Goal: Information Seeking & Learning: Learn about a topic

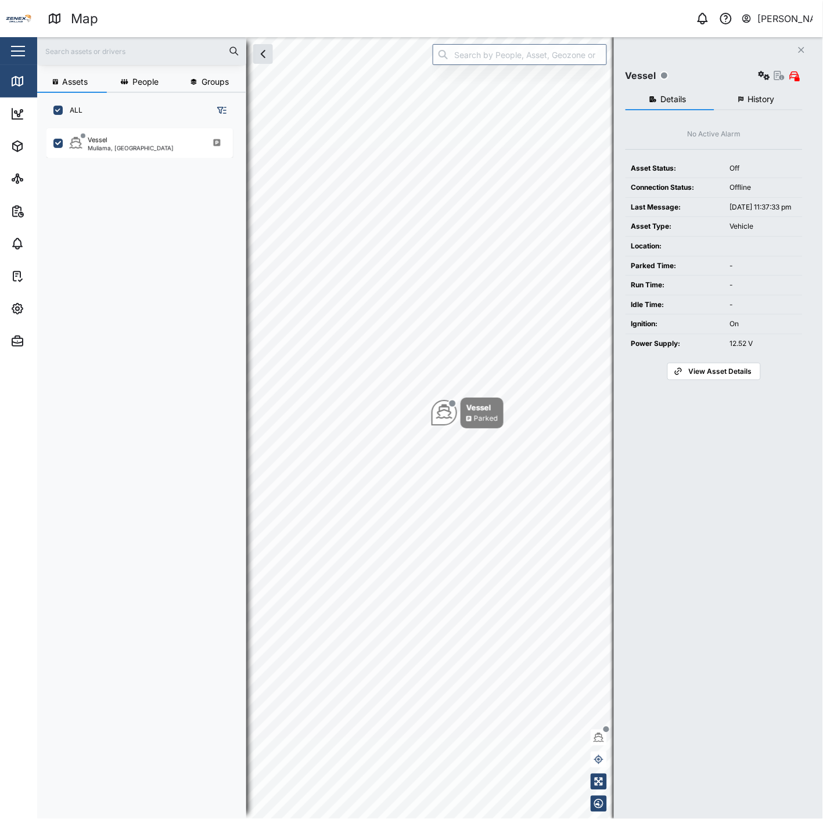
scroll to position [676, 181]
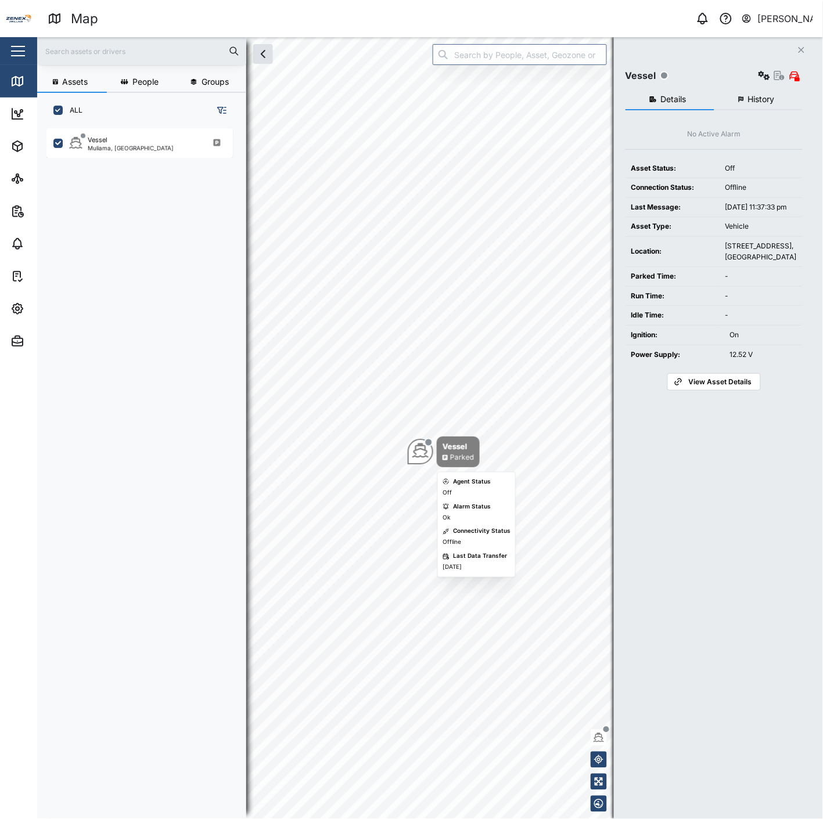
click at [424, 453] on icon "Map marker" at bounding box center [420, 450] width 16 height 16
click at [763, 68] on button "button" at bounding box center [764, 75] width 16 height 16
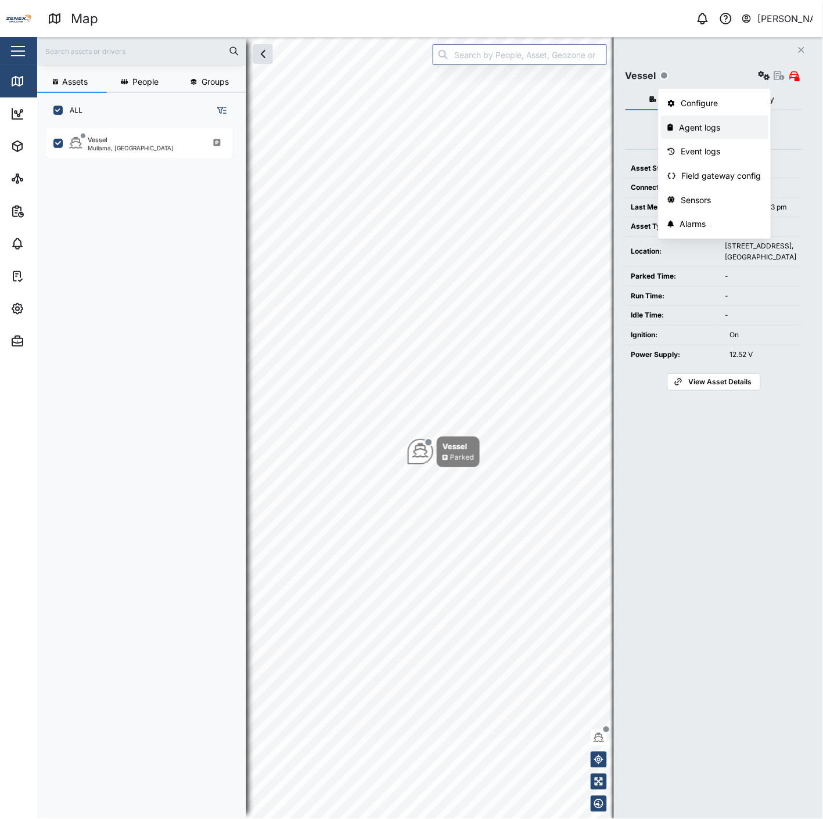
click at [712, 124] on div "Agent logs" at bounding box center [720, 127] width 82 height 13
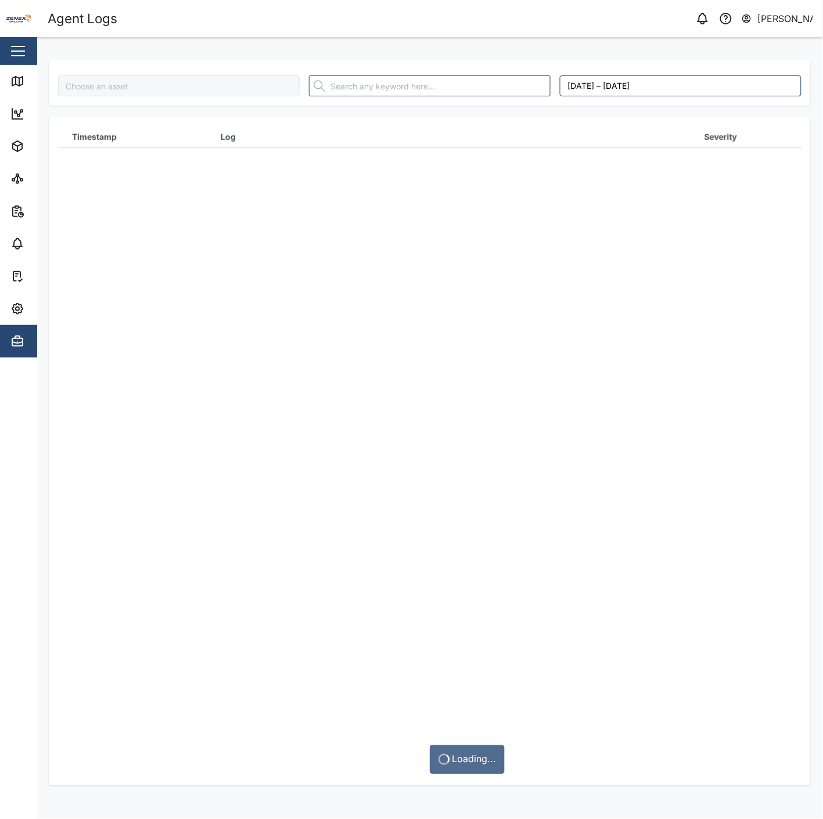
type input "Vessel"
click at [10, 88] on link "Map" at bounding box center [75, 81] width 151 height 33
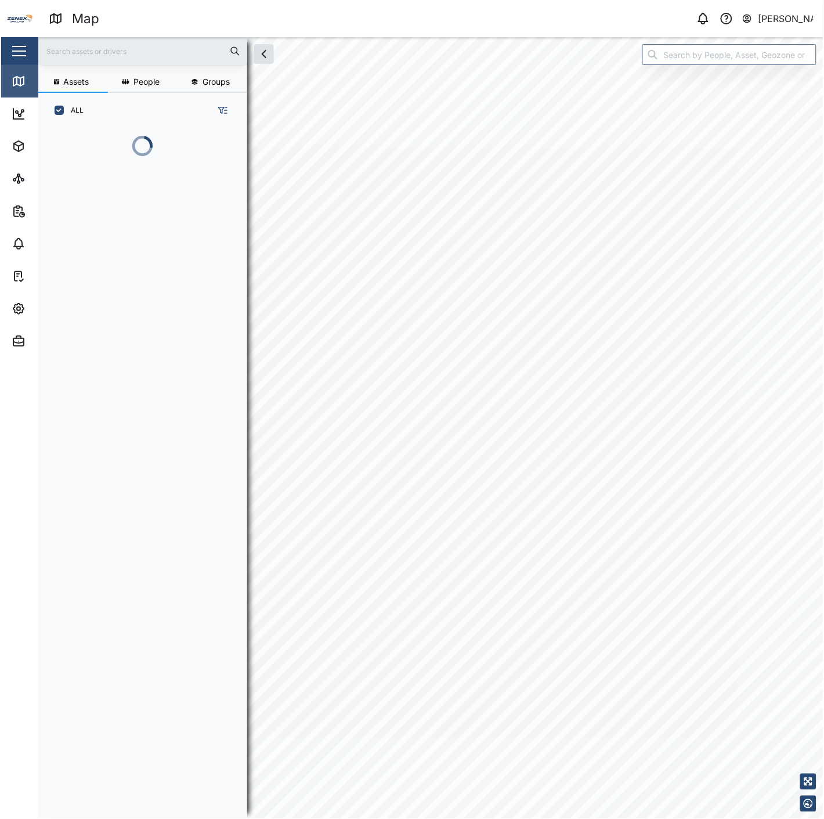
scroll to position [676, 181]
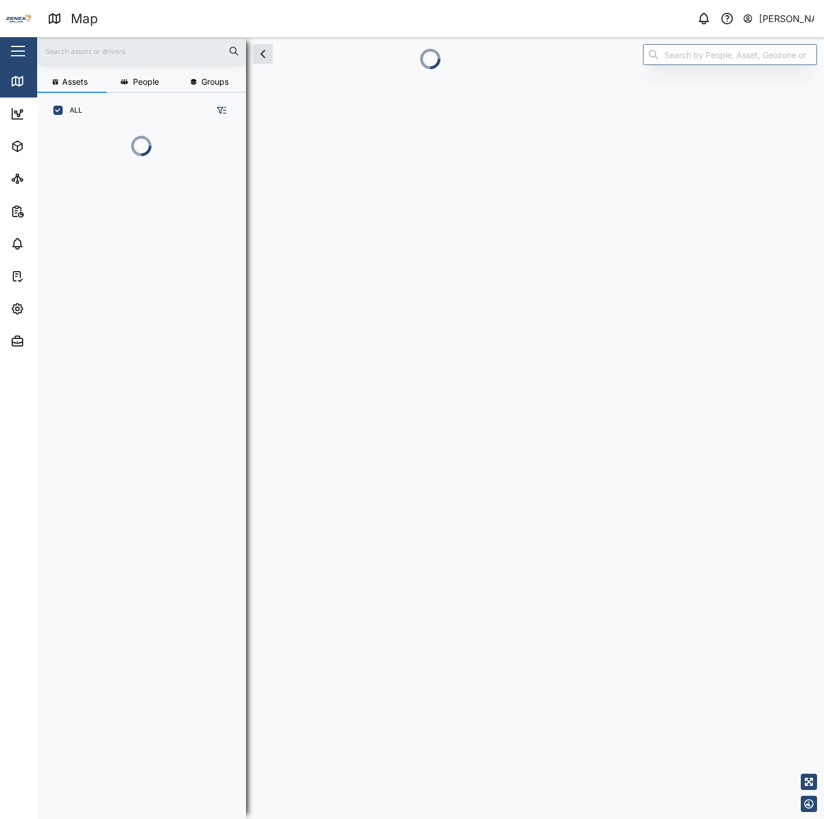
scroll to position [676, 181]
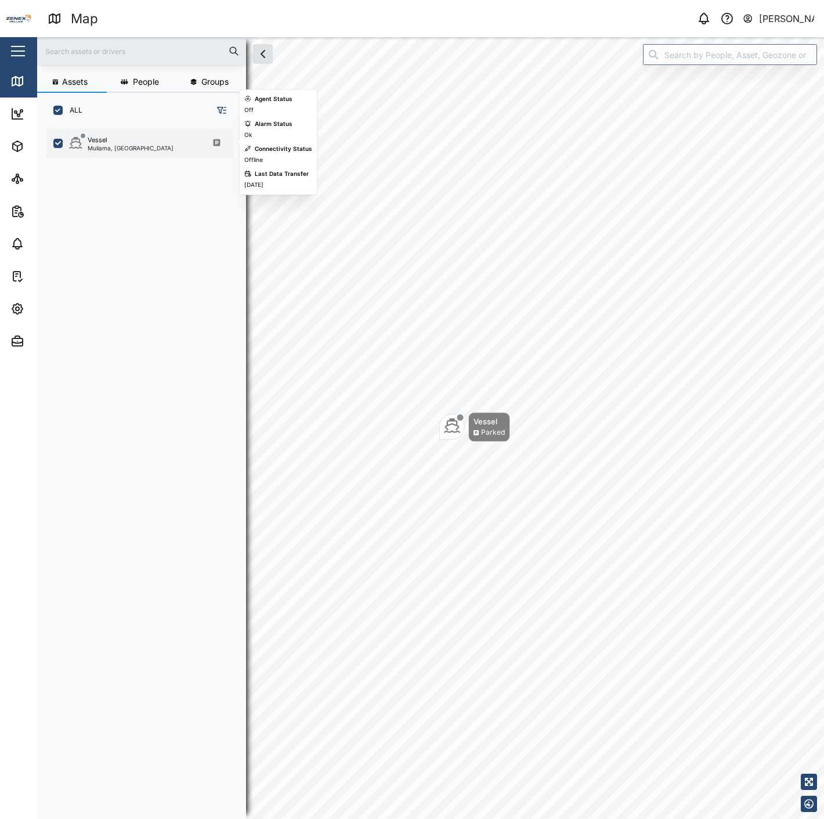
click at [172, 150] on div "[PERSON_NAME], [GEOGRAPHIC_DATA]" at bounding box center [139, 143] width 186 height 30
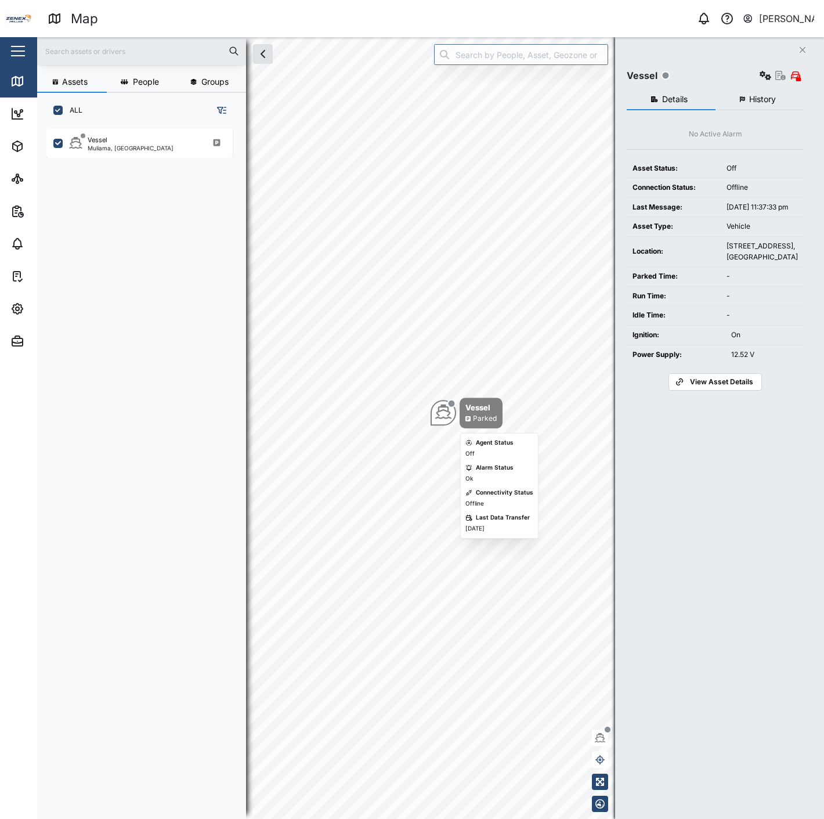
click at [454, 412] on div "Map marker" at bounding box center [444, 414] width 26 height 26
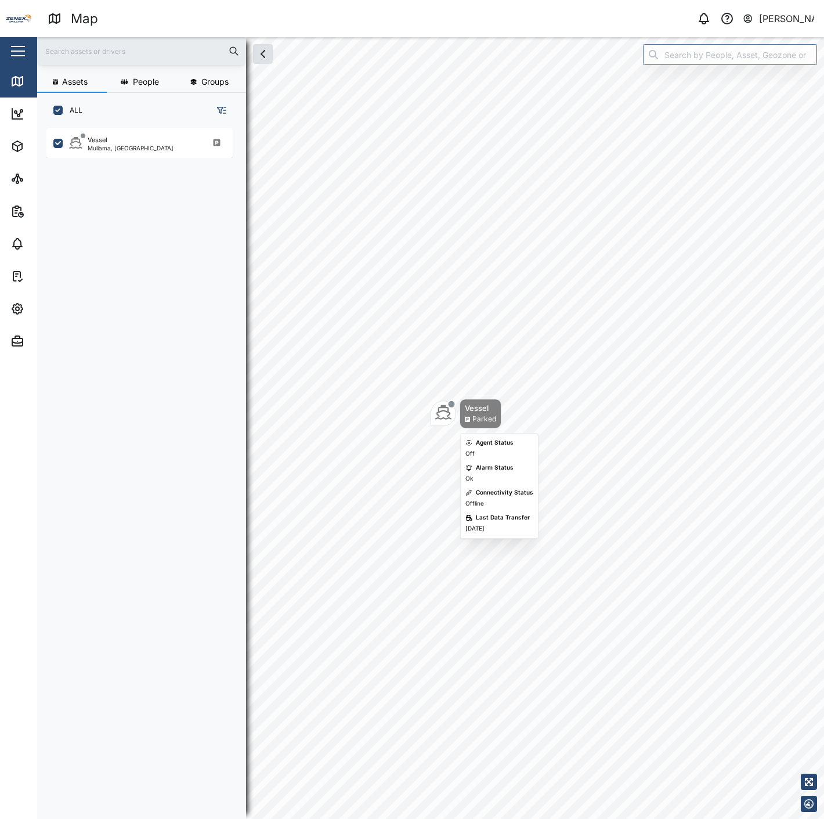
click at [454, 412] on div "Map marker" at bounding box center [444, 414] width 26 height 26
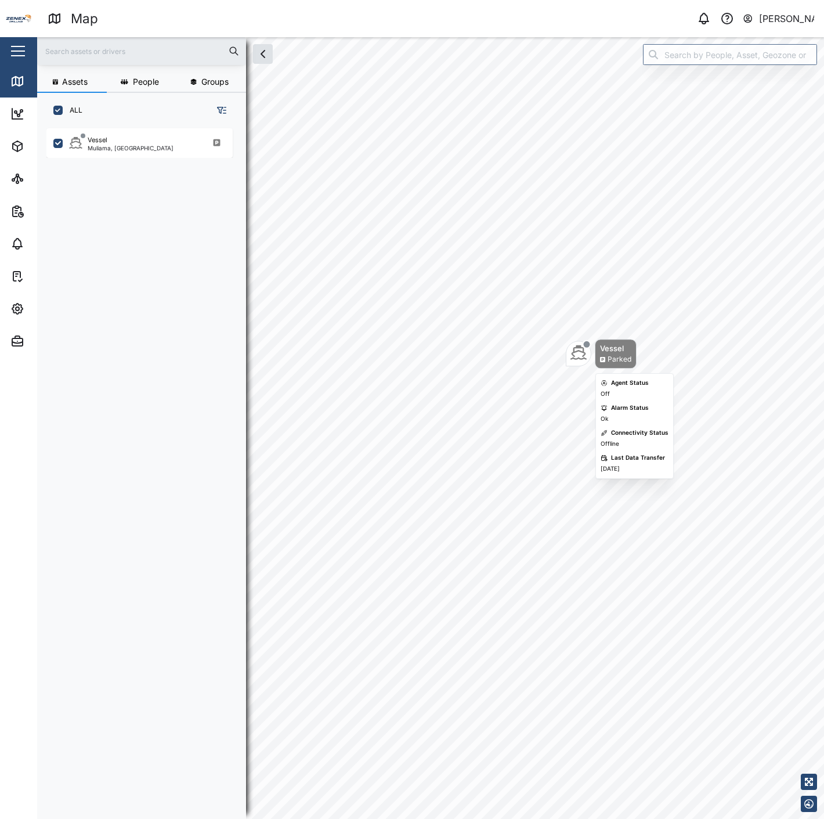
click at [606, 355] on div "Parked" at bounding box center [615, 359] width 31 height 11
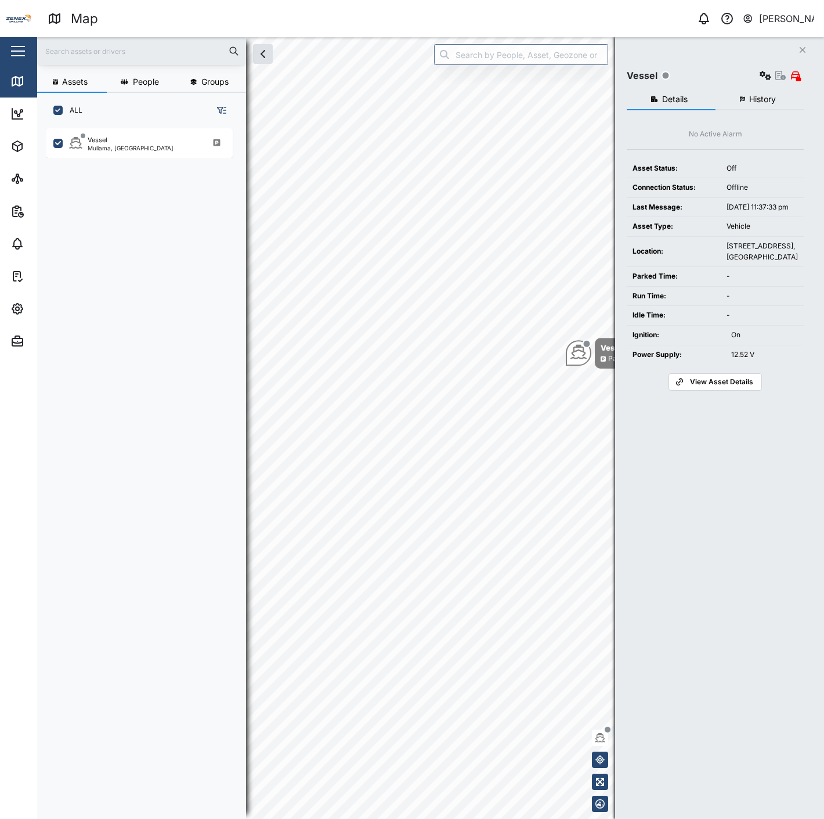
click at [757, 95] on span "History" at bounding box center [763, 99] width 27 height 8
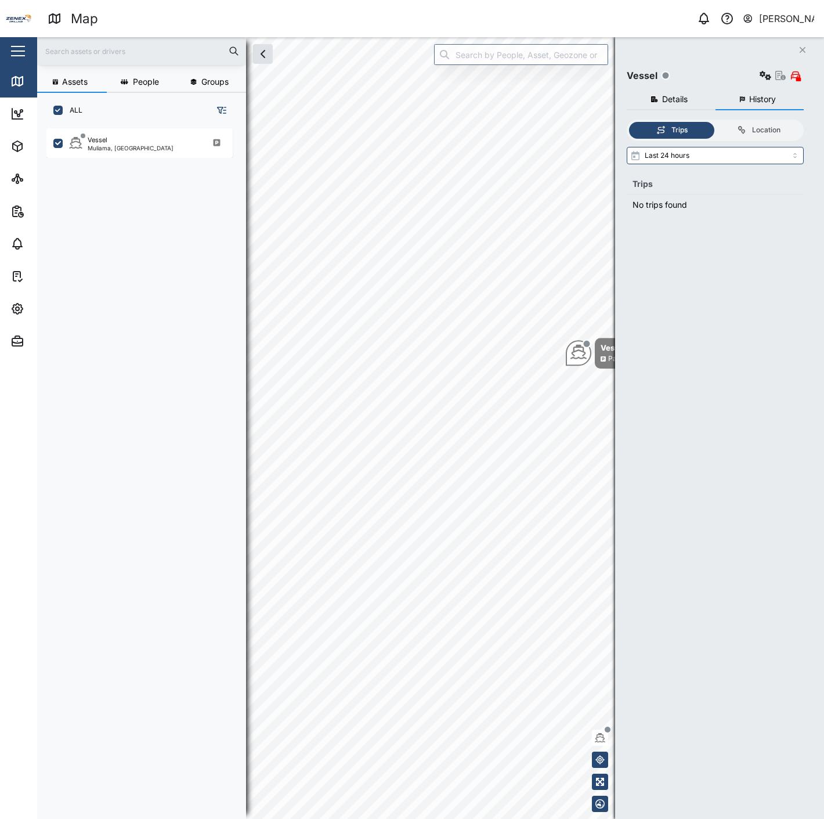
click at [680, 97] on span "Details" at bounding box center [675, 99] width 26 height 8
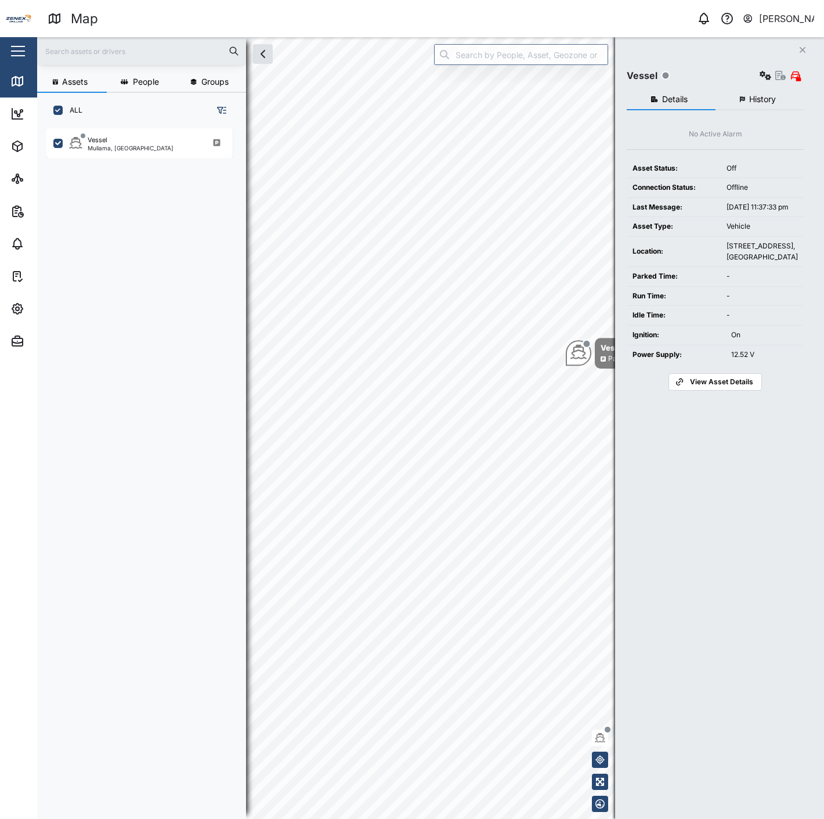
click at [747, 102] on button "History" at bounding box center [760, 99] width 89 height 21
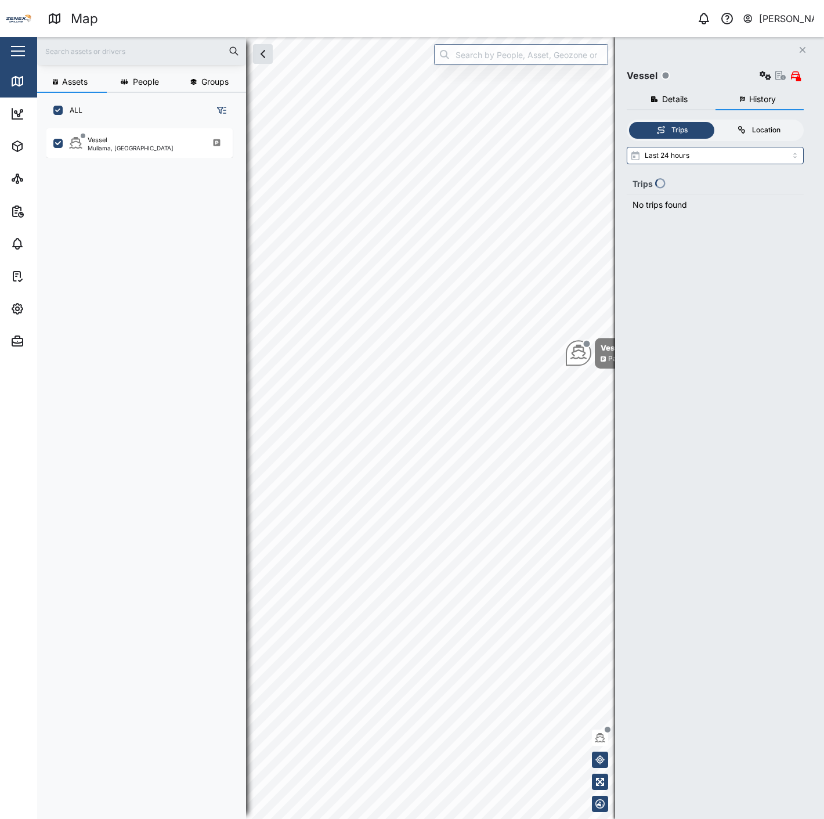
click at [747, 125] on div "Location" at bounding box center [759, 130] width 74 height 11
click at [716, 122] on input "Location" at bounding box center [716, 122] width 0 height 0
click at [681, 130] on div "Trips" at bounding box center [680, 130] width 16 height 11
click at [629, 122] on input "Trips" at bounding box center [629, 122] width 0 height 0
click at [678, 103] on button "Details" at bounding box center [671, 99] width 89 height 21
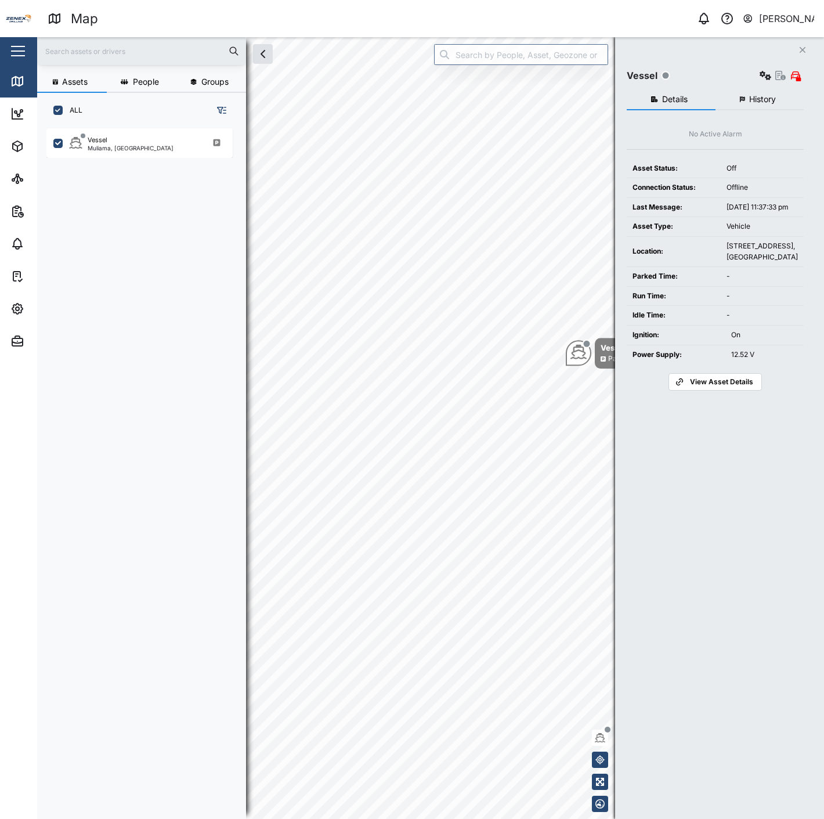
click at [734, 129] on div "No Active Alarm" at bounding box center [715, 134] width 53 height 11
click at [750, 102] on span "History" at bounding box center [763, 99] width 27 height 8
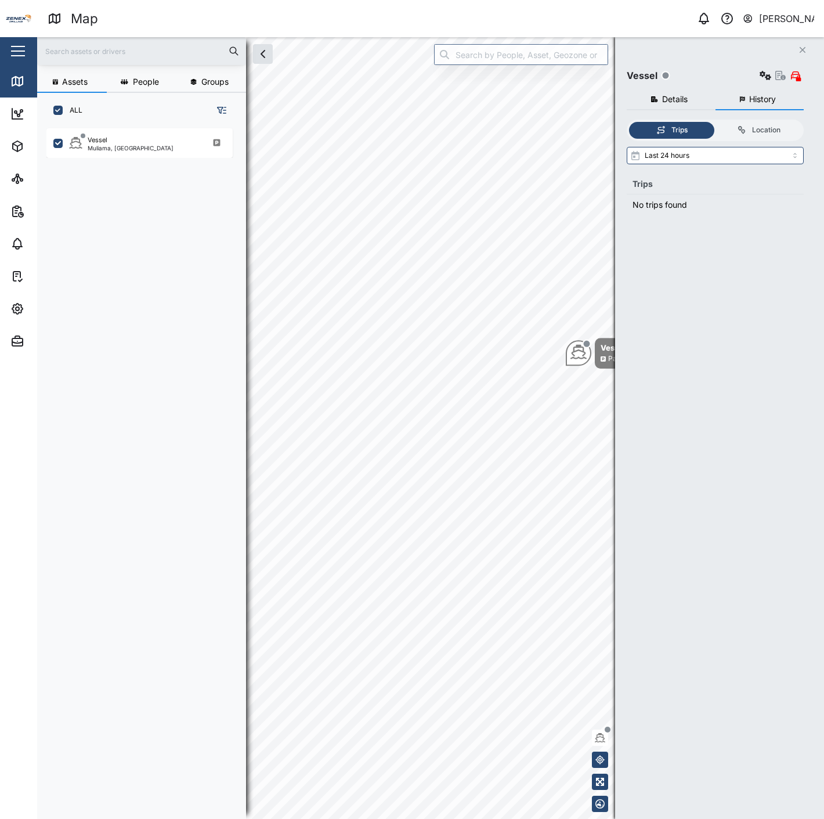
click at [658, 100] on button "Details" at bounding box center [671, 99] width 89 height 21
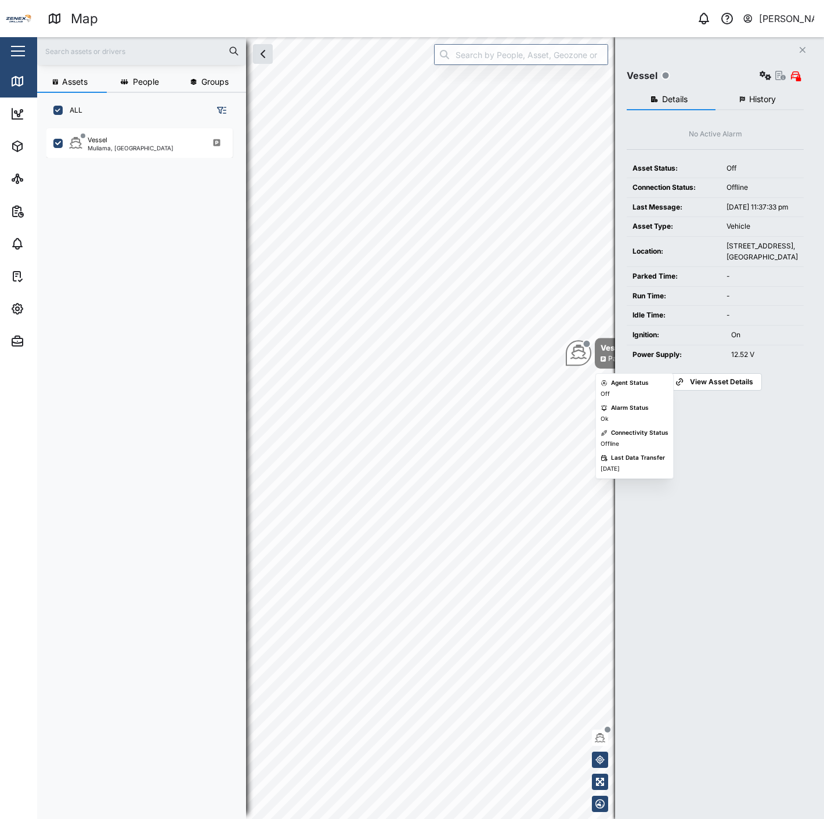
click at [604, 352] on div "Vessel" at bounding box center [616, 348] width 31 height 12
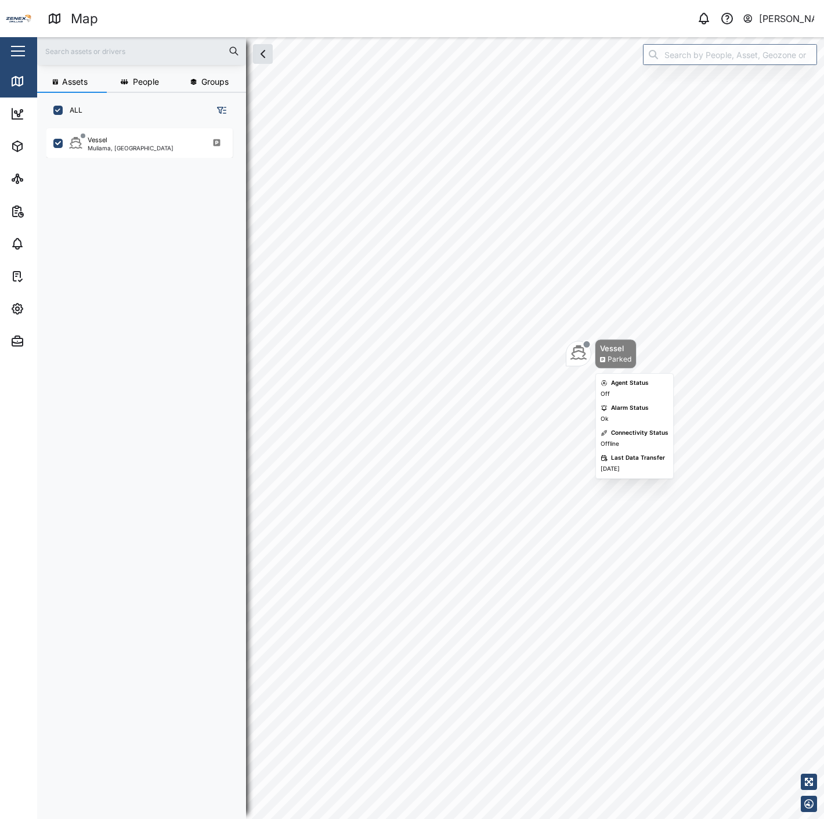
click at [604, 352] on div "Vessel" at bounding box center [615, 349] width 31 height 12
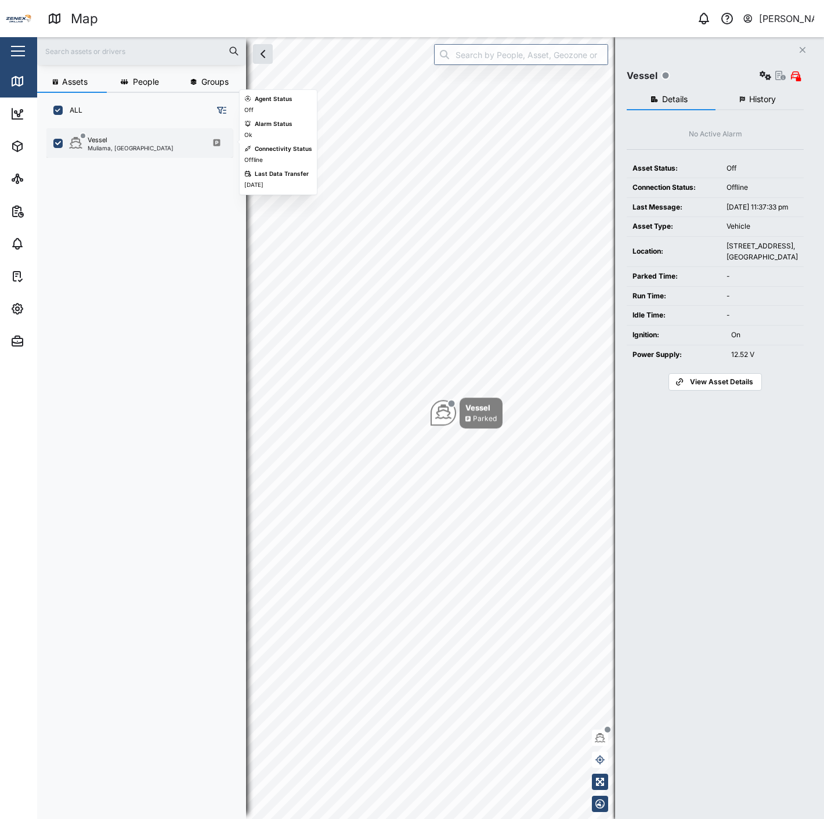
click at [159, 134] on div "Vessel Muliama, New Ireland" at bounding box center [139, 143] width 186 height 30
click at [770, 66] on div "Vessel Settings" at bounding box center [715, 71] width 177 height 23
click at [768, 79] on icon "button" at bounding box center [766, 75] width 12 height 9
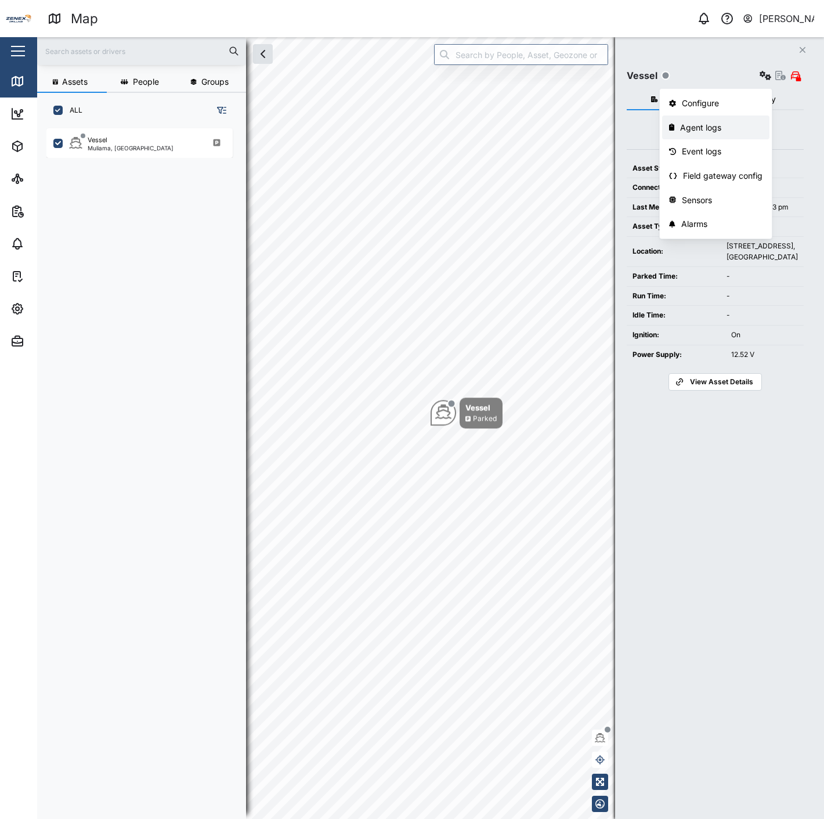
click at [723, 134] on div "Agent logs" at bounding box center [721, 127] width 82 height 13
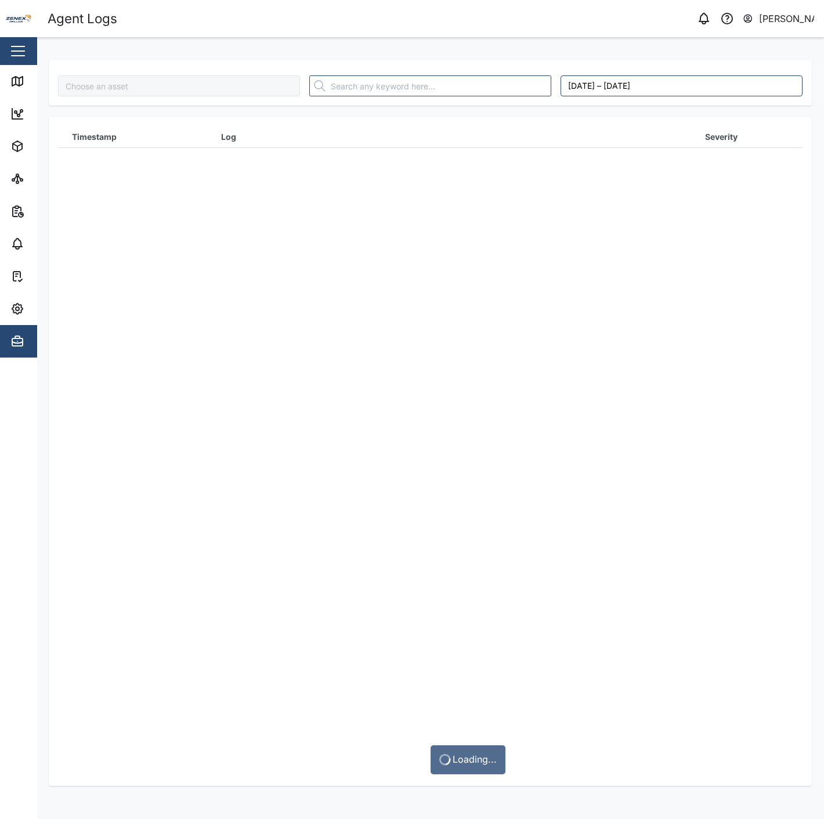
type input "Vessel"
click at [19, 78] on icon at bounding box center [19, 82] width 0 height 8
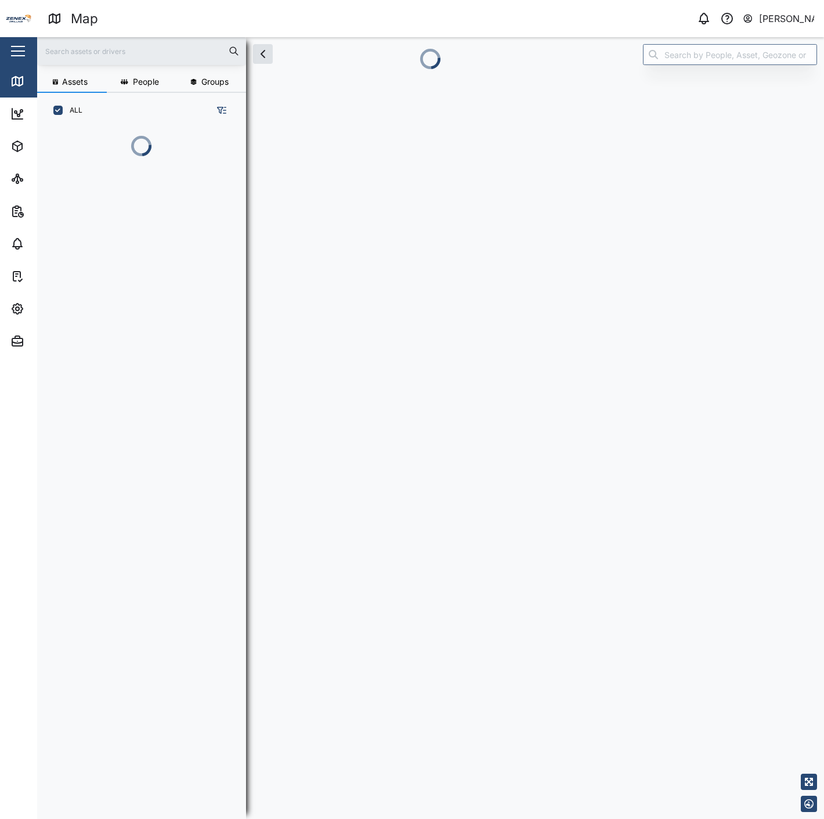
scroll to position [10, 10]
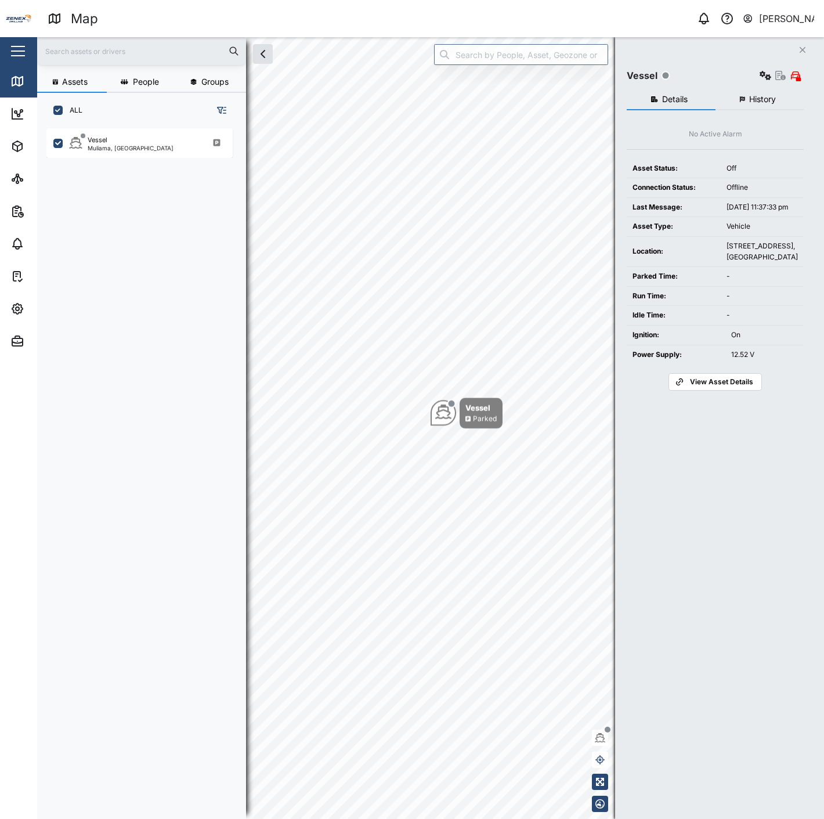
click at [757, 106] on button "History" at bounding box center [760, 99] width 89 height 21
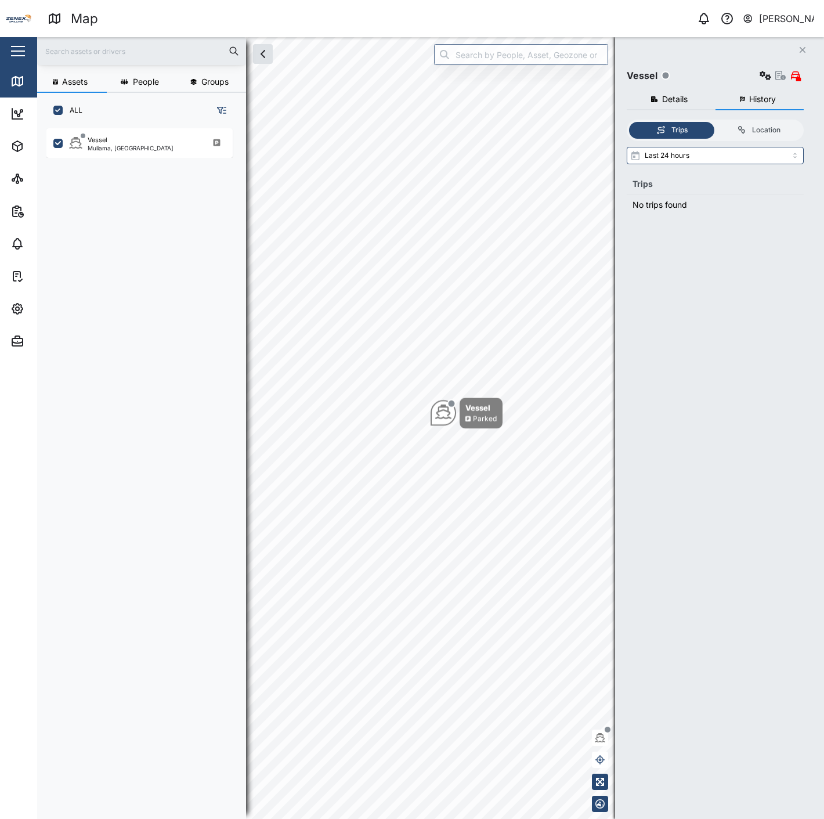
click at [671, 103] on span "Details" at bounding box center [675, 99] width 26 height 8
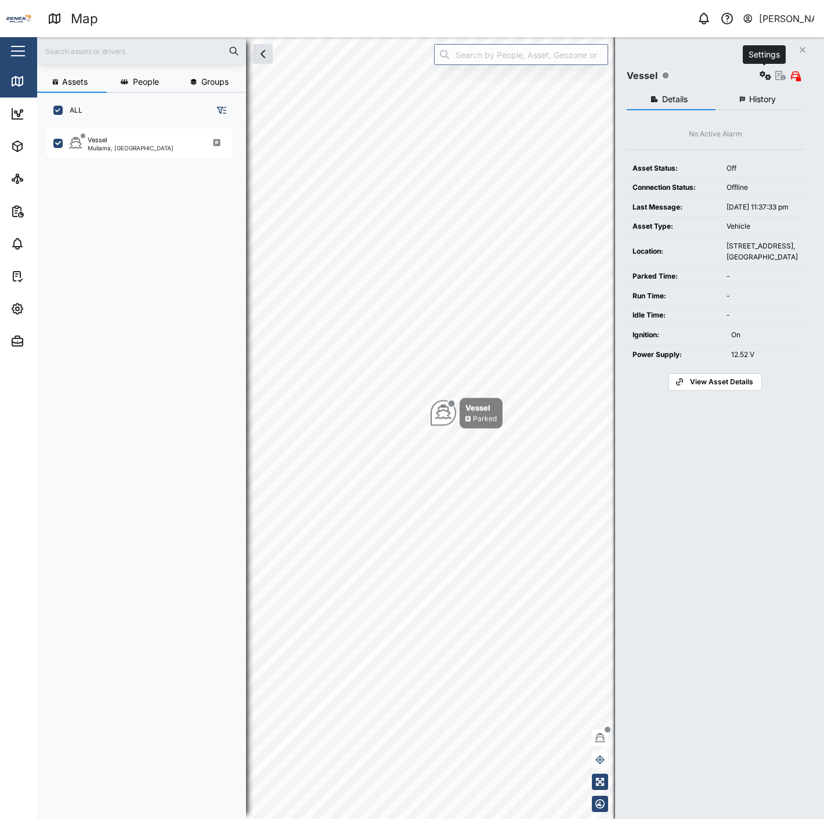
click at [765, 77] on icon "button" at bounding box center [766, 75] width 12 height 9
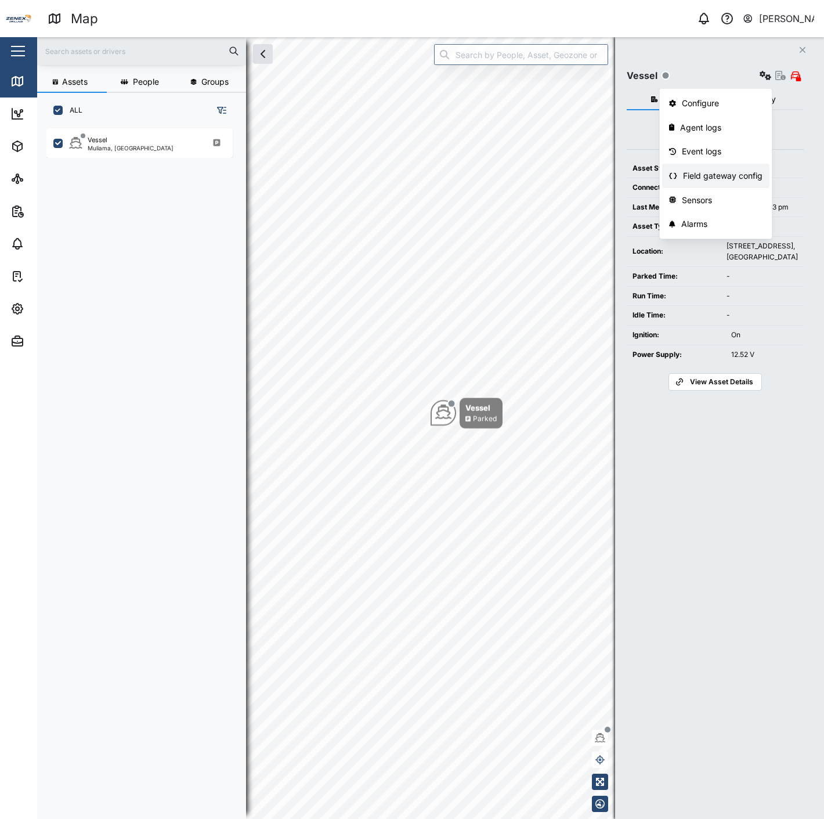
click at [739, 167] on link "Field gateway config" at bounding box center [715, 176] width 107 height 24
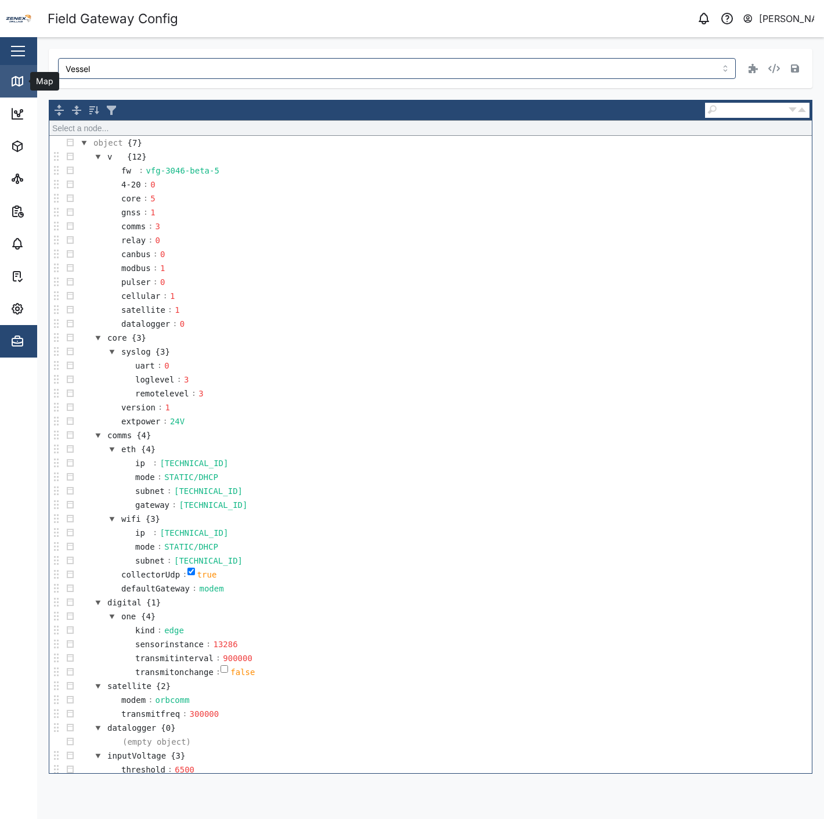
click at [8, 82] on link "Map" at bounding box center [75, 81] width 151 height 33
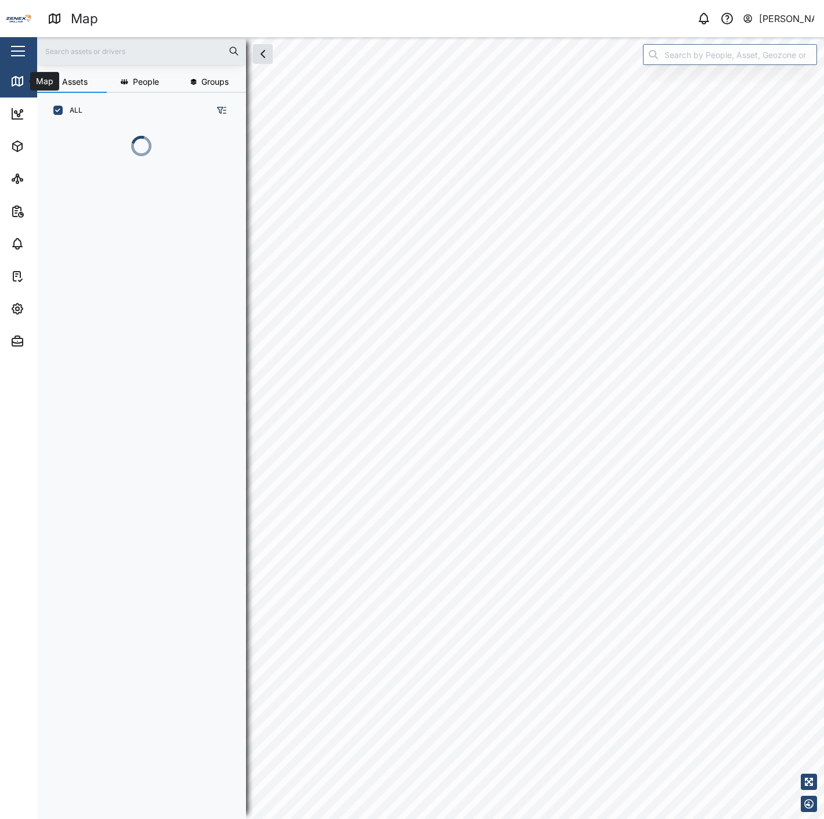
scroll to position [676, 181]
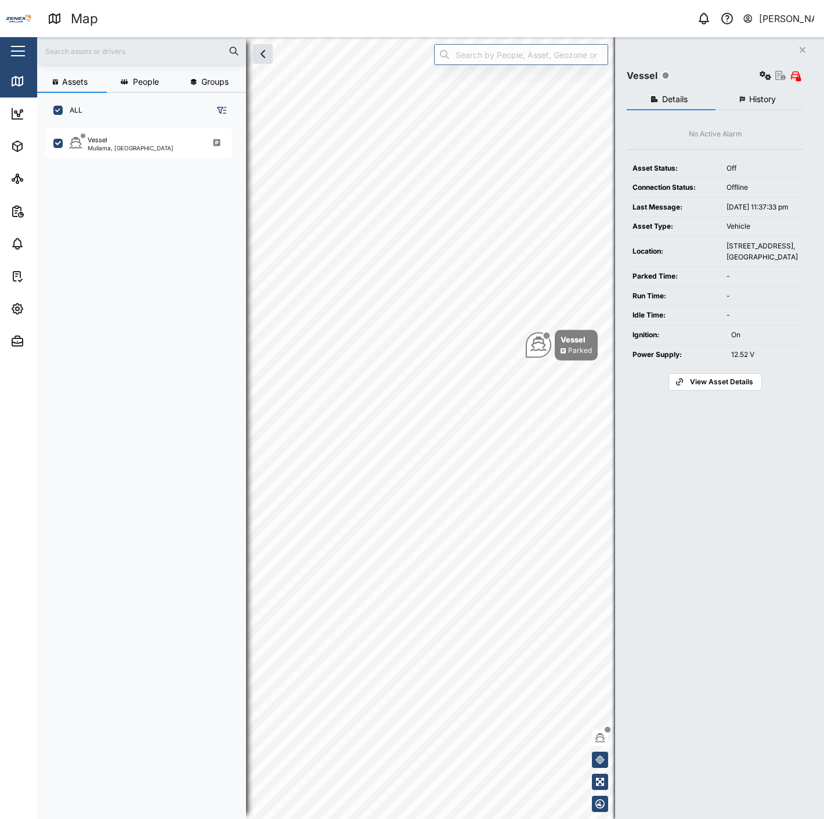
click at [680, 196] on div "Assets People Groups ALL Vessel Muliama, New Ireland Close Vessel Details Histo…" at bounding box center [430, 428] width 787 height 782
click at [577, 343] on icon "Map marker" at bounding box center [579, 341] width 5 height 6
click at [582, 333] on div "Vessel" at bounding box center [592, 330] width 31 height 12
click at [751, 102] on span "History" at bounding box center [763, 99] width 27 height 8
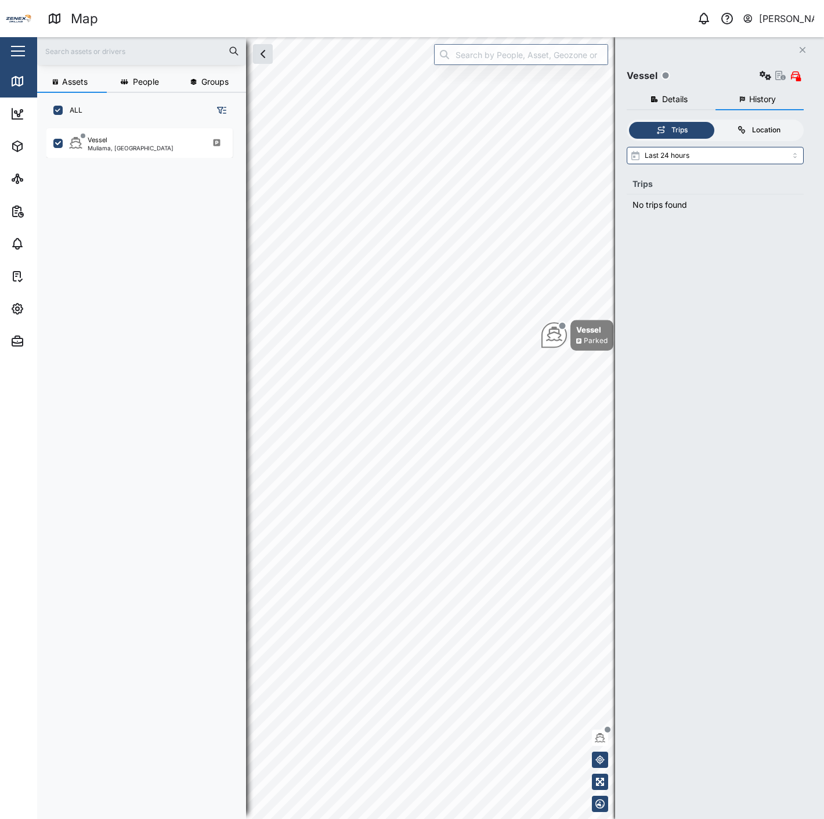
click at [752, 129] on div "Location" at bounding box center [766, 130] width 28 height 11
click at [716, 122] on input "Location" at bounding box center [716, 122] width 0 height 0
click at [751, 159] on input "search" at bounding box center [715, 154] width 177 height 17
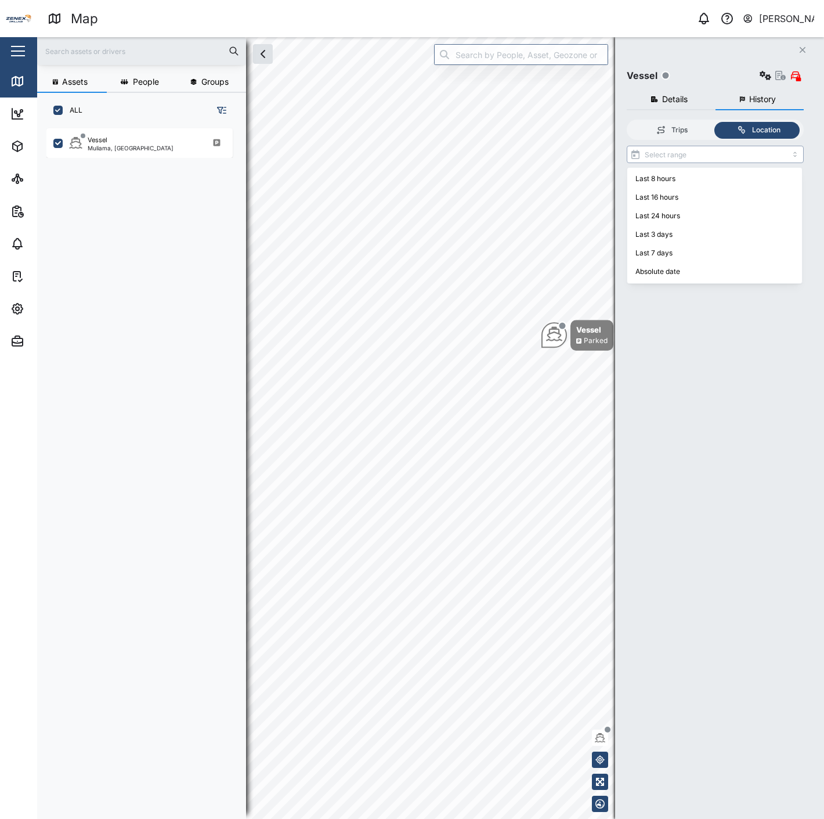
type input "Last 8 hours"
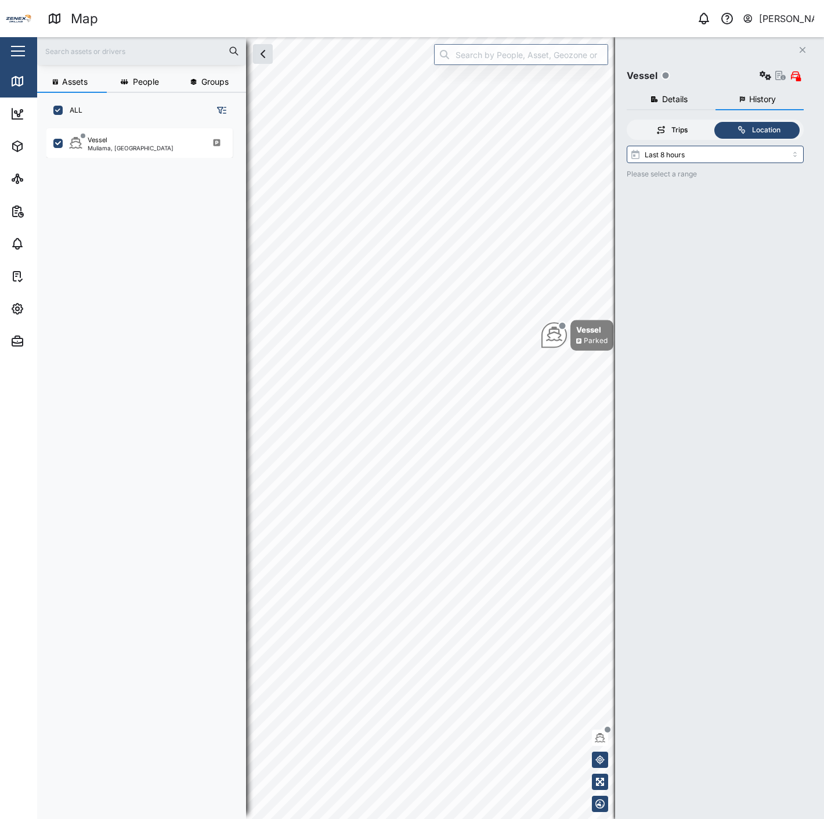
click at [691, 126] on div "Trips" at bounding box center [672, 130] width 74 height 11
click at [629, 122] on input "Trips" at bounding box center [629, 122] width 0 height 0
click at [686, 106] on button "Details" at bounding box center [671, 99] width 89 height 21
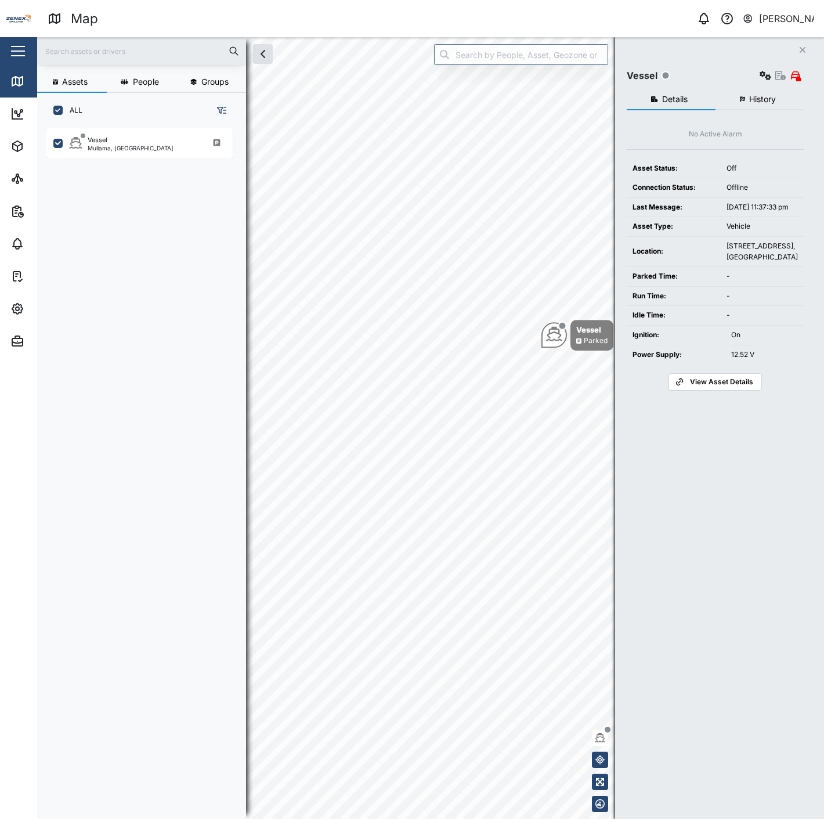
click at [721, 266] on td "Location:" at bounding box center [674, 251] width 94 height 30
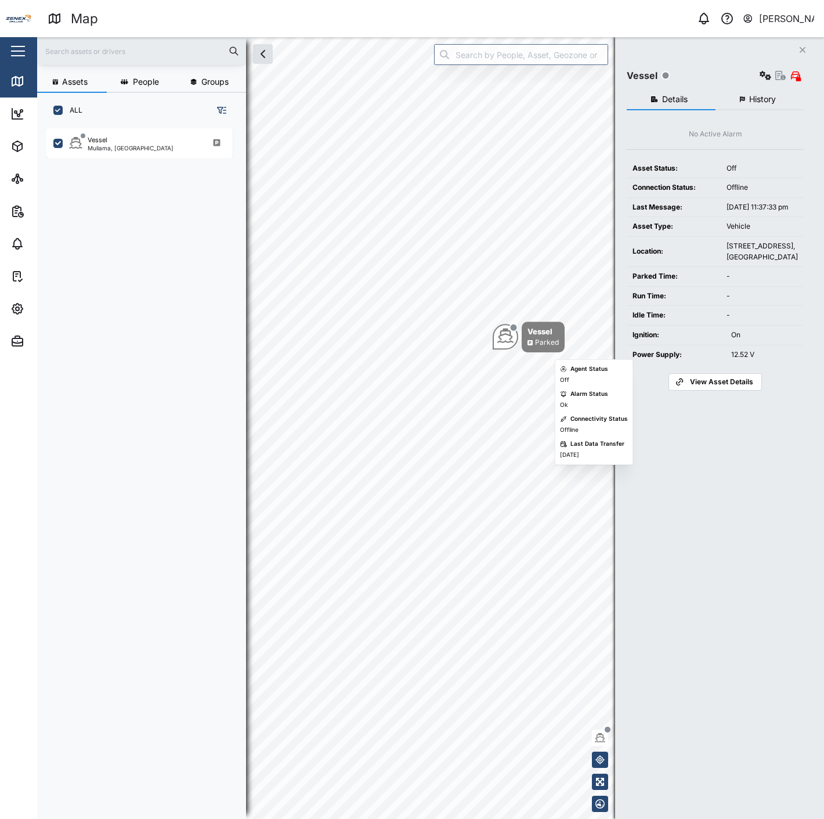
drag, startPoint x: 572, startPoint y: 344, endPoint x: 477, endPoint y: 340, distance: 94.7
click at [493, 340] on div "Map marker" at bounding box center [506, 338] width 26 height 26
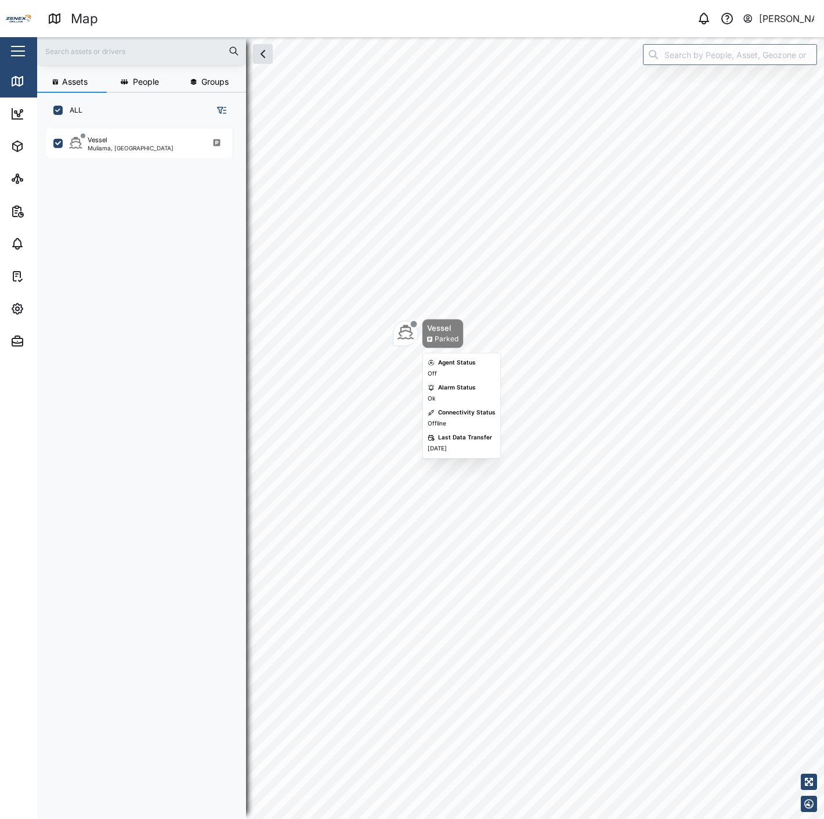
click at [444, 339] on div "Parked" at bounding box center [447, 339] width 24 height 11
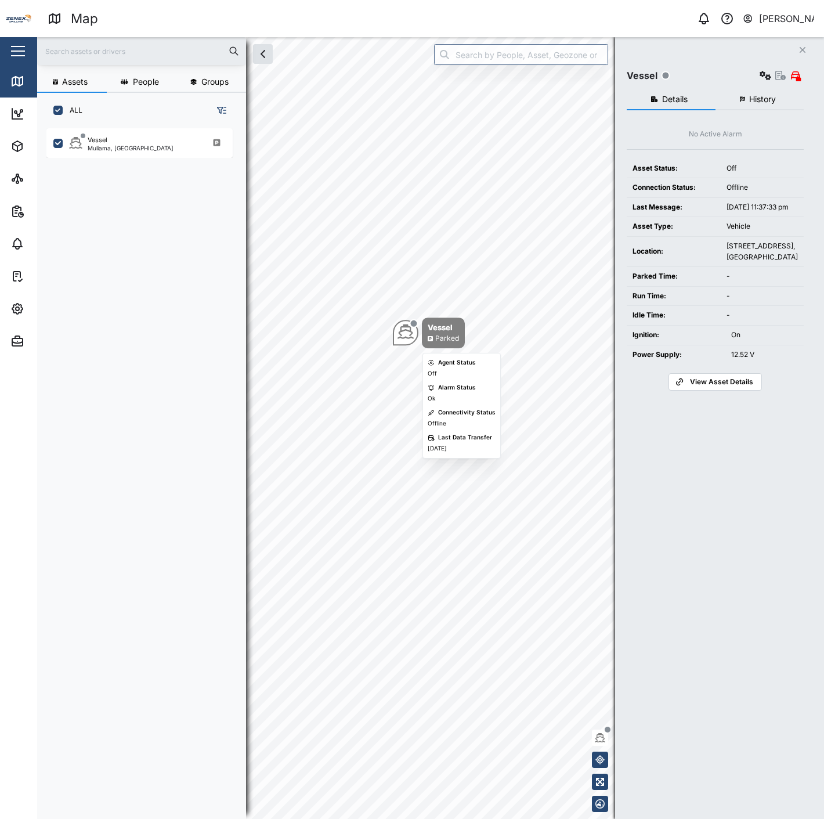
click at [428, 337] on icon "Map marker" at bounding box center [430, 339] width 5 height 6
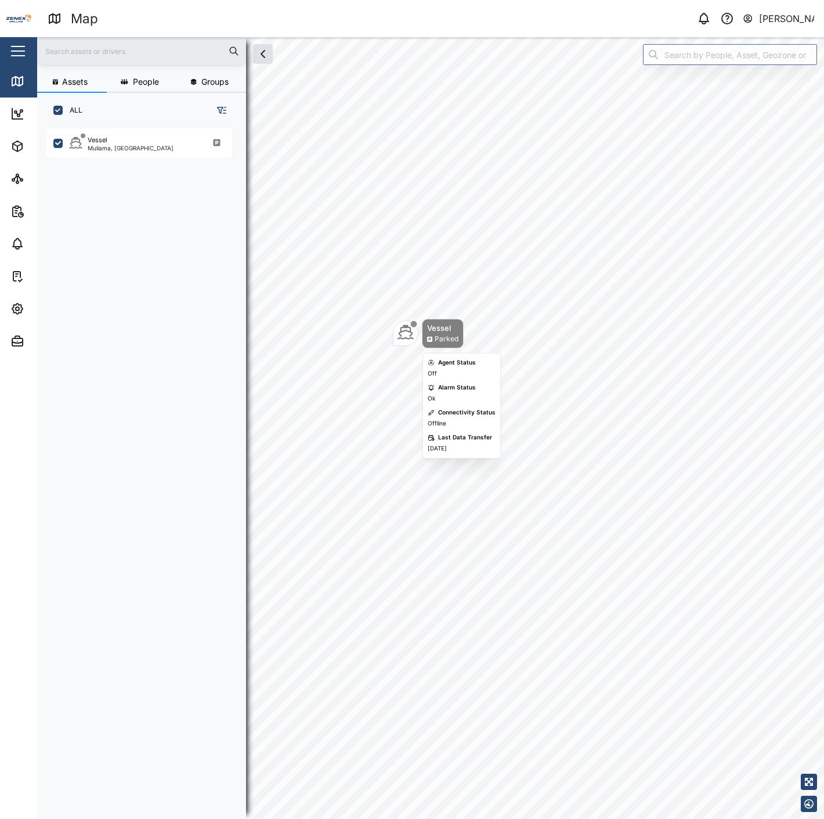
click at [428, 337] on icon "Map marker" at bounding box center [429, 339] width 5 height 6
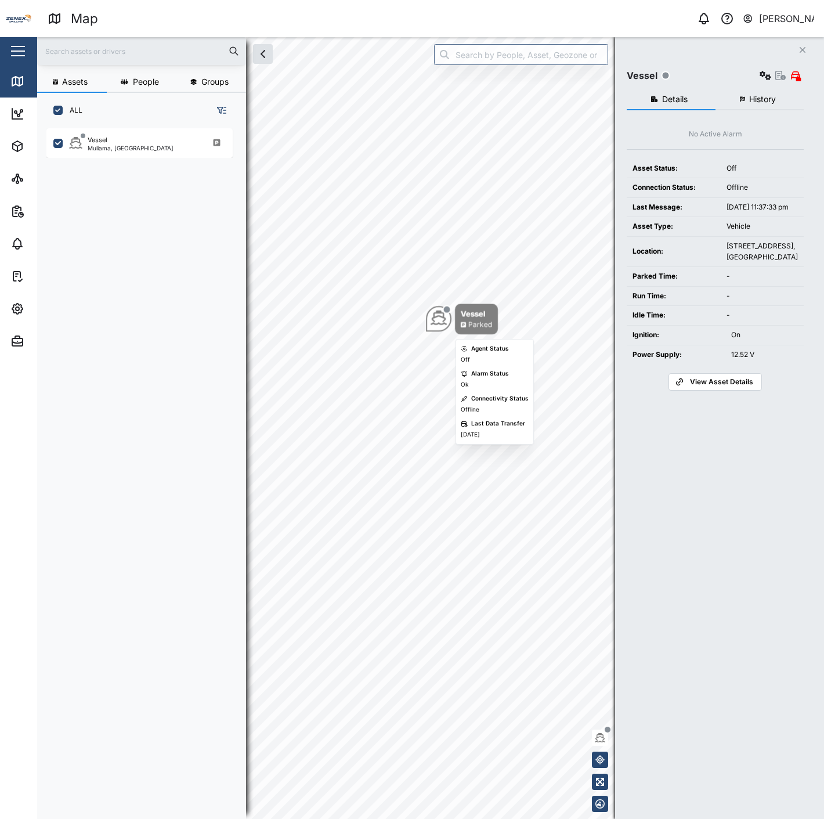
click at [428, 333] on div "Vessel Parked" at bounding box center [462, 319] width 72 height 31
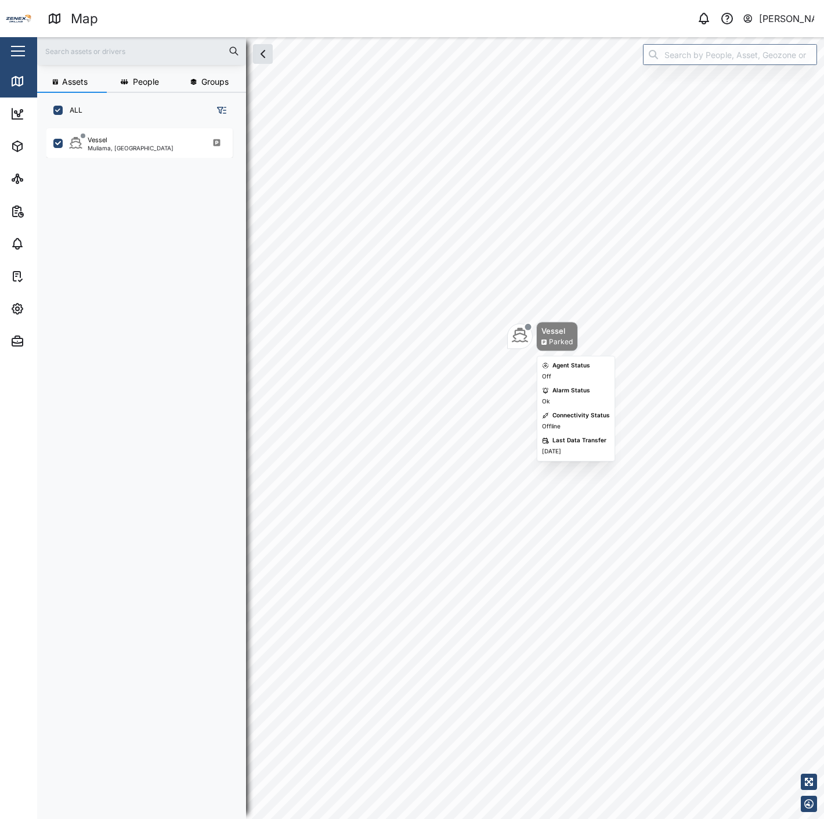
click at [517, 322] on div "Vessel Parked" at bounding box center [542, 337] width 71 height 30
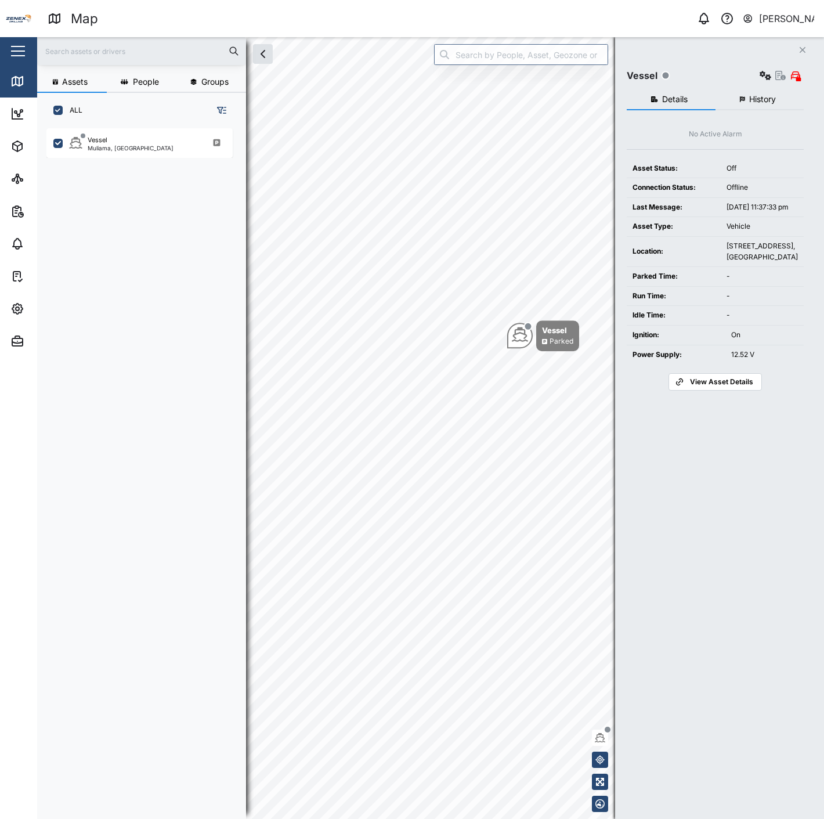
click at [733, 102] on button "History" at bounding box center [760, 99] width 89 height 21
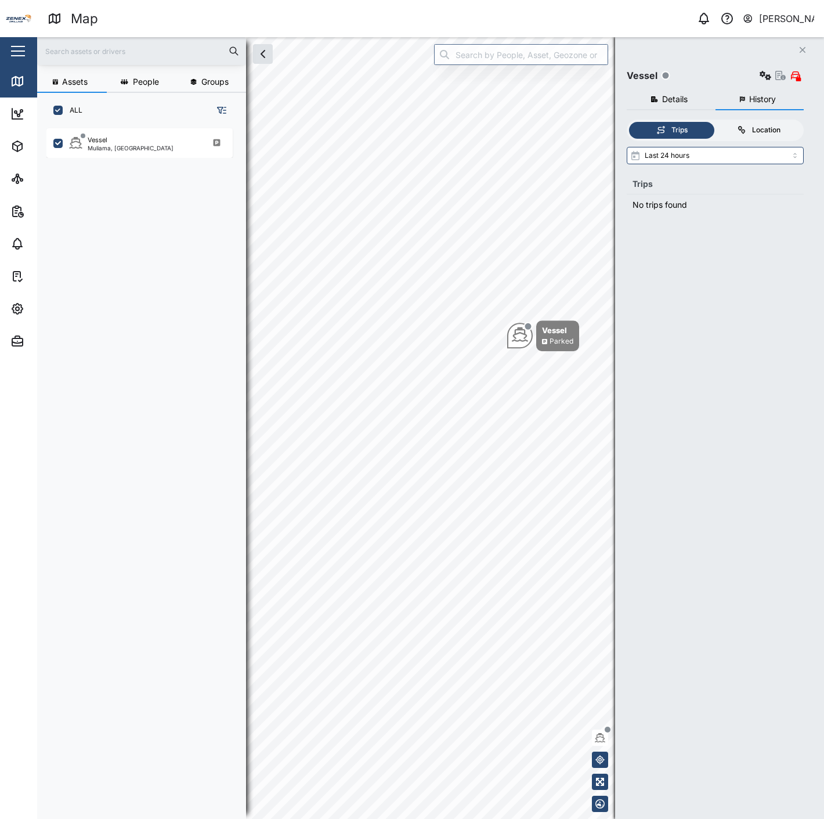
click at [745, 123] on label "Location" at bounding box center [759, 130] width 86 height 17
click at [716, 122] on input "Location" at bounding box center [716, 122] width 0 height 0
click at [688, 142] on div "Trips Location Please select a range" at bounding box center [715, 458] width 177 height 676
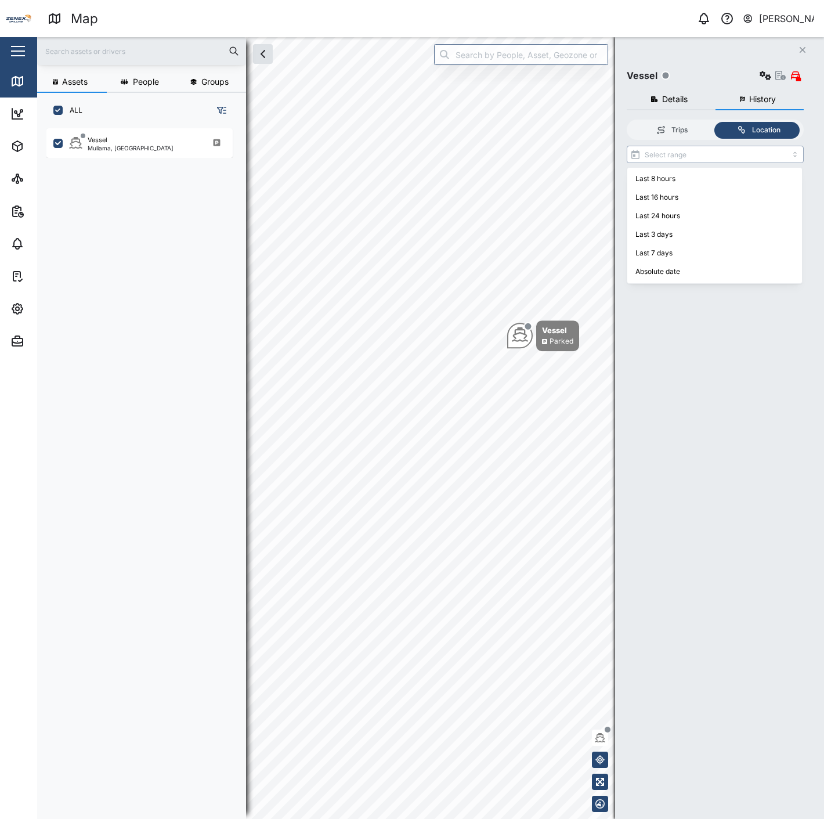
click at [694, 154] on input "search" at bounding box center [715, 154] width 177 height 17
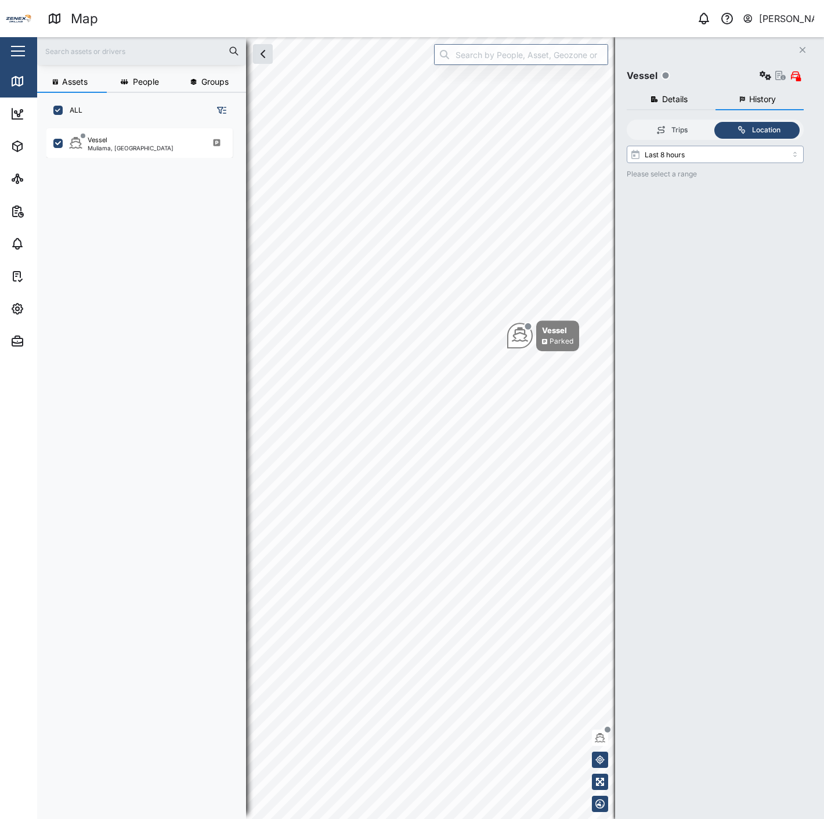
click at [694, 146] on input "Last 8 hours" at bounding box center [715, 154] width 177 height 17
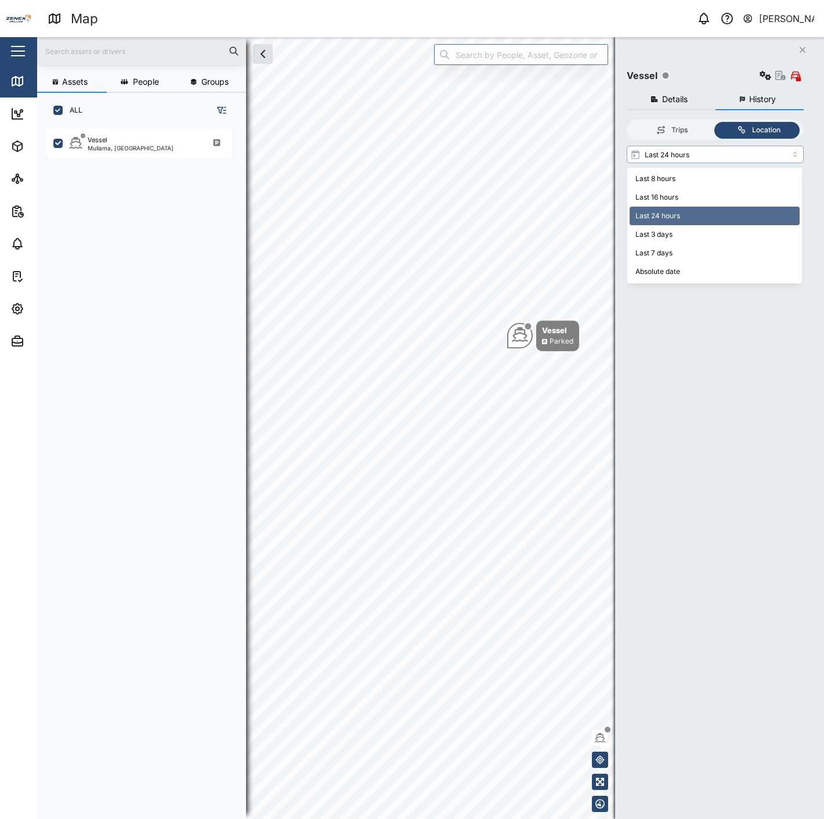
click at [686, 155] on input "Last 24 hours" at bounding box center [715, 154] width 177 height 17
type input "Last 3 days"
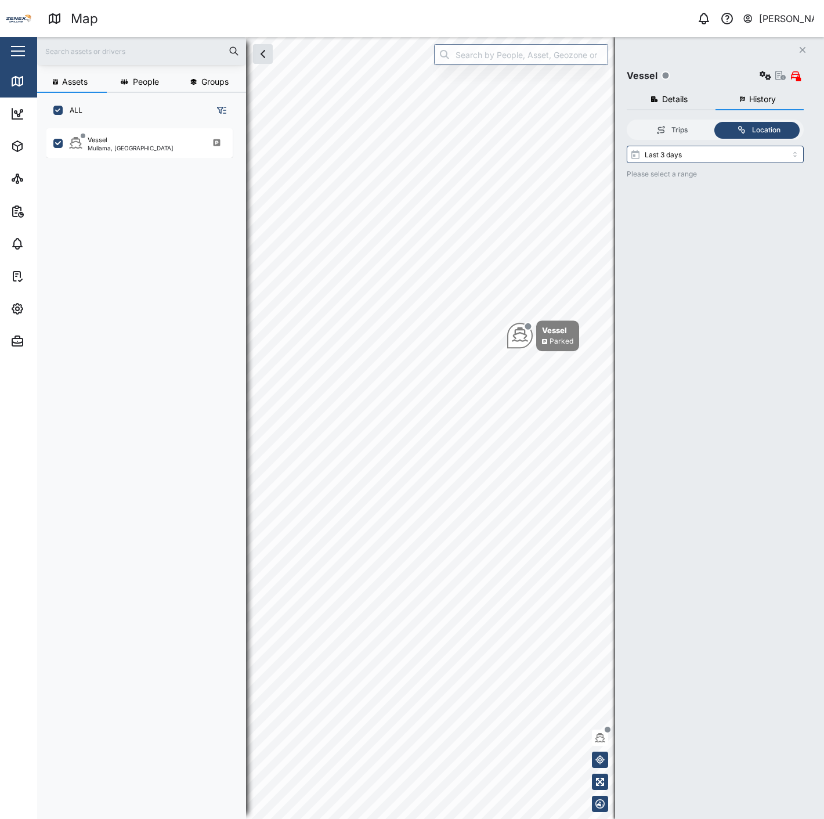
click at [659, 114] on div "Details History No Active Alarm Asset Status: Off Connection Status: Offline La…" at bounding box center [715, 440] width 177 height 712
click at [663, 101] on span "Details" at bounding box center [675, 99] width 26 height 8
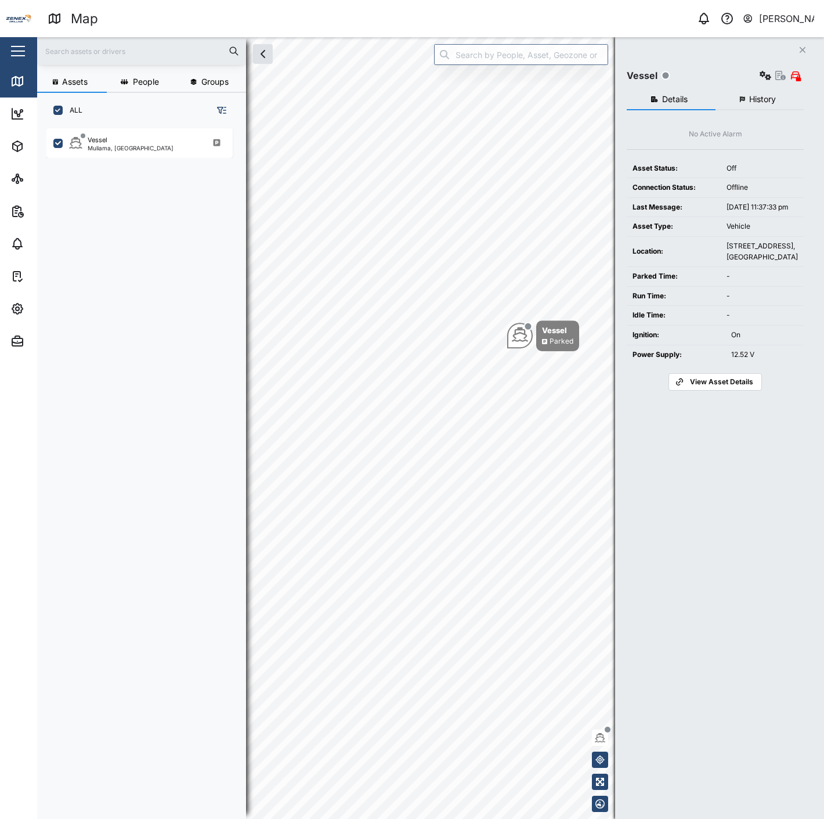
click at [806, 44] on button "Close" at bounding box center [803, 50] width 16 height 16
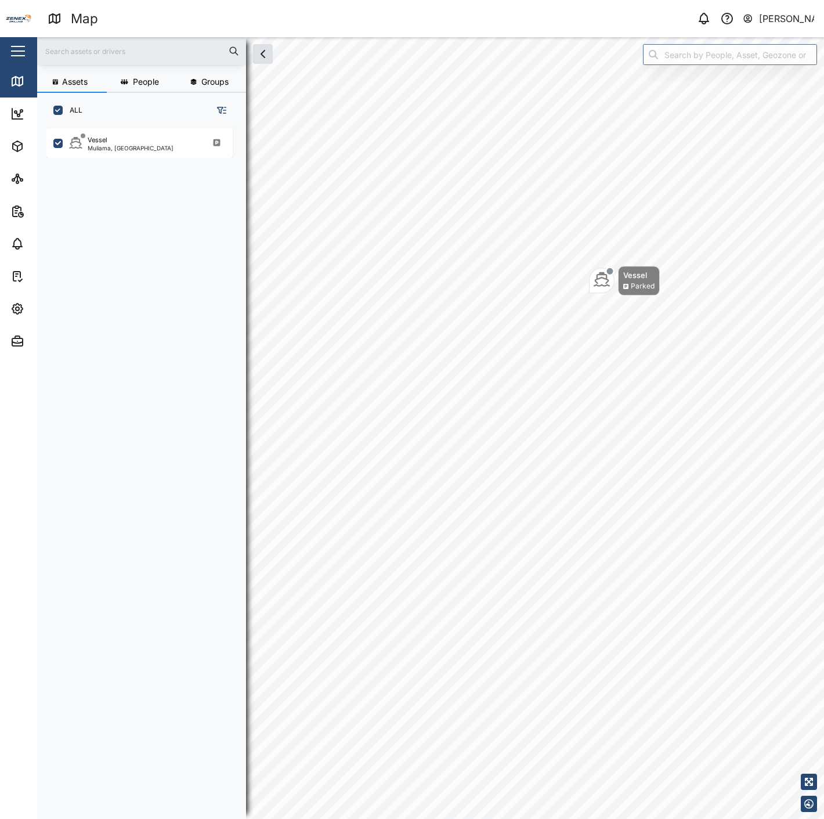
click at [555, 37] on div "Vessel Parked" at bounding box center [430, 37] width 787 height 0
click at [550, 350] on icon "Map marker" at bounding box center [553, 347] width 16 height 16
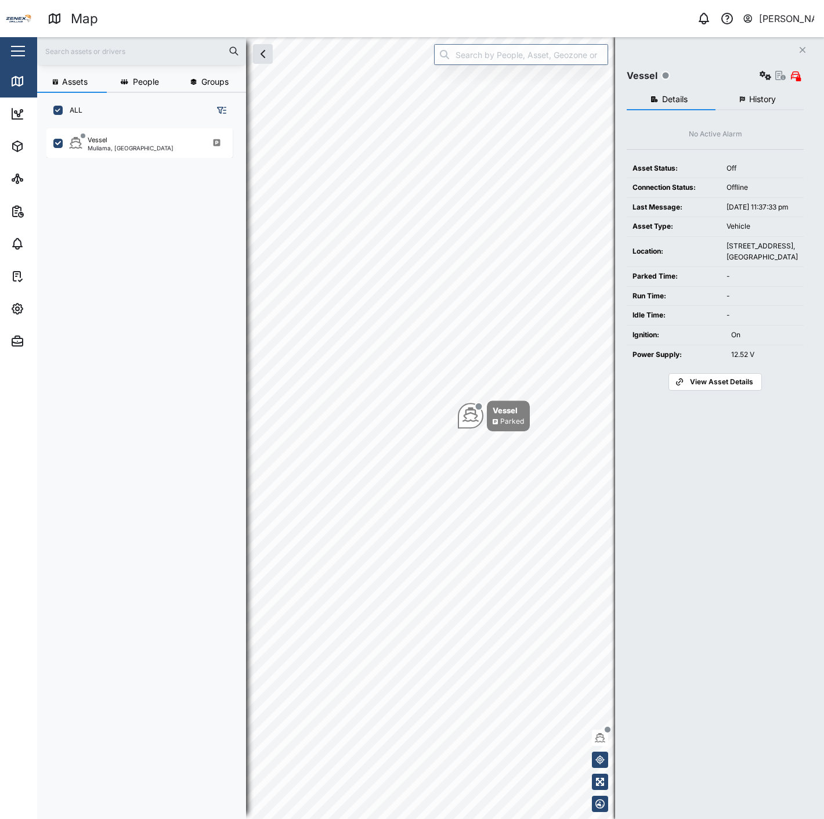
click at [747, 98] on button "History" at bounding box center [760, 99] width 89 height 21
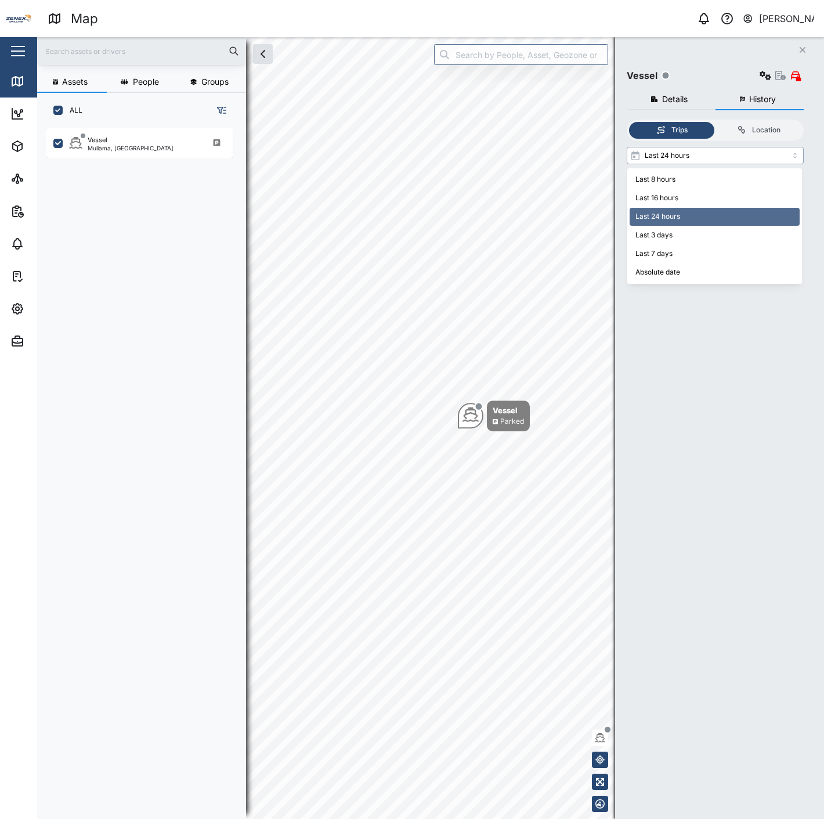
click at [710, 152] on input "Last 24 hours" at bounding box center [715, 155] width 177 height 17
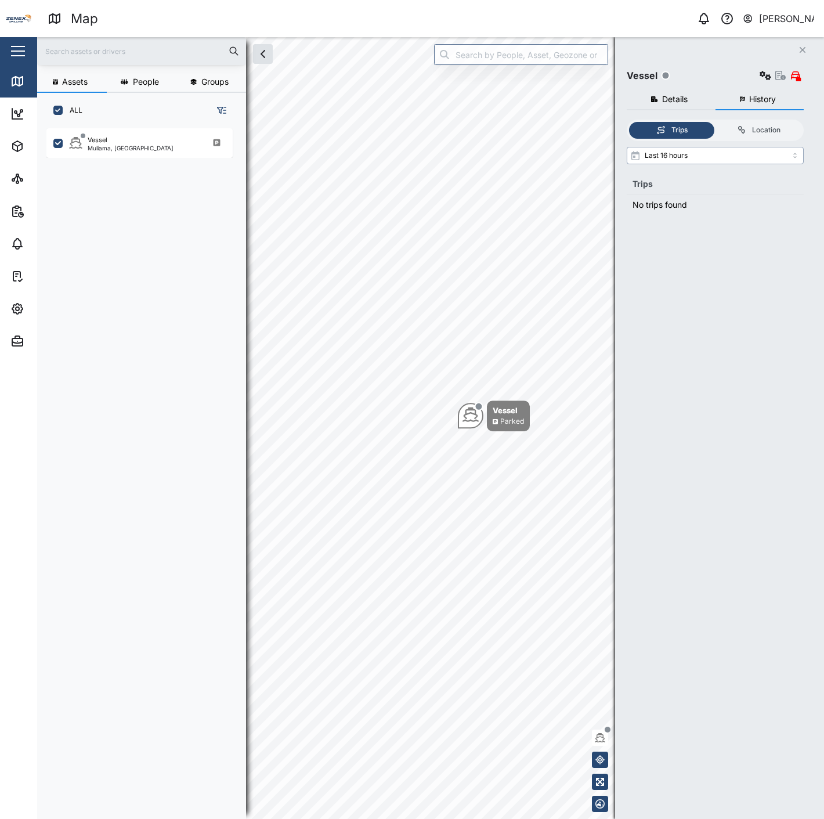
click at [707, 152] on input "Last 16 hours" at bounding box center [715, 155] width 177 height 17
click at [715, 152] on input "Last 3 days" at bounding box center [715, 155] width 177 height 17
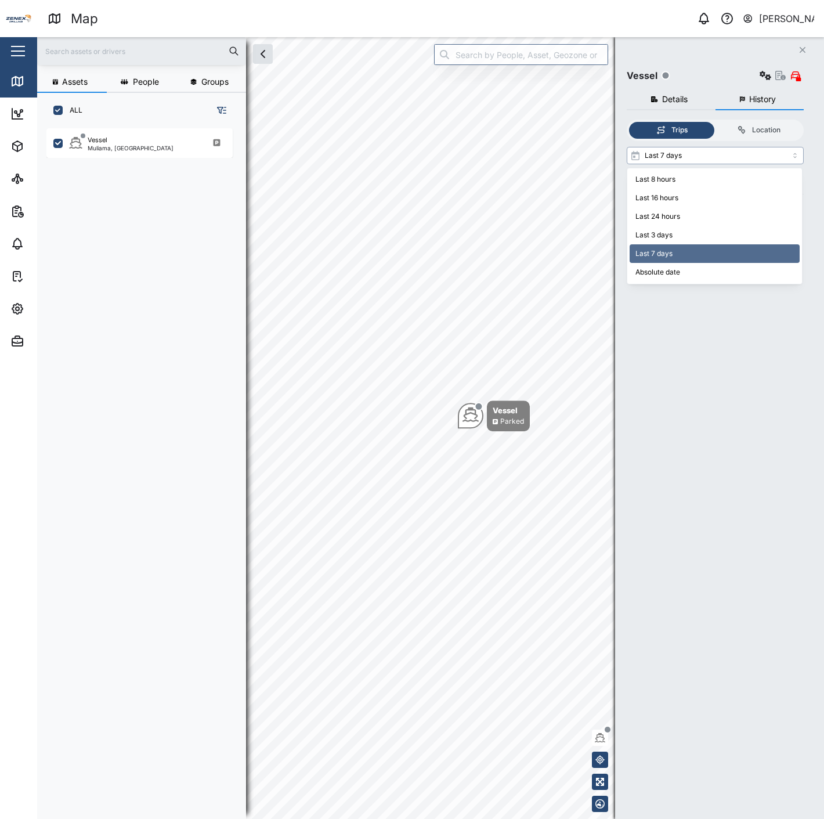
click at [693, 151] on input "Last 7 days" at bounding box center [715, 155] width 177 height 17
type input "Absolute date"
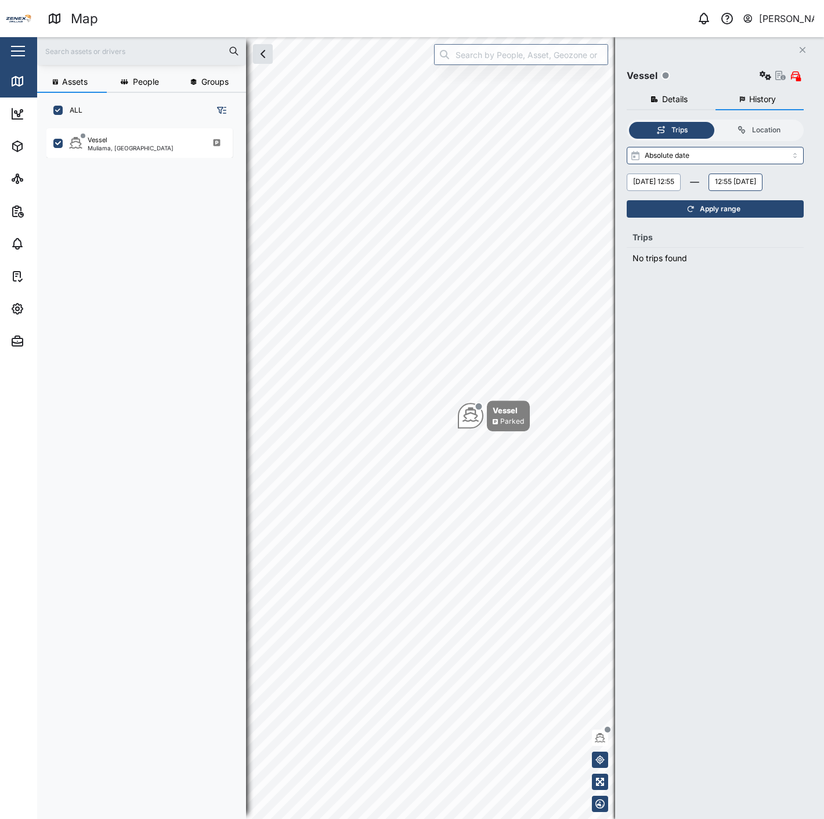
click at [675, 181] on button "Tuesday, 12 August 12:55" at bounding box center [654, 182] width 54 height 17
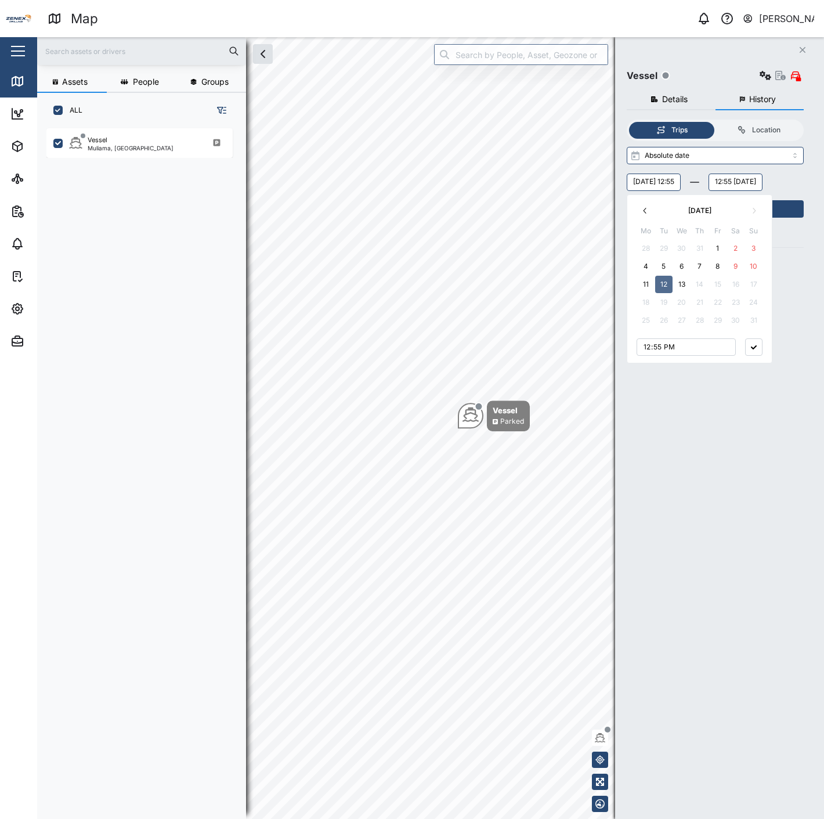
click at [650, 266] on button "4" at bounding box center [646, 266] width 17 height 17
click at [767, 182] on div "Monday, 04 August 12:55 August 2025 Mo Tu We Th Fr Sa Su 28 29 30 31 1 2 3 4 5 …" at bounding box center [715, 182] width 177 height 17
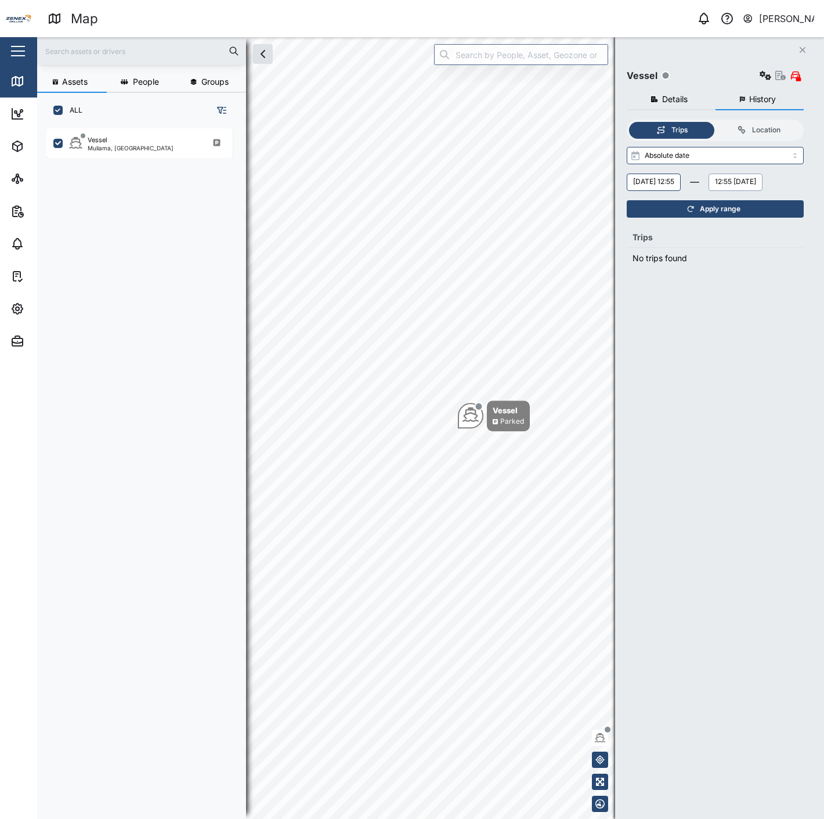
click at [709, 191] on button "12:55 Wednesday, 13 August" at bounding box center [736, 182] width 54 height 17
click at [751, 136] on label "Location" at bounding box center [759, 130] width 86 height 17
click at [716, 122] on input "Location" at bounding box center [716, 122] width 0 height 0
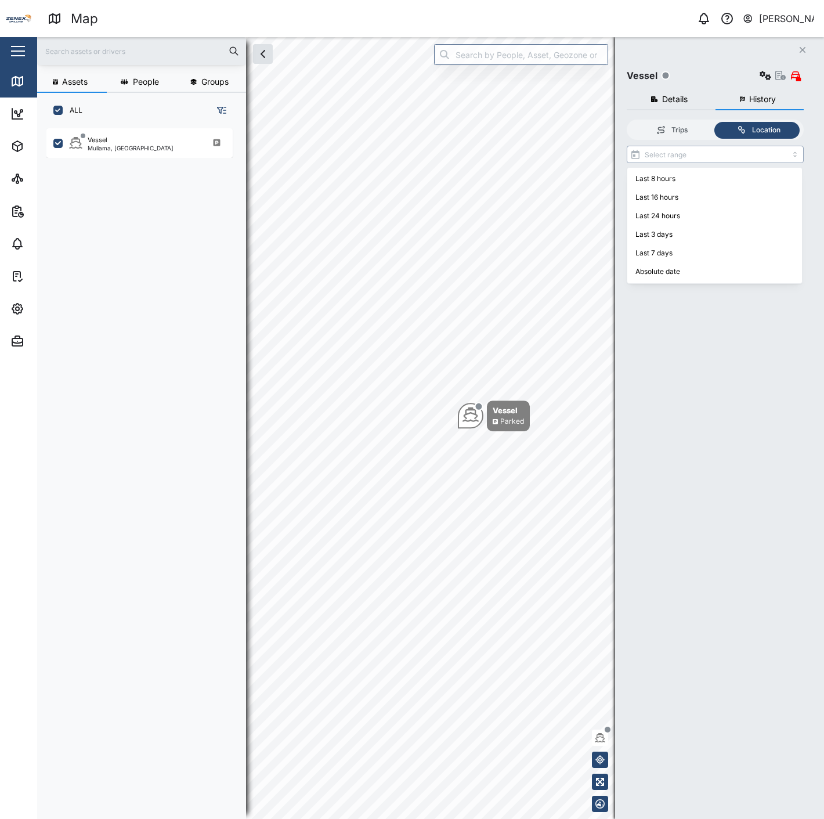
click at [698, 154] on input "search" at bounding box center [715, 154] width 177 height 17
type input "Absolute date"
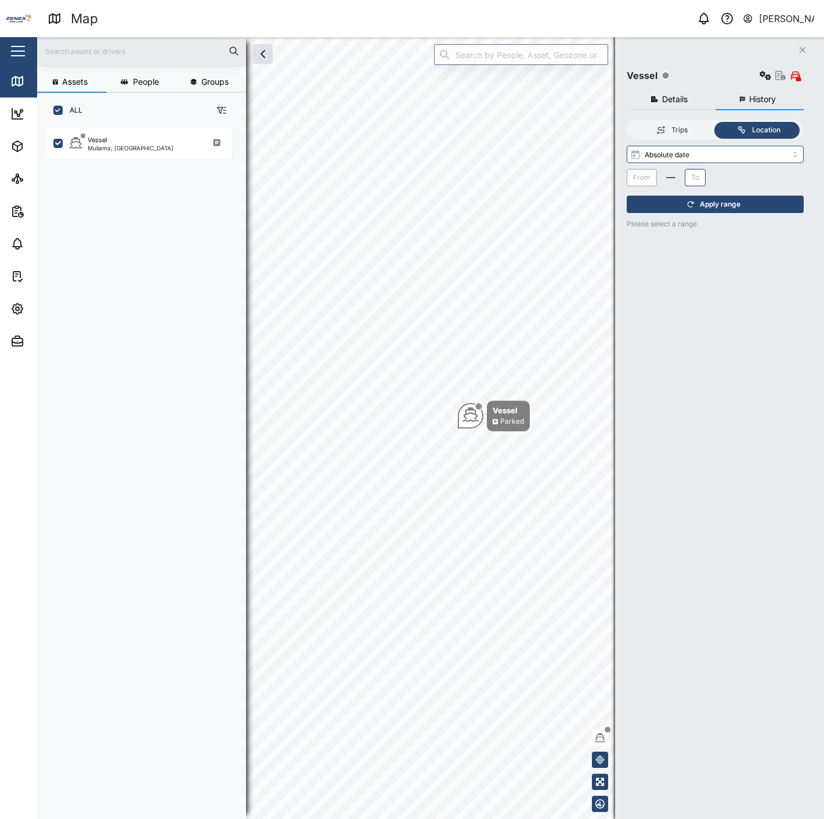
click at [643, 178] on span "From" at bounding box center [641, 177] width 17 height 9
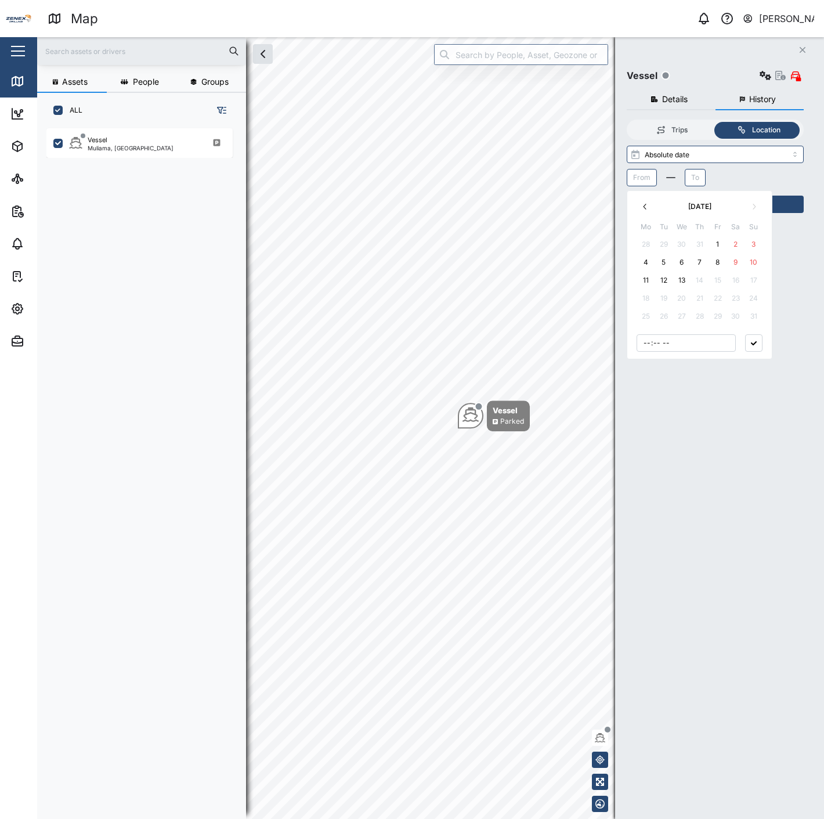
click at [641, 258] on button "4" at bounding box center [646, 262] width 17 height 17
type input "00:00"
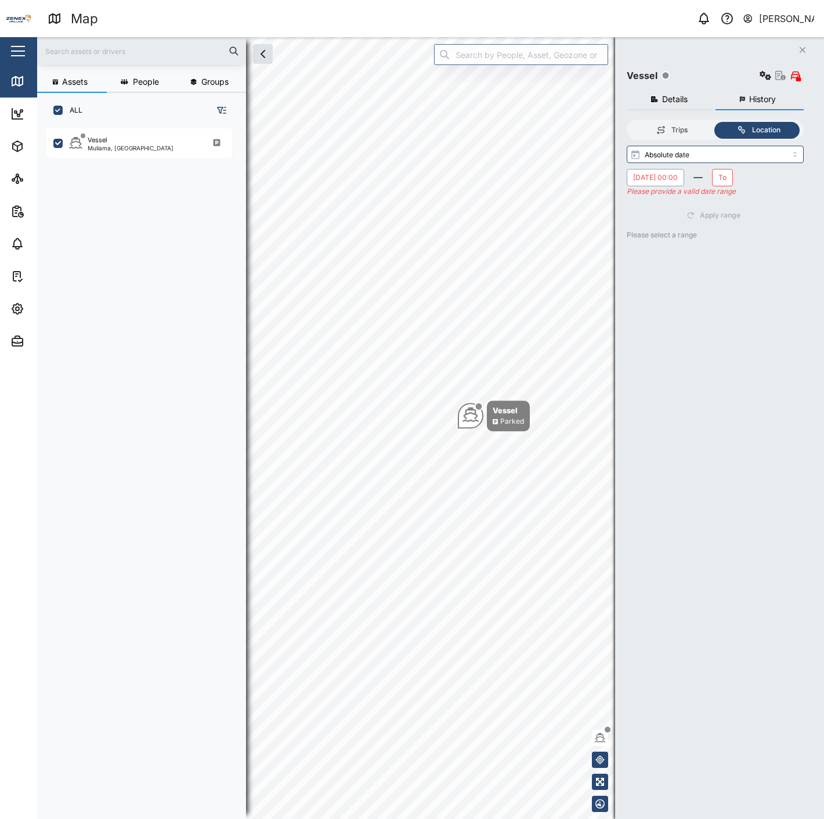
click at [733, 181] on button "To" at bounding box center [722, 177] width 21 height 17
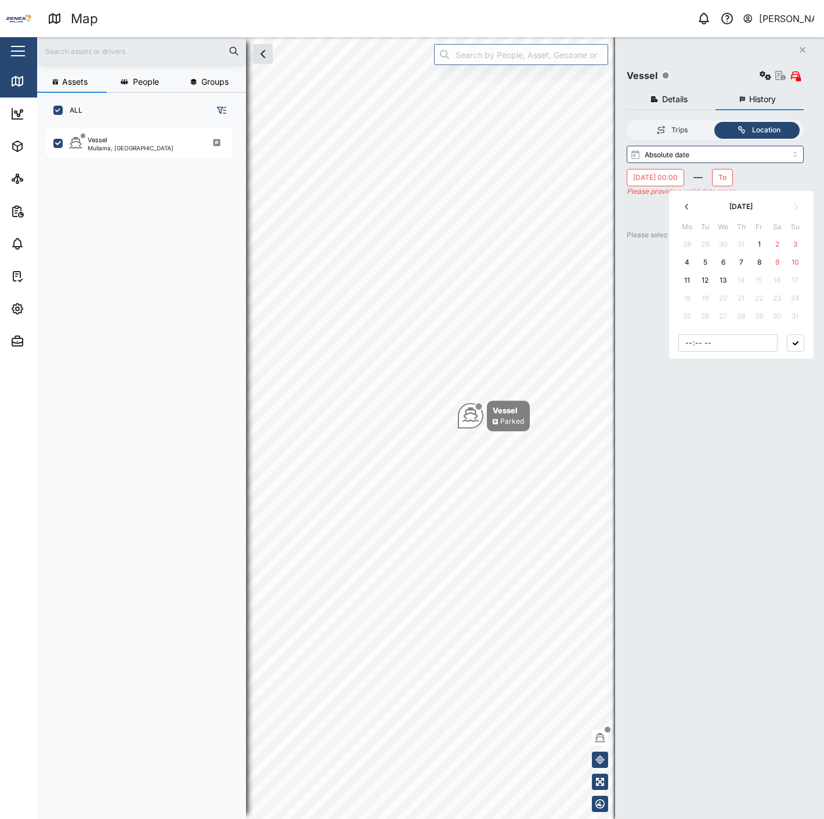
click at [726, 261] on button "6" at bounding box center [723, 262] width 17 height 17
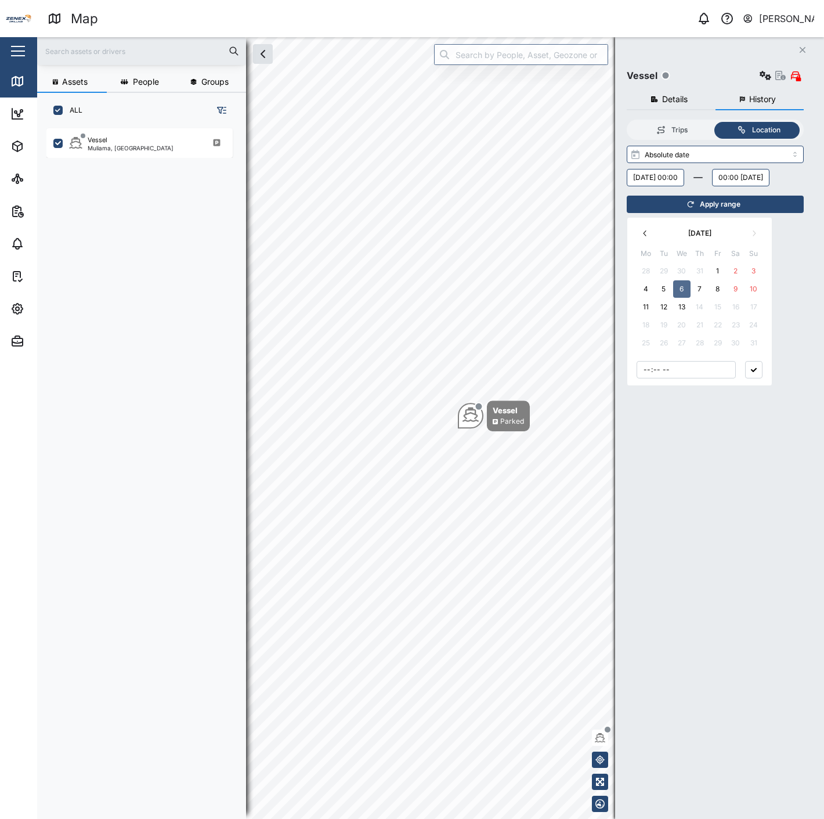
click at [704, 287] on button "7" at bounding box center [699, 288] width 17 height 17
click at [753, 368] on icon "button" at bounding box center [754, 370] width 6 height 4
type input "00:00"
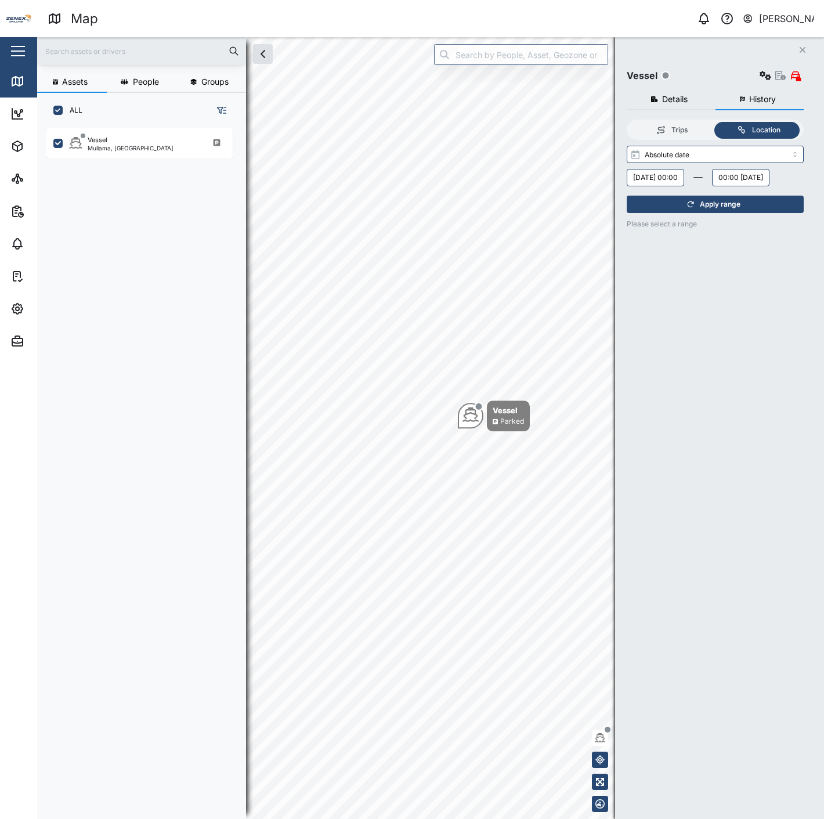
click at [707, 213] on span "Apply range" at bounding box center [720, 204] width 41 height 16
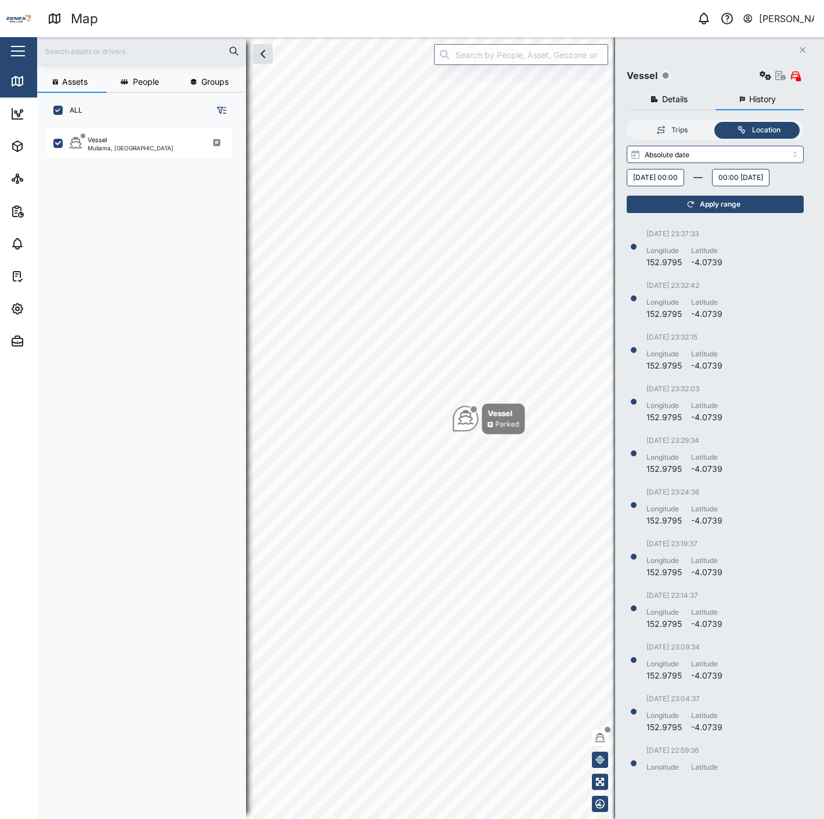
scroll to position [541, 166]
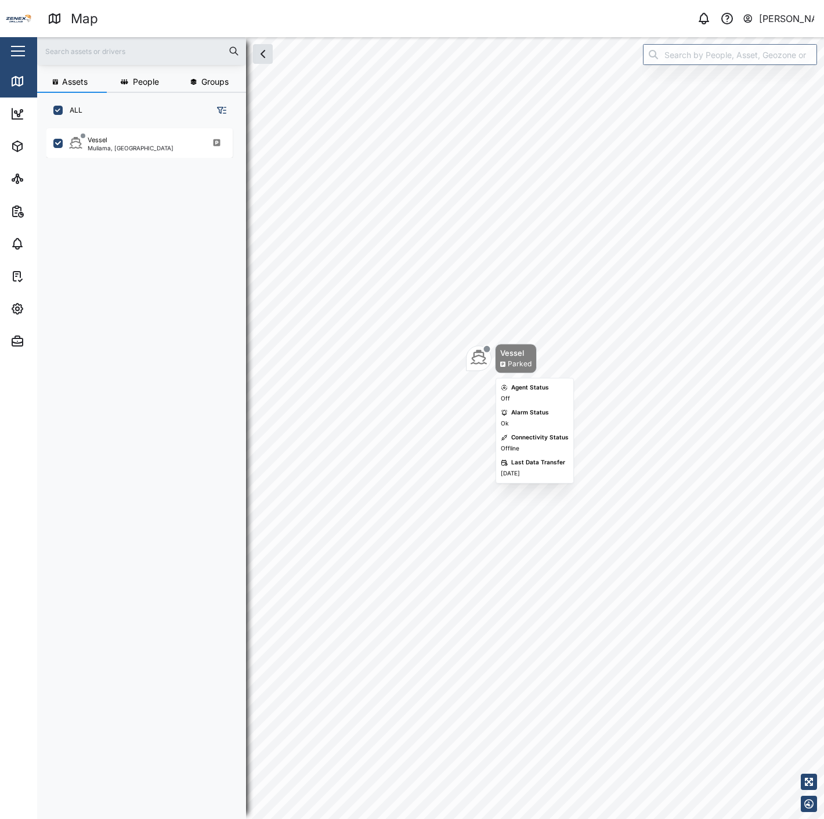
click at [511, 356] on div "Vessel" at bounding box center [515, 353] width 31 height 12
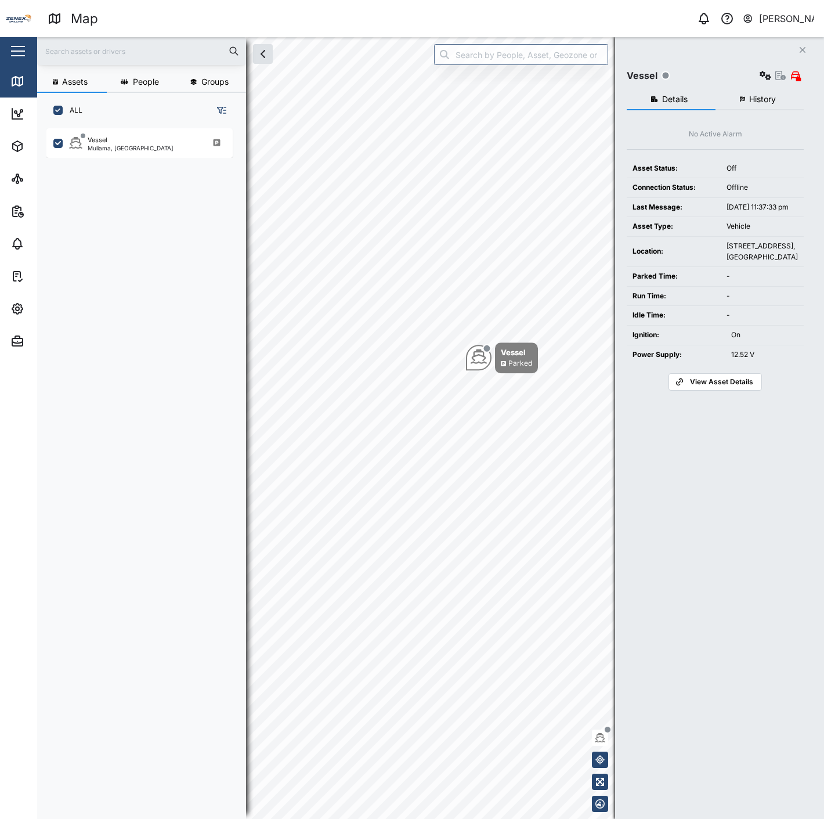
click at [751, 99] on span "History" at bounding box center [763, 99] width 27 height 8
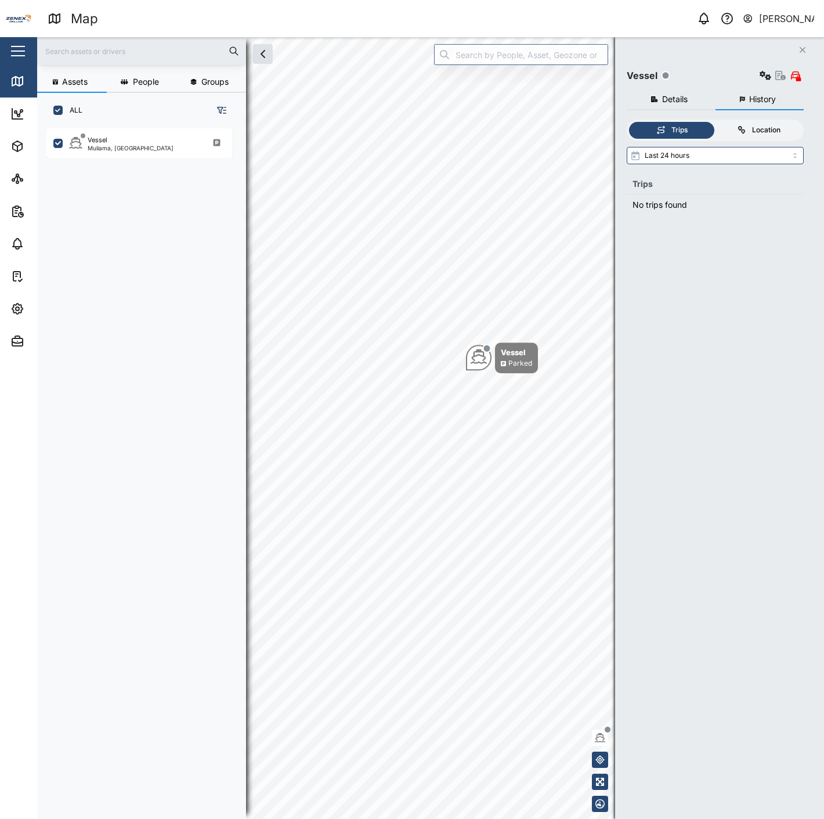
click at [756, 125] on div "Location" at bounding box center [766, 130] width 28 height 11
click at [716, 122] on input "Location" at bounding box center [716, 122] width 0 height 0
click at [703, 149] on input "search" at bounding box center [715, 154] width 177 height 17
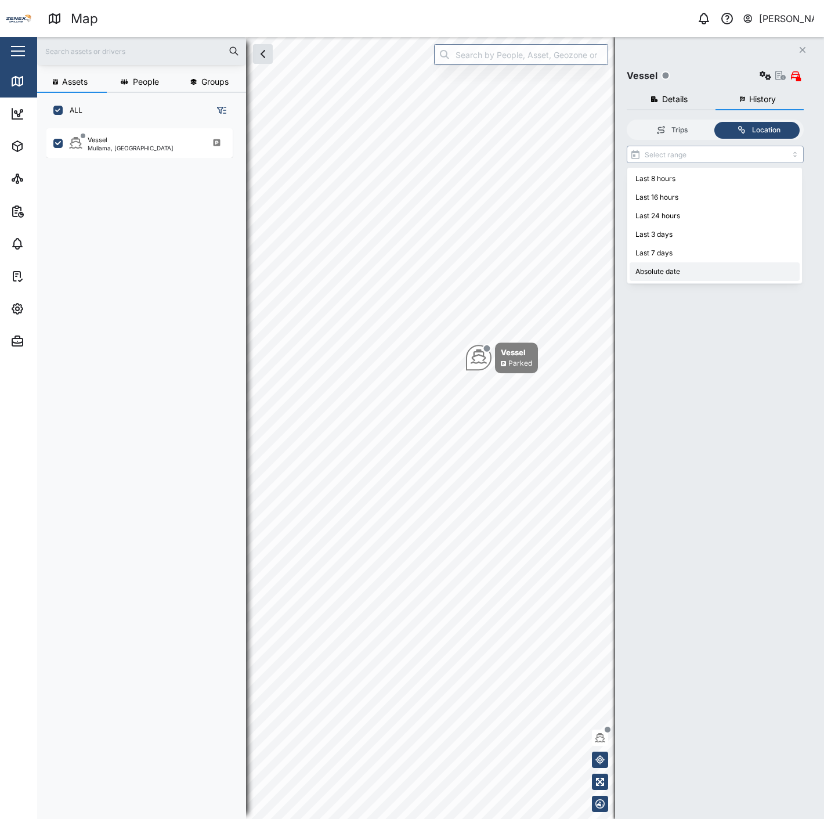
type input "Absolute date"
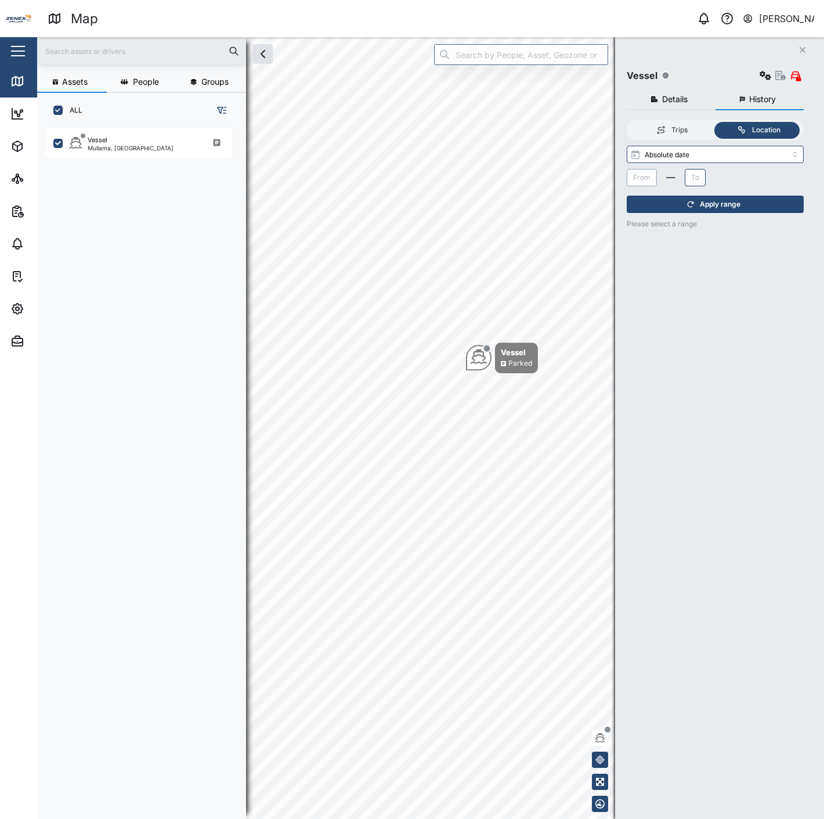
click at [639, 173] on span "From" at bounding box center [641, 177] width 17 height 9
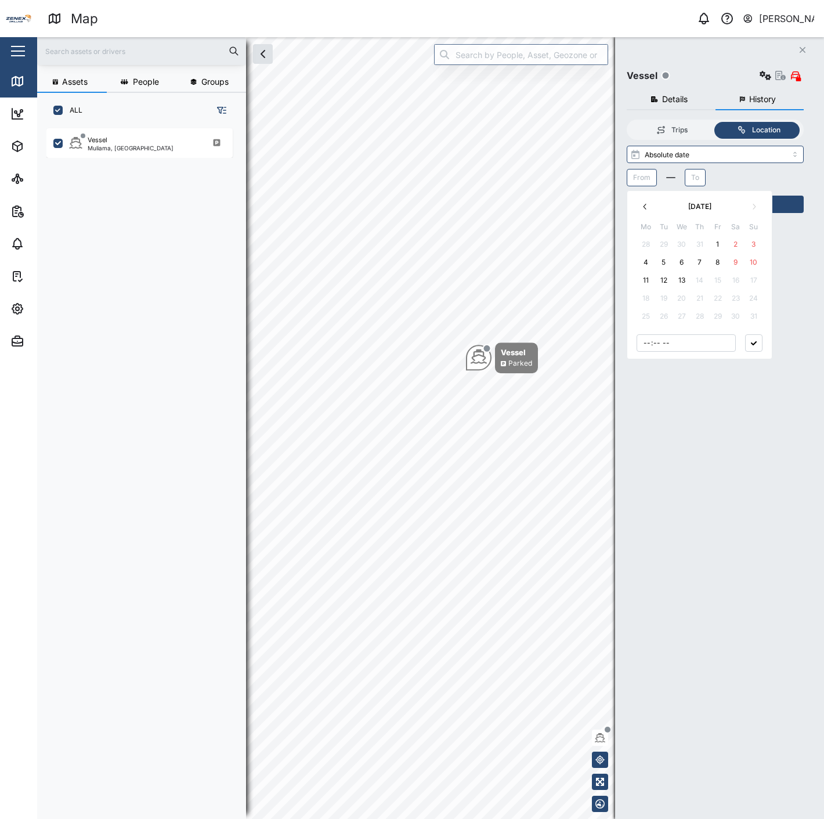
click at [643, 258] on button "4" at bounding box center [646, 262] width 17 height 17
type input "00:00"
click at [727, 173] on span "To" at bounding box center [723, 177] width 8 height 9
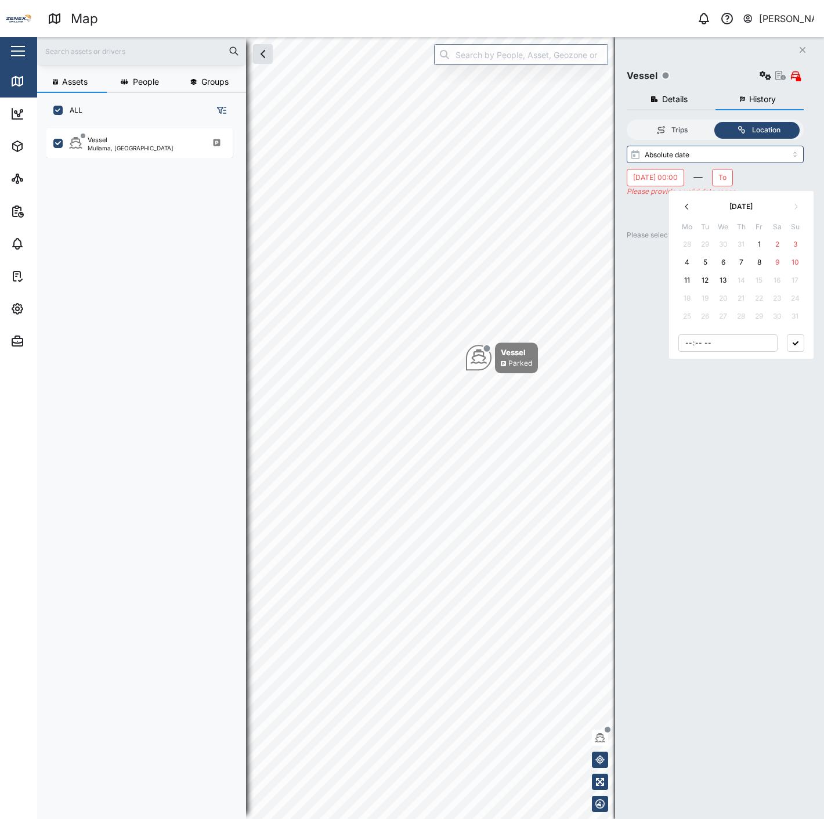
click at [723, 279] on button "13" at bounding box center [723, 280] width 17 height 17
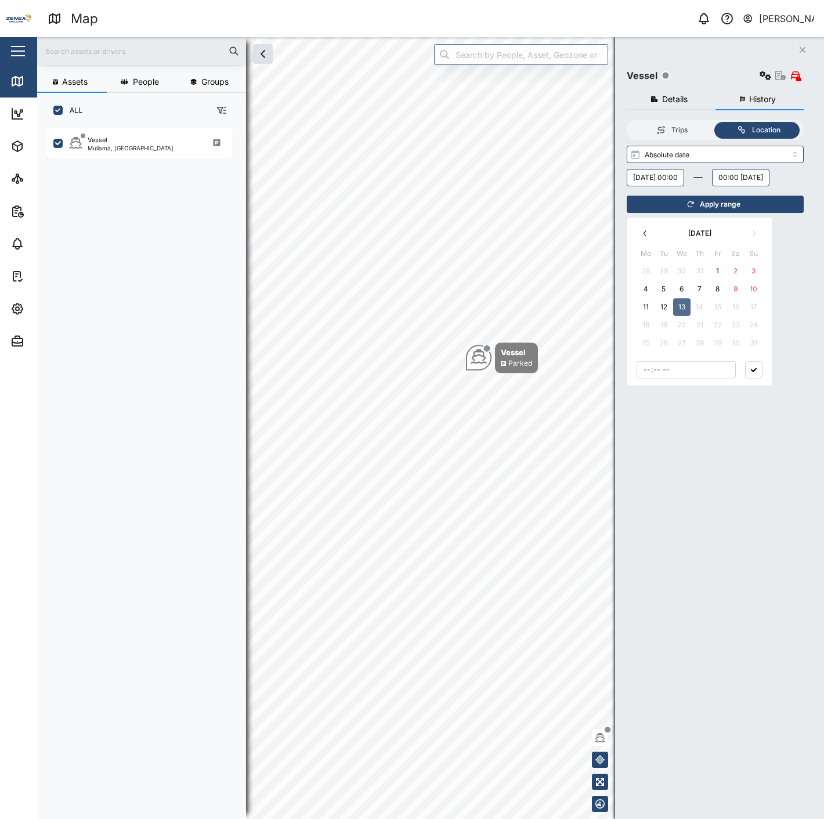
click at [759, 372] on button "button" at bounding box center [753, 369] width 17 height 17
type input "00:00"
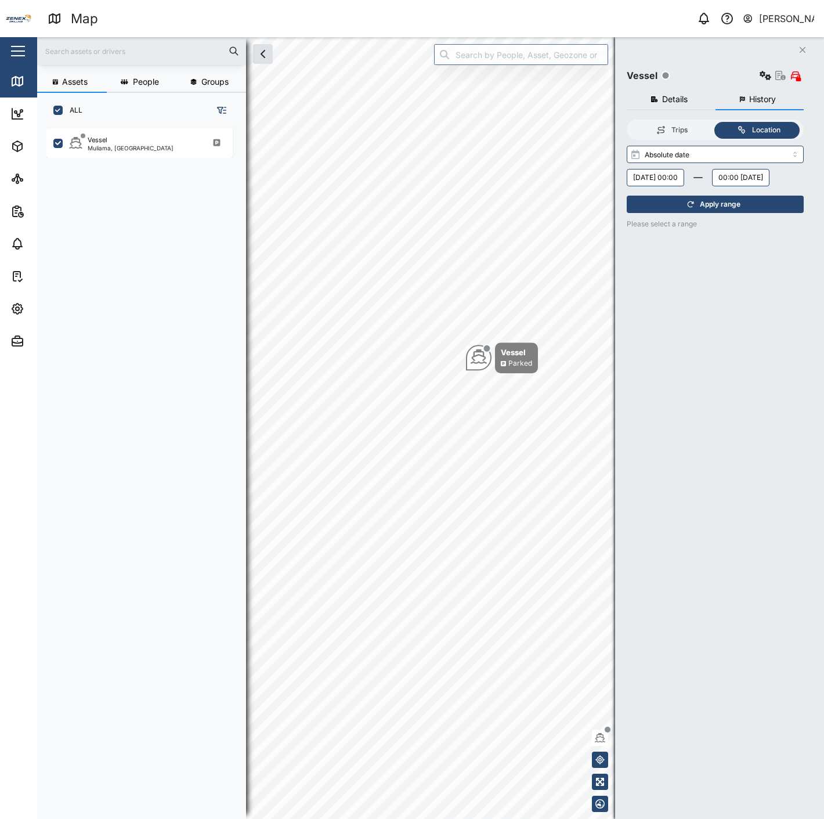
click at [744, 241] on div "Absolute date Monday, 04 August 00:00 00:00 Wednesday, 13 August Apply range Pl…" at bounding box center [715, 471] width 177 height 650
click at [744, 213] on div "Apply range" at bounding box center [714, 204] width 163 height 16
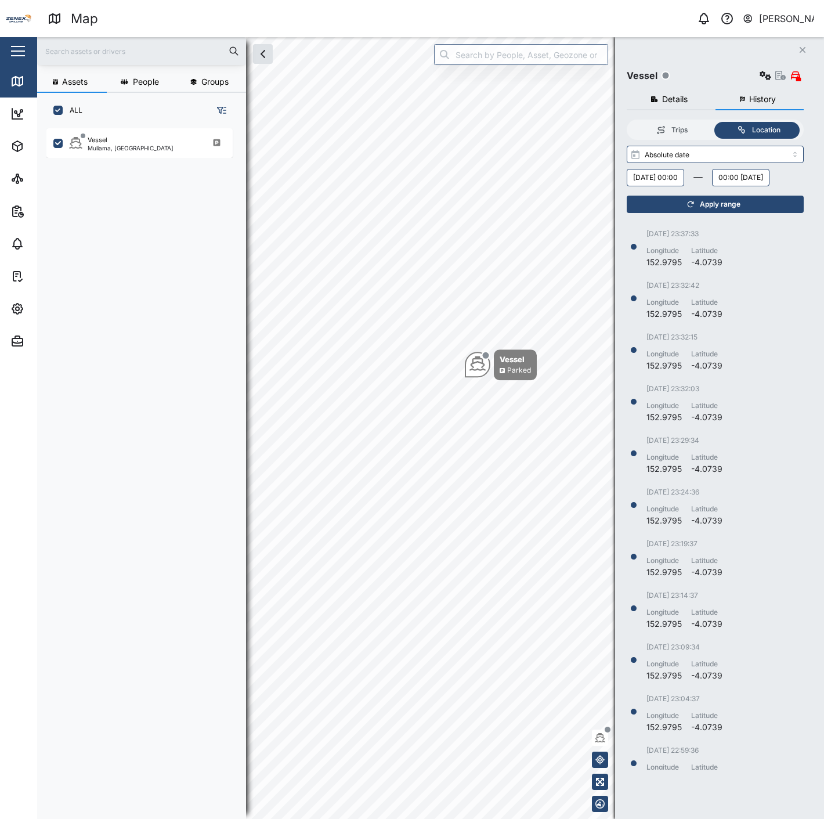
scroll to position [541, 166]
click at [680, 213] on div "Apply range" at bounding box center [714, 204] width 163 height 16
click at [506, 376] on body "Map 0 Declan Delahunty Close Map Dashboard Assets ATS Camera Generator Personne…" at bounding box center [412, 409] width 824 height 819
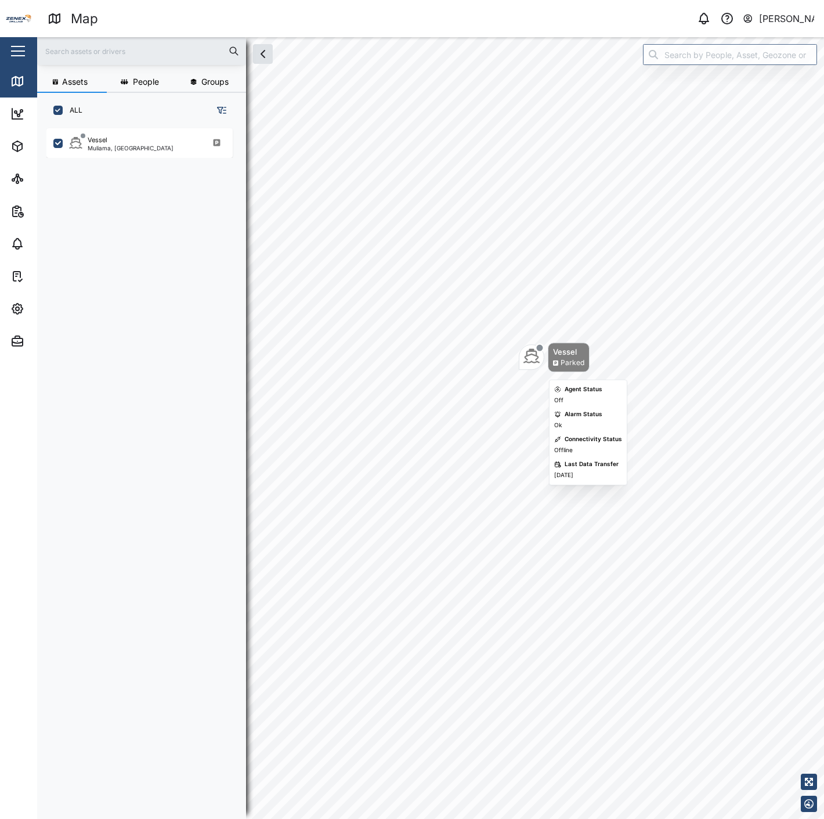
drag, startPoint x: 525, startPoint y: 369, endPoint x: 525, endPoint y: 356, distance: 12.2
click at [525, 356] on icon "Map marker" at bounding box center [532, 356] width 16 height 16
click at [525, 356] on div "Map marker" at bounding box center [528, 369] width 26 height 26
click at [509, 331] on icon "Map marker" at bounding box center [510, 330] width 16 height 16
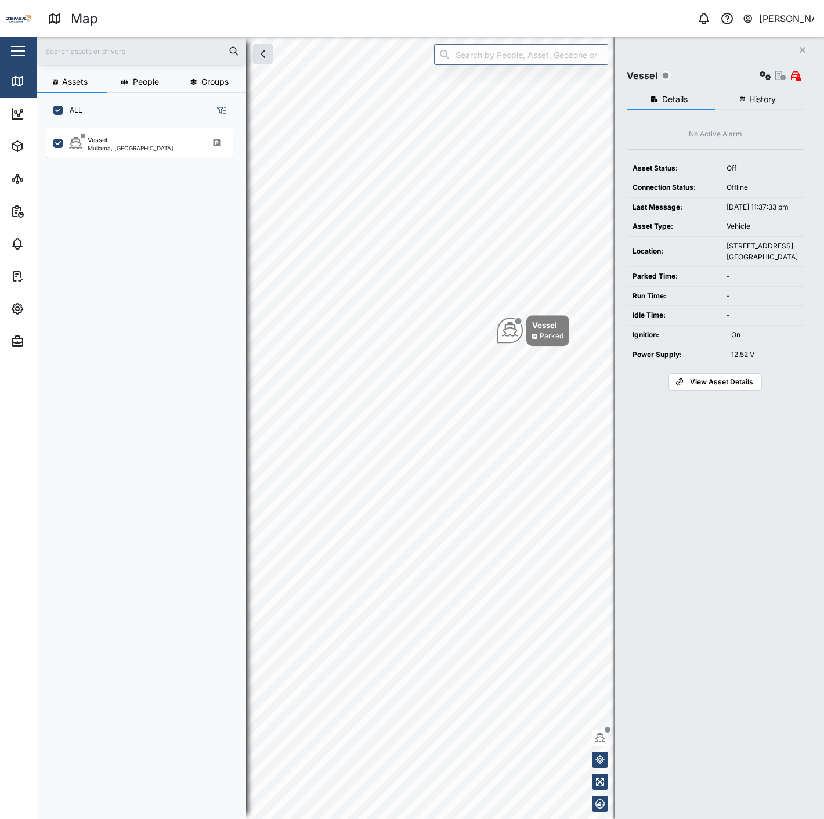
click at [758, 99] on span "History" at bounding box center [763, 99] width 27 height 8
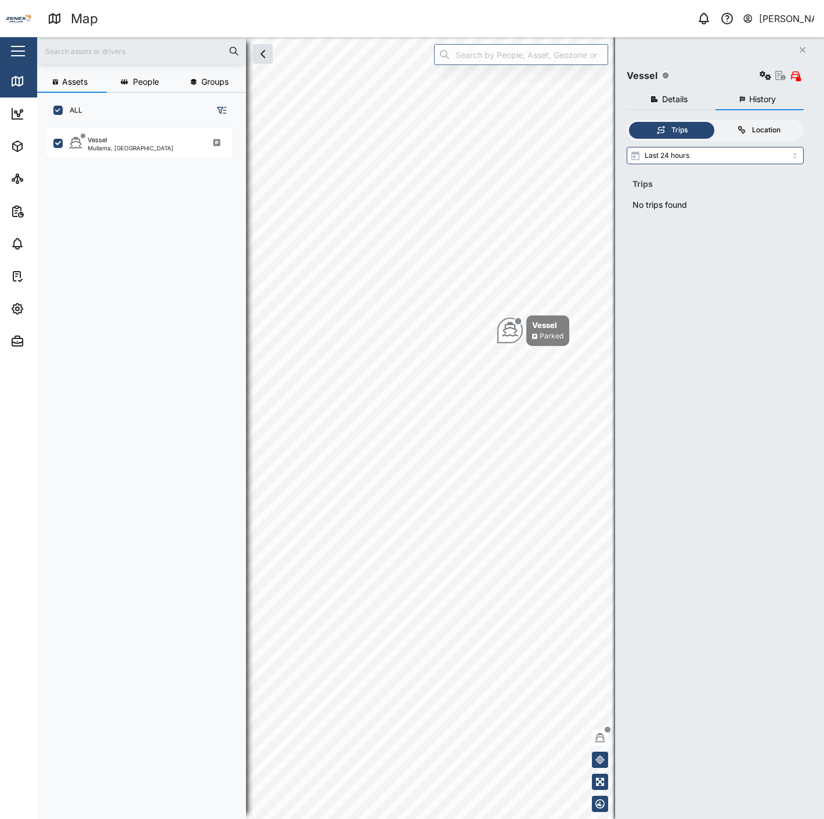
click at [755, 129] on div "Location" at bounding box center [766, 130] width 28 height 11
click at [716, 122] on input "Location" at bounding box center [716, 122] width 0 height 0
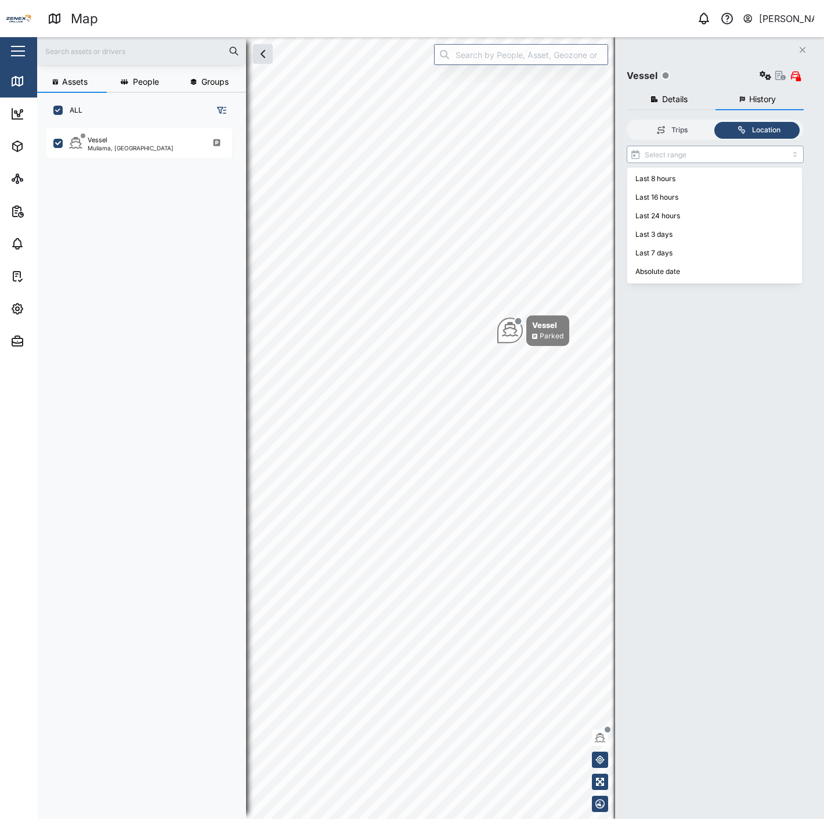
click at [736, 157] on input "search" at bounding box center [715, 154] width 177 height 17
click at [730, 150] on input "Last 16 hours" at bounding box center [715, 154] width 177 height 17
type input "Last 8 hours"
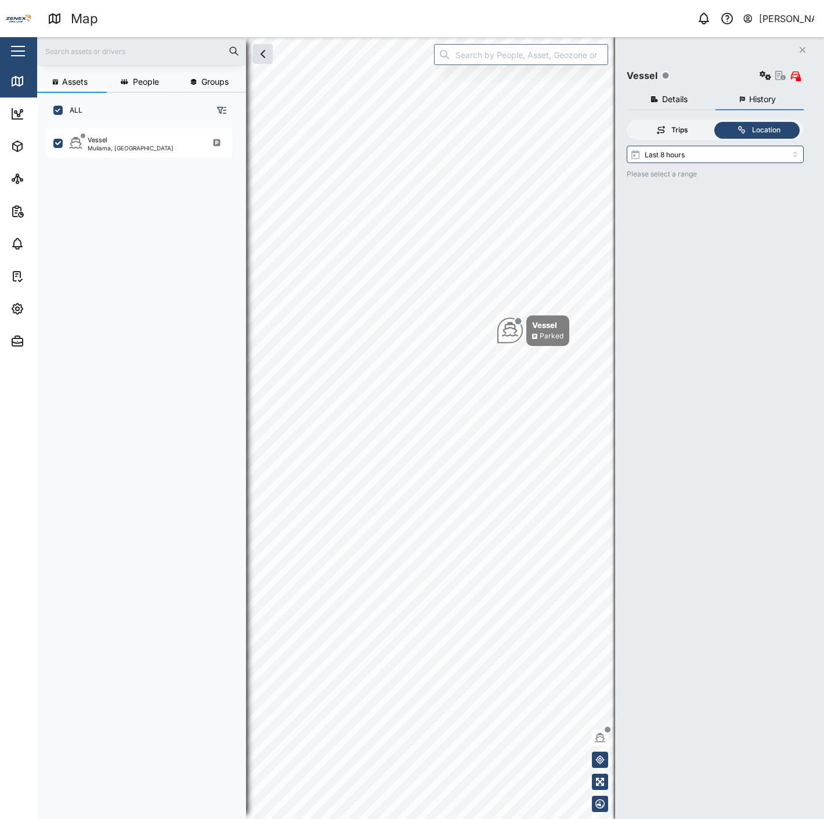
click at [672, 134] on div "Trips" at bounding box center [680, 130] width 16 height 11
click at [629, 122] on input "Trips" at bounding box center [629, 122] width 0 height 0
click at [753, 131] on div "Location" at bounding box center [766, 130] width 28 height 11
click at [716, 122] on input "Location" at bounding box center [716, 122] width 0 height 0
click at [744, 142] on div "Trips Location Please select a range" at bounding box center [715, 458] width 177 height 676
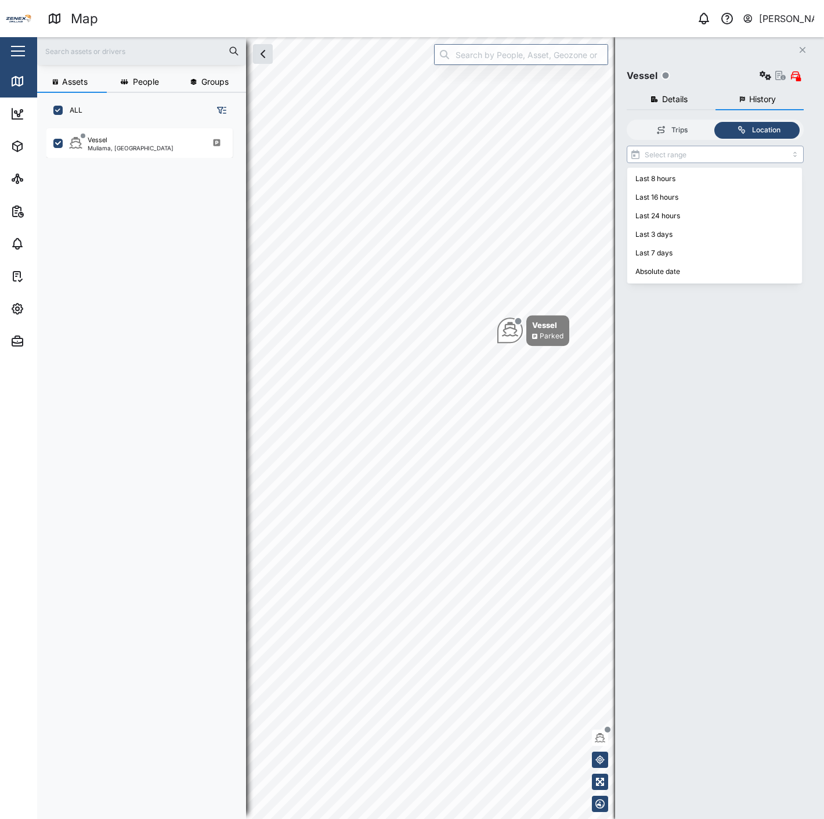
click at [736, 159] on input "search" at bounding box center [715, 154] width 177 height 17
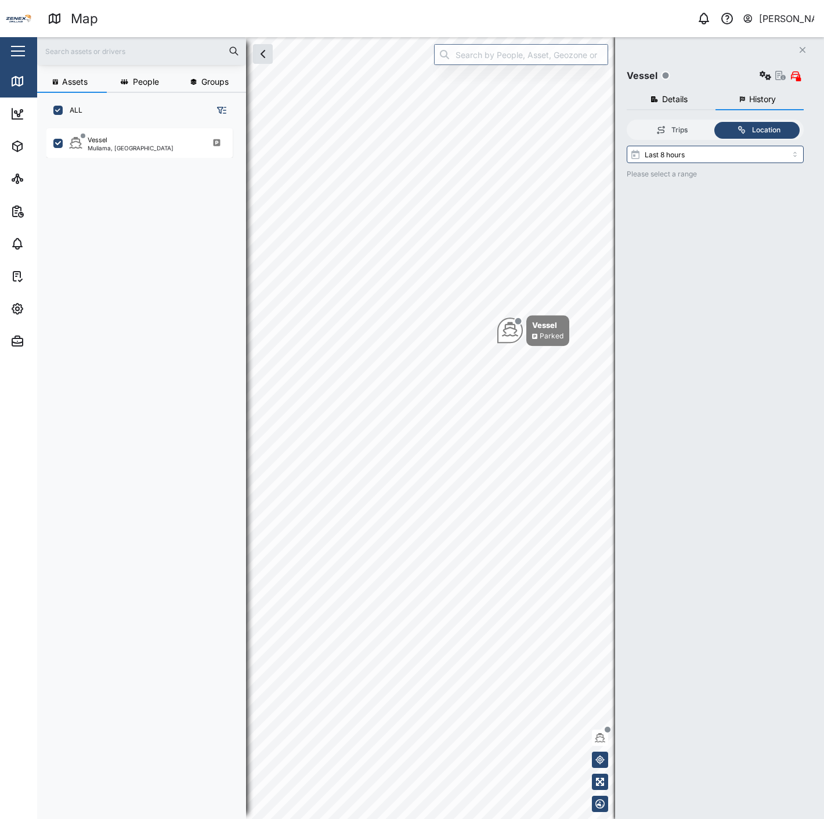
click at [742, 127] on icon at bounding box center [741, 129] width 9 height 9
click at [716, 122] on input "Location" at bounding box center [716, 122] width 0 height 0
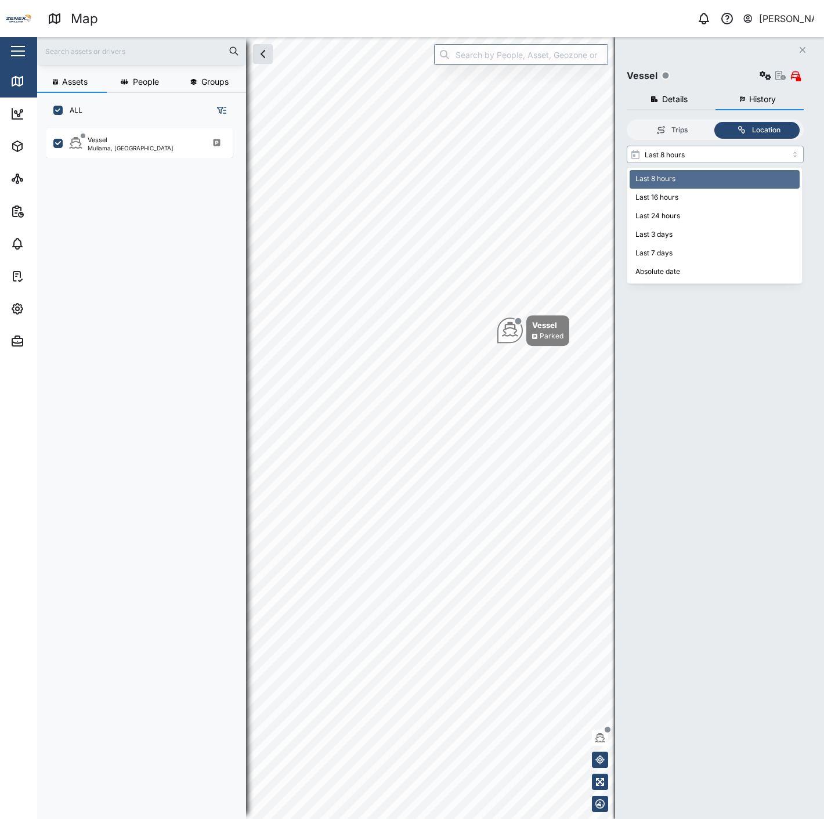
click at [737, 156] on input "Last 8 hours" at bounding box center [715, 154] width 177 height 17
type input "Last 7 days"
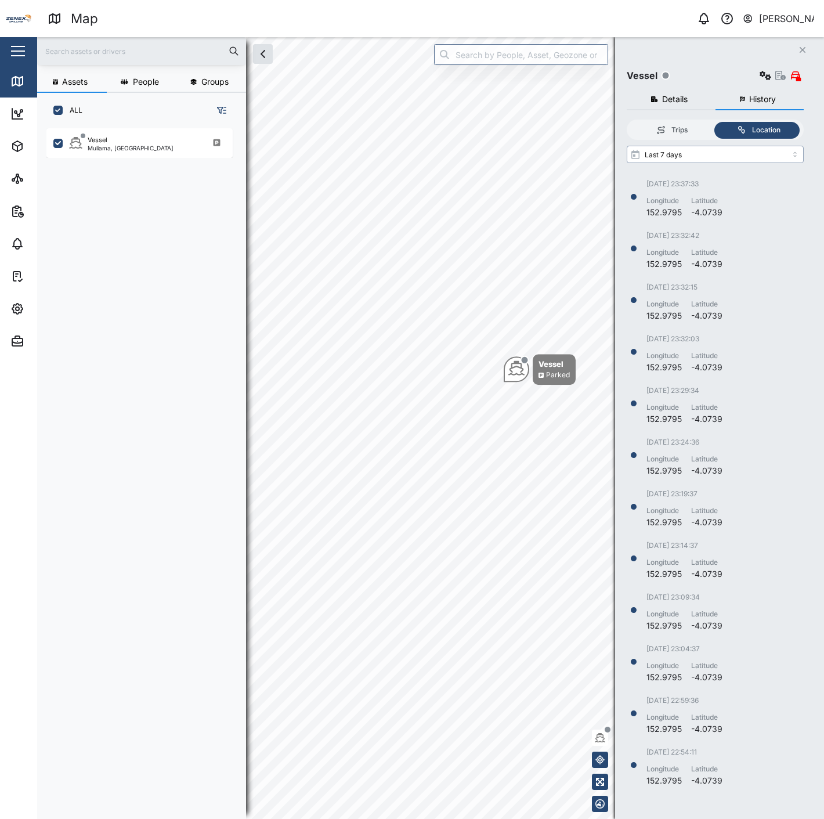
scroll to position [618, 166]
click at [720, 193] on div "06/08/2025 23:37:33 Longitude 152.9795 Latitude -4.0739" at bounding box center [685, 199] width 76 height 40
click at [709, 265] on div "-4.0739" at bounding box center [706, 264] width 31 height 13
click at [714, 351] on div "Latitude" at bounding box center [706, 356] width 31 height 11
click at [714, 404] on div "Latitude" at bounding box center [706, 407] width 31 height 11
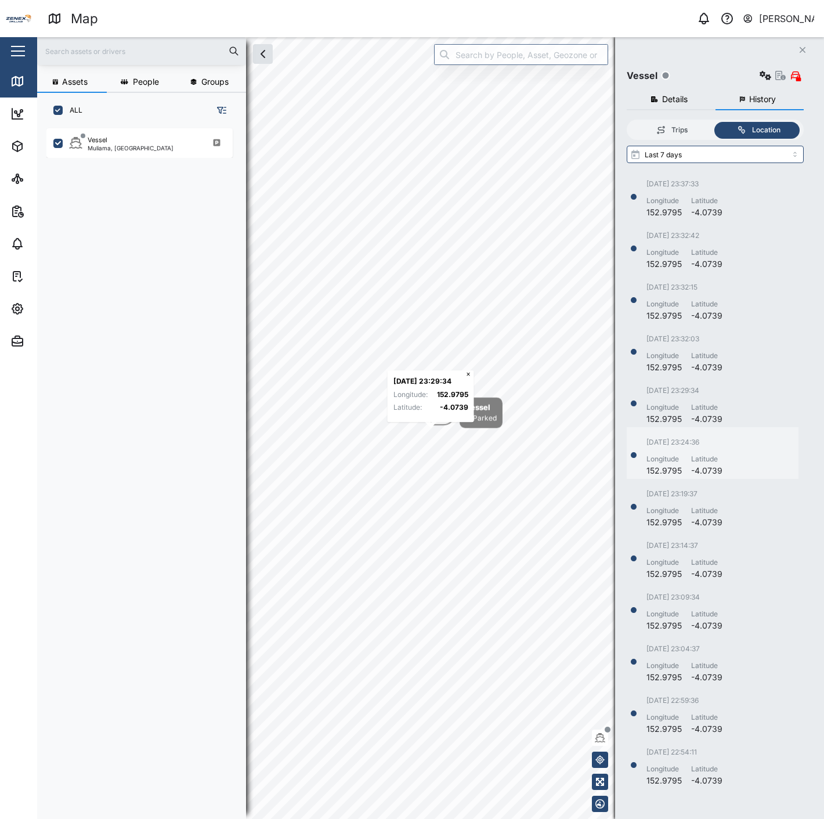
click at [724, 456] on div "06/08/2025 23:24:36 Longitude 152.9795 Latitude -4.0739" at bounding box center [713, 457] width 172 height 40
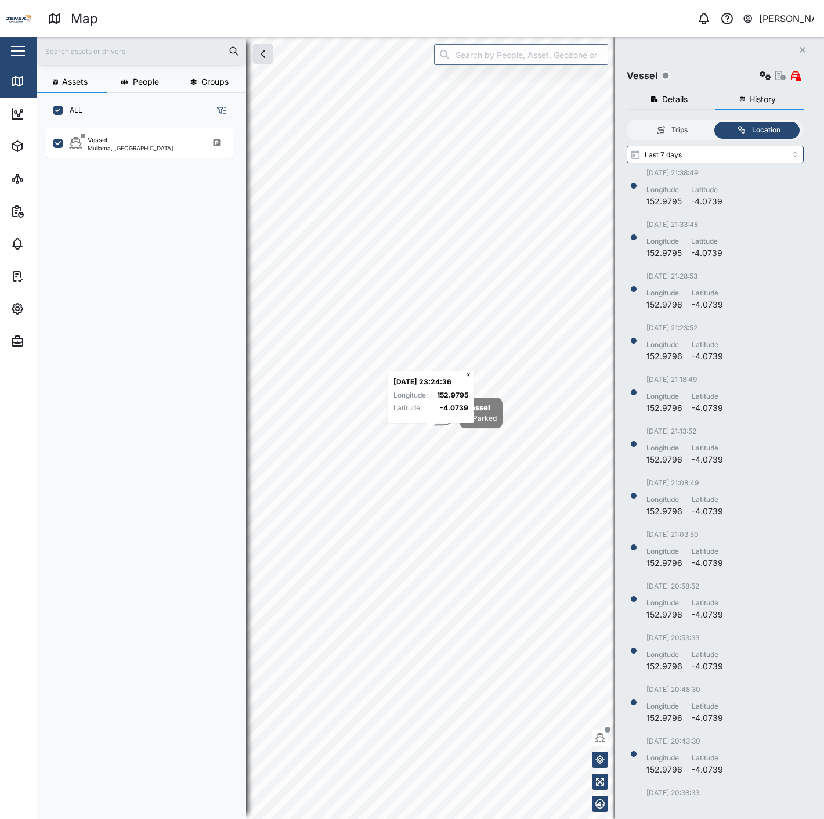
click at [729, 483] on div "06/08/2025 21:08:49 Longitude 152.9796 Latitude -4.0739" at bounding box center [713, 498] width 172 height 40
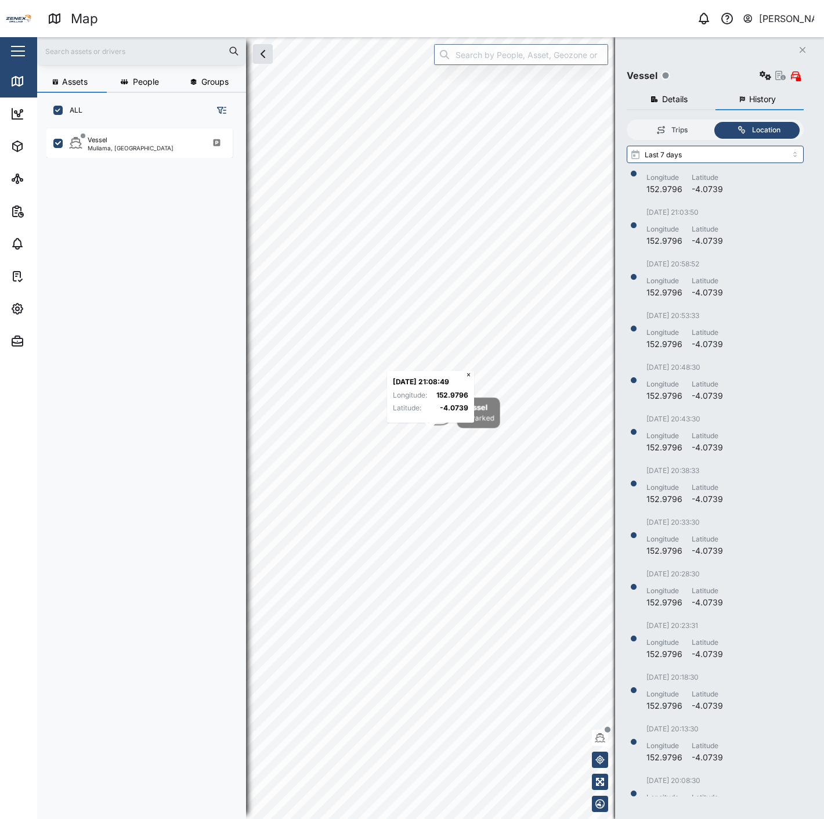
click at [729, 483] on div "06/08/2025 21:13:52 Longitude 152.9796 Latitude -4.0739 06/08/2025 21:08:49 Lon…" at bounding box center [719, 483] width 185 height 628
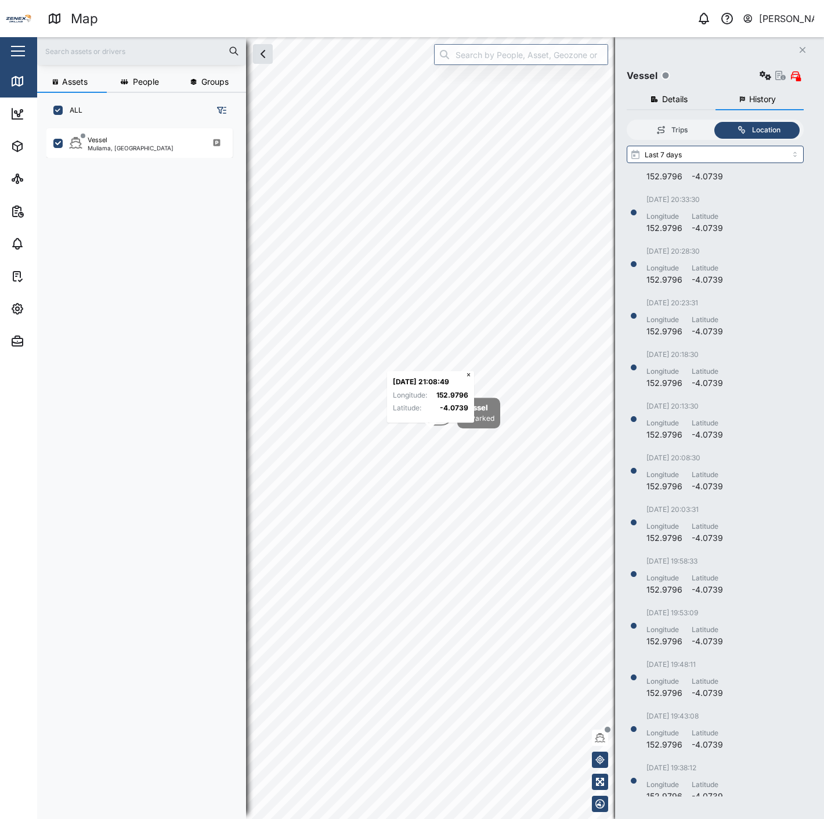
click at [729, 483] on div "06/08/2025 20:48:30 Longitude 152.9796 Latitude -4.0739 06/08/2025 20:43:30 Lon…" at bounding box center [719, 483] width 185 height 628
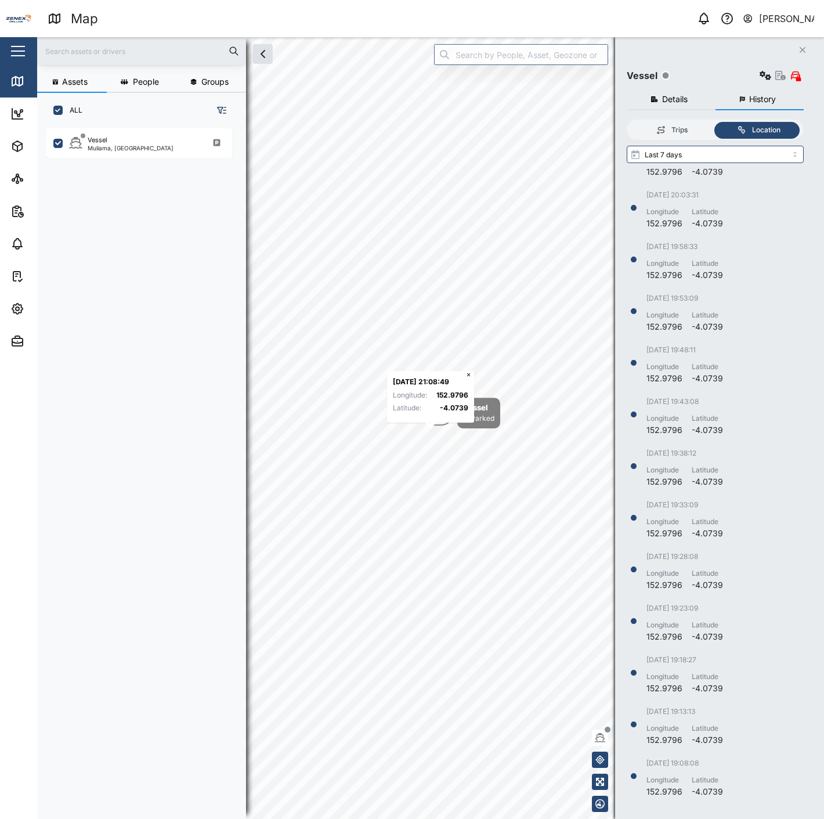
scroll to position [2322, 0]
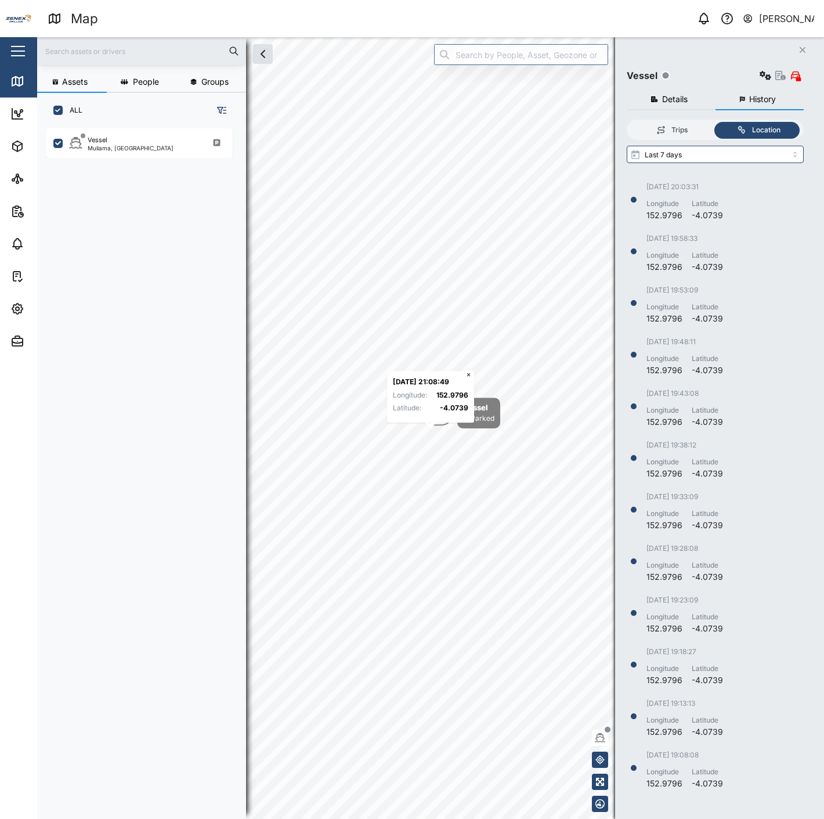
click at [729, 483] on div "06/08/2025 20:13:30 Longitude 152.9796 Latitude -4.0739 06/08/2025 20:08:30 Lon…" at bounding box center [719, 483] width 185 height 628
click at [705, 492] on div "06/08/2025 19:33:09" at bounding box center [685, 497] width 77 height 11
click at [704, 499] on div "06/08/2025 19:33:09" at bounding box center [685, 497] width 77 height 11
click at [716, 475] on div "06/08/2025 21:23:52 Longitude 152.9796 Latitude -4.0739 06/08/2025 21:18:49 Lon…" at bounding box center [719, 483] width 185 height 628
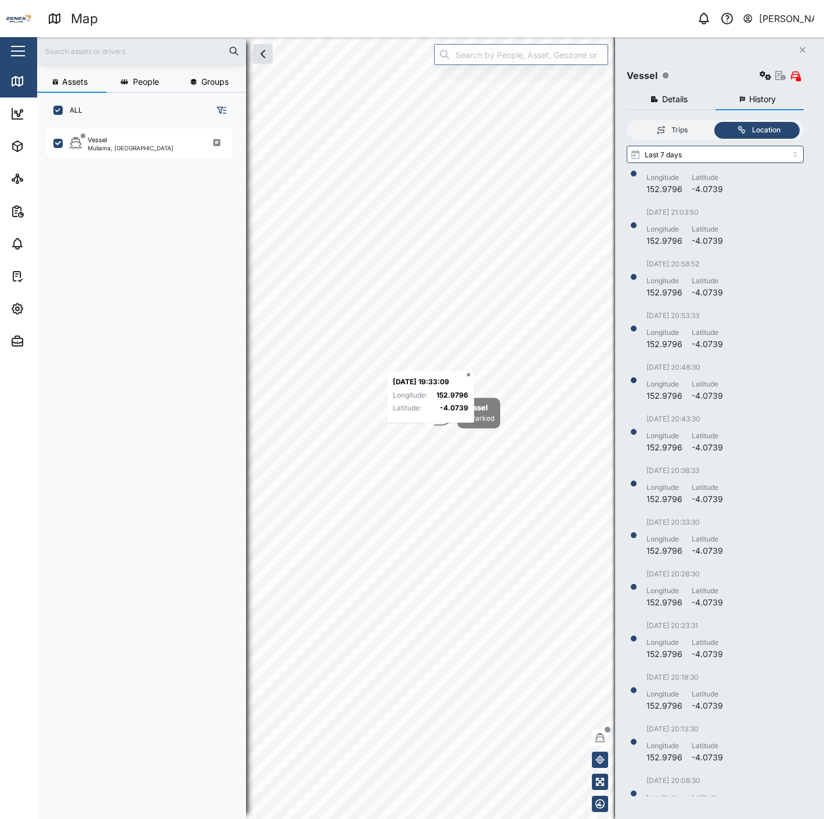
click at [716, 475] on div "06/08/2025 21:59:15 Longitude 152.9795 Latitude -4.0739 06/08/2025 21:53:50 Lon…" at bounding box center [719, 483] width 185 height 628
click at [716, 475] on div "06/08/2025 20:38:33 Longitude 152.9796 Latitude -4.0739" at bounding box center [685, 486] width 77 height 40
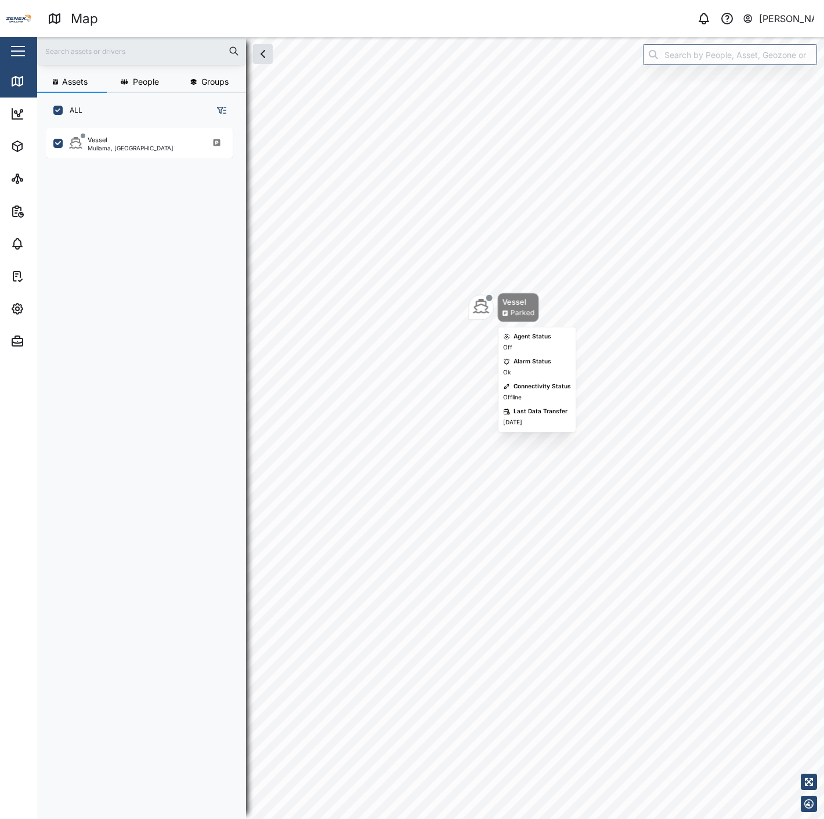
click at [487, 315] on div "Map marker" at bounding box center [481, 307] width 16 height 19
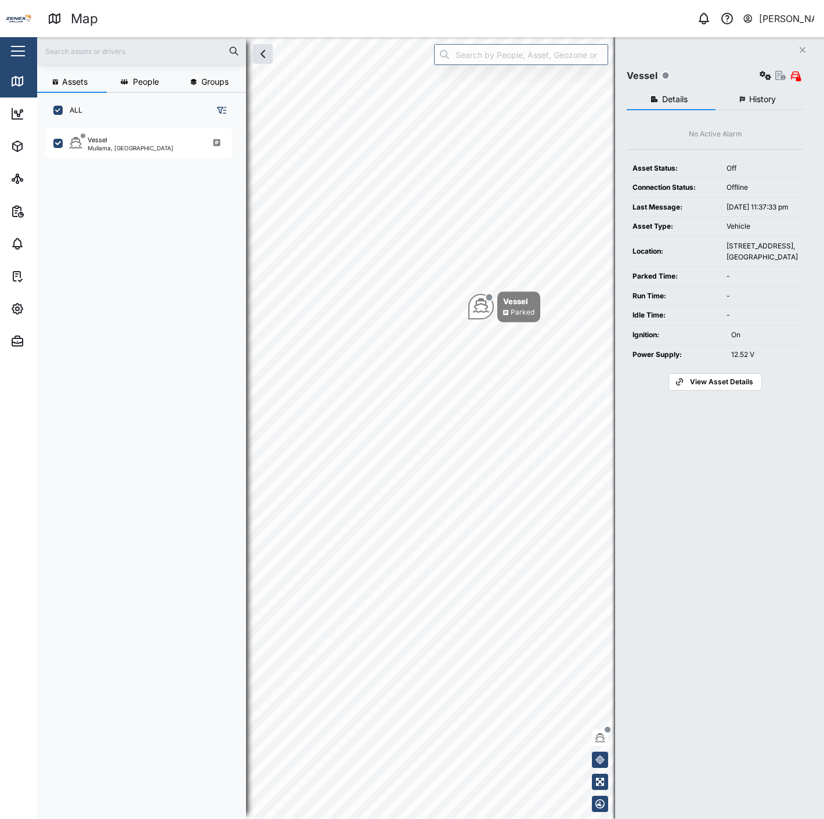
click at [743, 93] on button "History" at bounding box center [760, 99] width 89 height 21
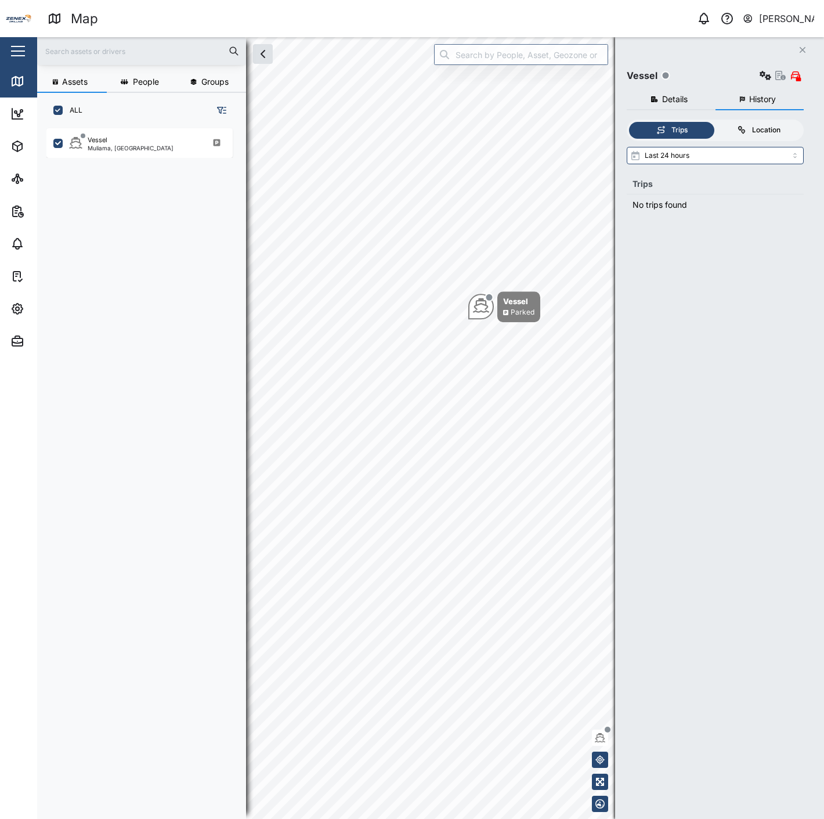
click at [727, 134] on div "Location" at bounding box center [759, 130] width 74 height 11
click at [716, 122] on input "Location" at bounding box center [716, 122] width 0 height 0
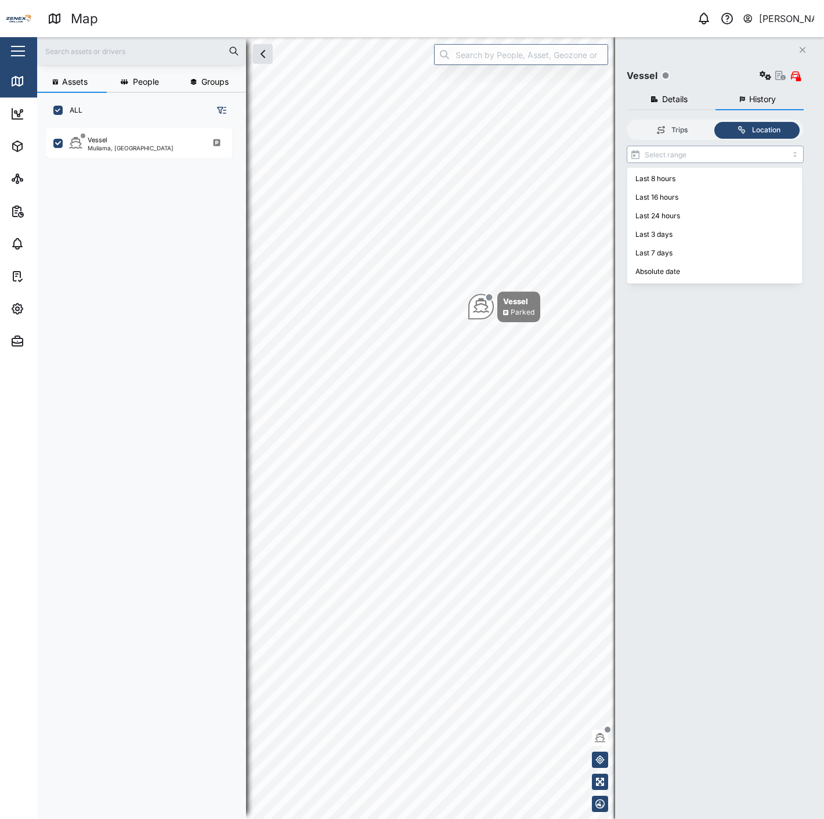
click at [722, 161] on input "search" at bounding box center [715, 154] width 177 height 17
click at [716, 149] on input "Last 16 hours" at bounding box center [715, 154] width 177 height 17
type input "Last 7 days"
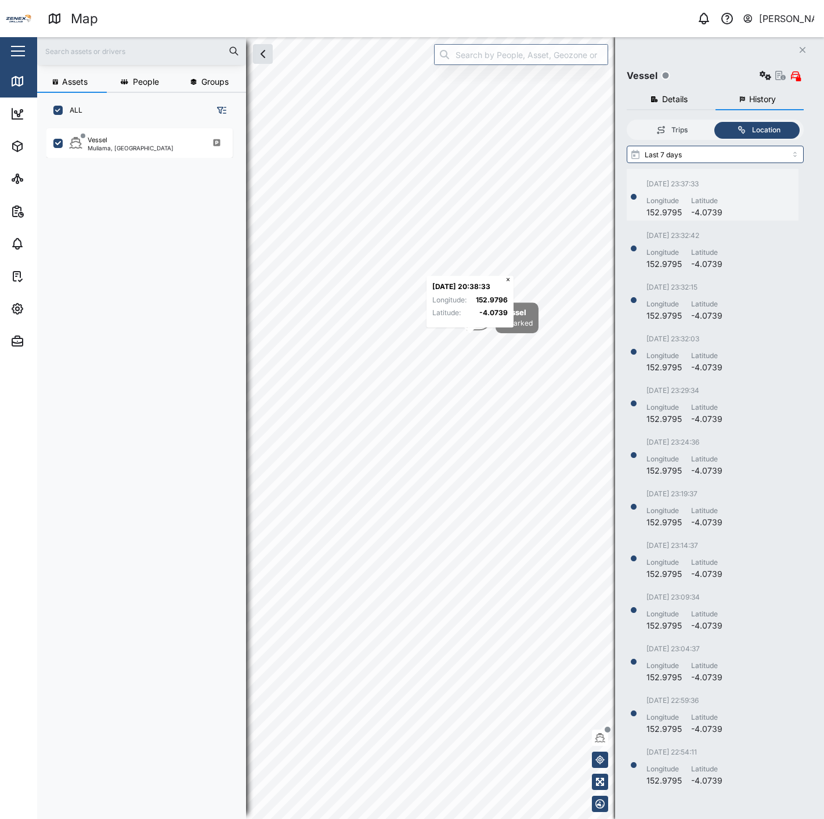
scroll to position [618, 166]
click at [692, 196] on div "Latitude" at bounding box center [706, 201] width 31 height 11
click at [709, 274] on div "06/08/2025 23:32:15 Longitude 152.9795 Latitude -4.0739" at bounding box center [713, 298] width 172 height 52
click at [709, 258] on div "-4.0739" at bounding box center [706, 264] width 31 height 13
click at [711, 197] on div "Latitude" at bounding box center [706, 201] width 31 height 11
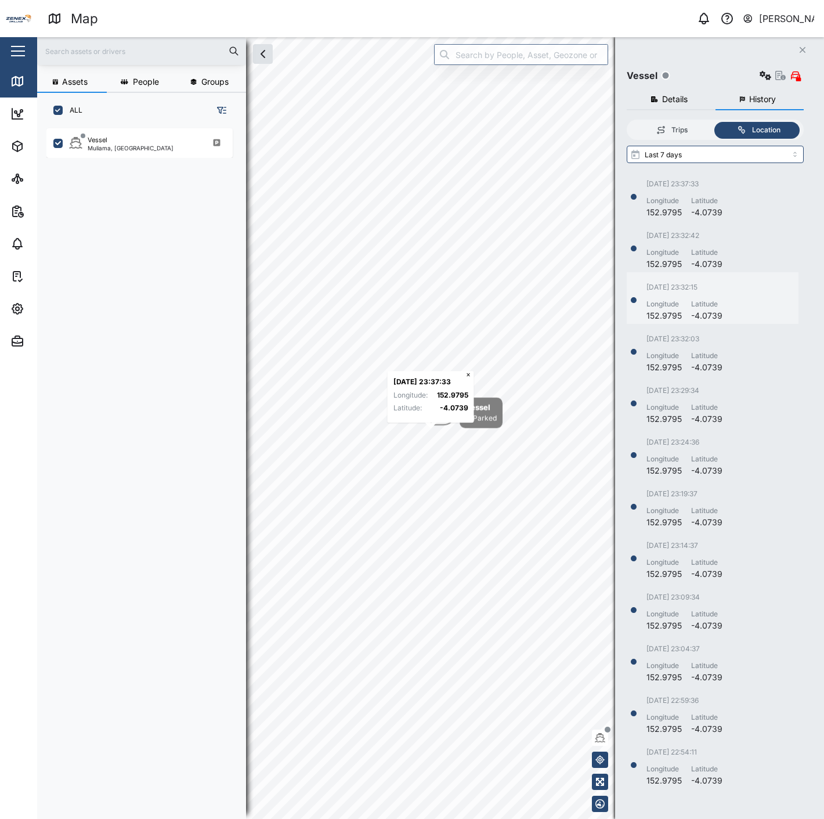
click at [718, 288] on div "06/08/2025 23:32:15" at bounding box center [685, 287] width 76 height 11
click at [705, 388] on div "06/08/2025 23:29:34" at bounding box center [685, 391] width 76 height 11
click at [716, 435] on div "06/08/2025 23:24:36 Longitude 152.9795 Latitude -4.0739" at bounding box center [713, 453] width 172 height 52
click at [722, 491] on div "06/08/2025 23:19:37 Longitude 152.9795 Latitude -4.0739" at bounding box center [713, 509] width 172 height 40
click at [718, 498] on div "06/08/2025 23:19:37" at bounding box center [685, 494] width 76 height 11
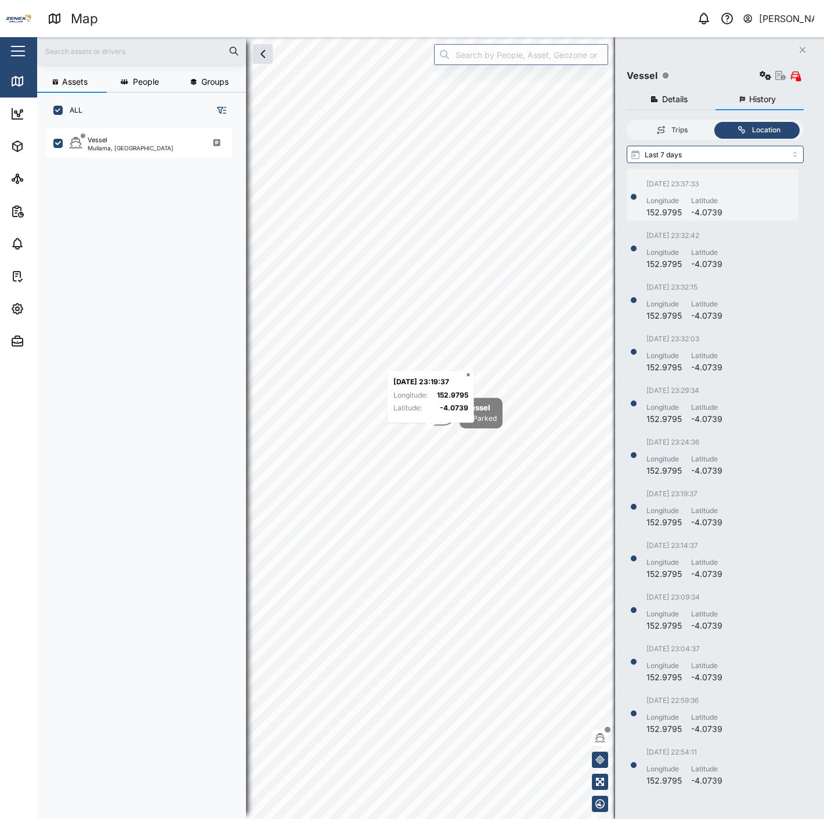
click at [703, 190] on div "06/08/2025 23:37:33 Longitude 152.9795 Latitude -4.0739" at bounding box center [685, 199] width 76 height 40
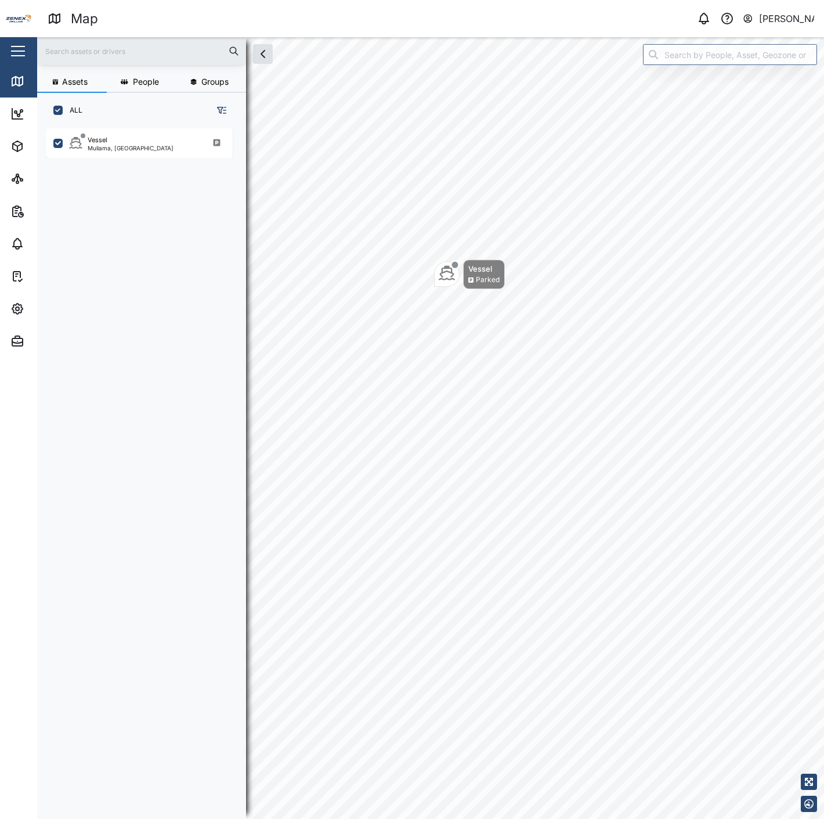
click at [502, 37] on div "Vessel Parked" at bounding box center [430, 37] width 787 height 0
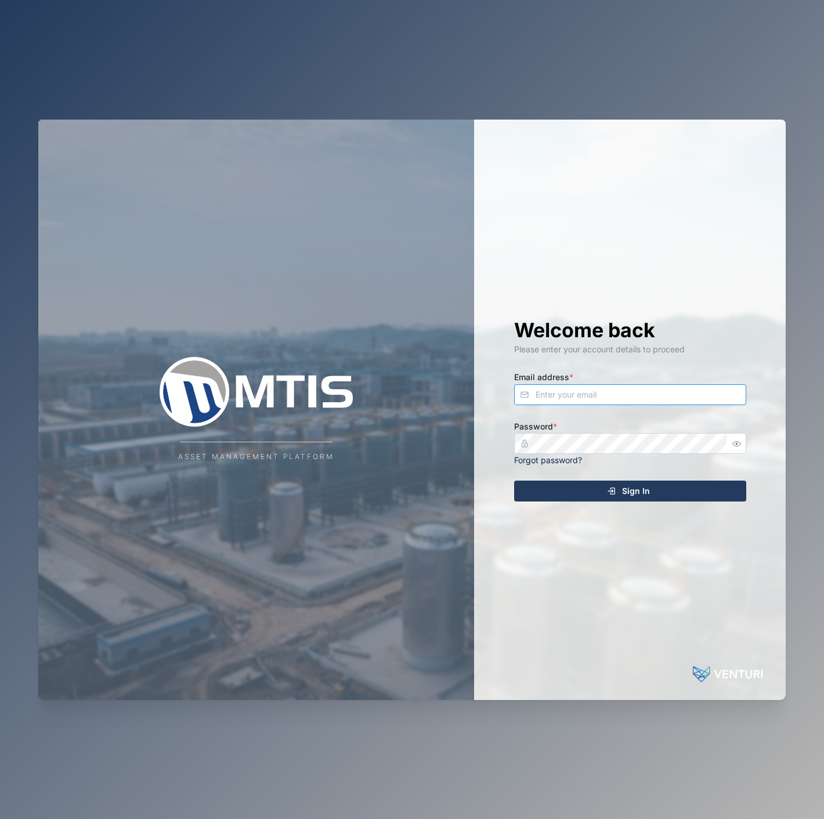
click at [599, 390] on input "Email address *" at bounding box center [630, 394] width 232 height 21
type input "declan.delahunty@venturi.io"
click at [514, 481] on button "Sign In" at bounding box center [630, 491] width 232 height 21
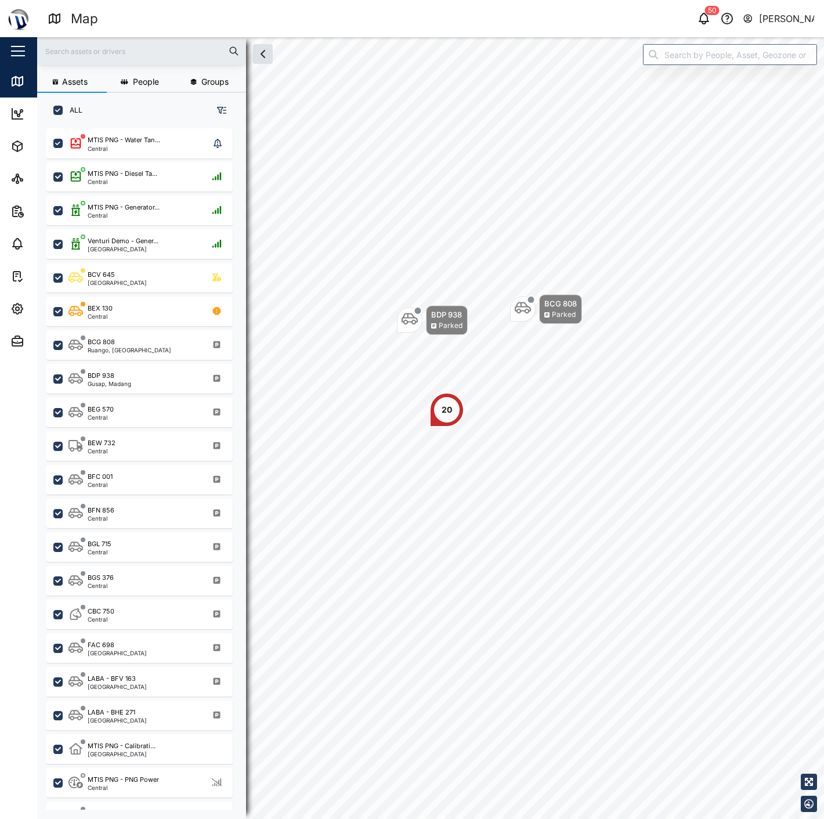
scroll to position [676, 181]
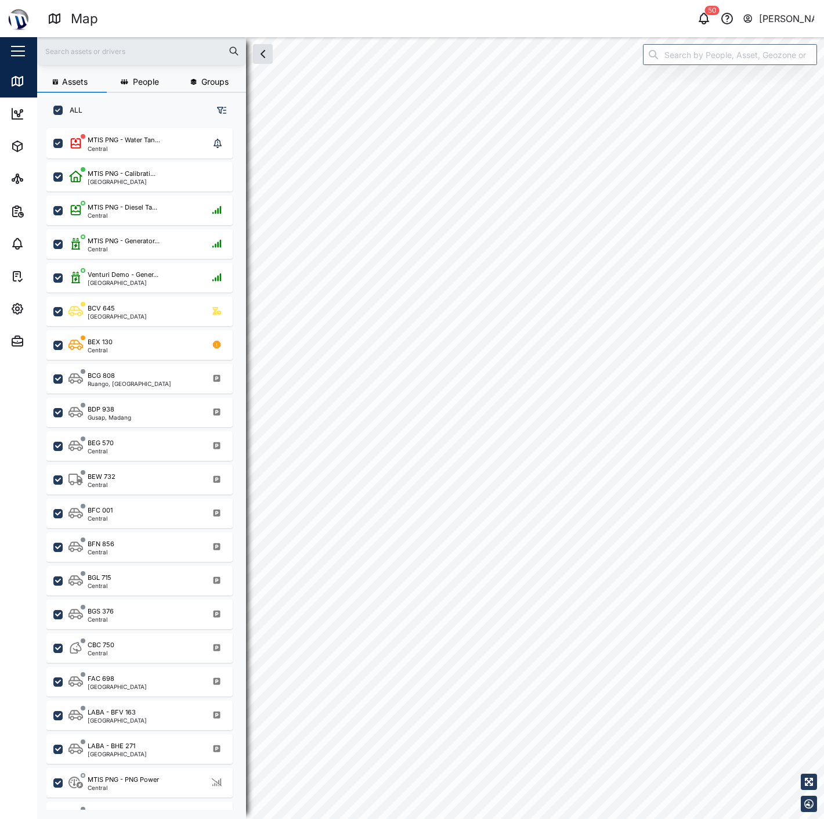
checkbox input "true"
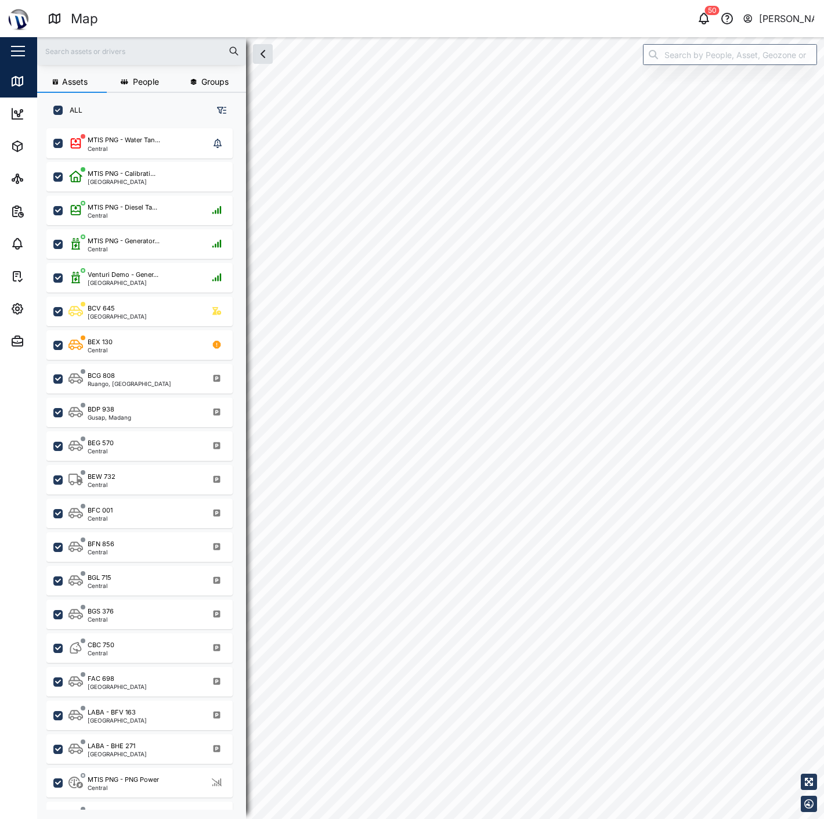
checkbox input "true"
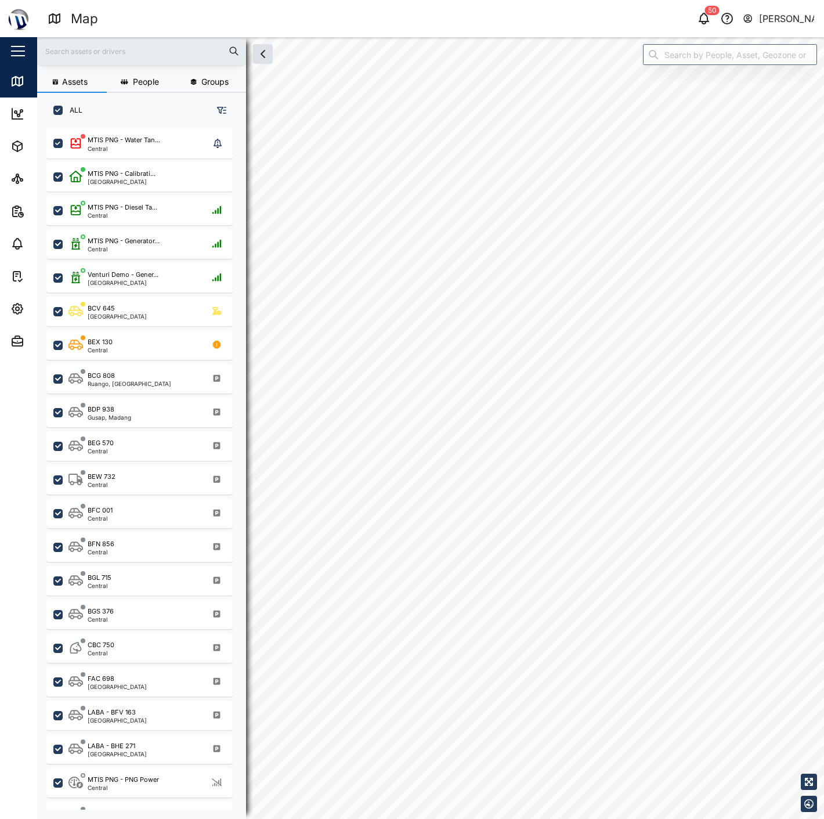
checkbox input "true"
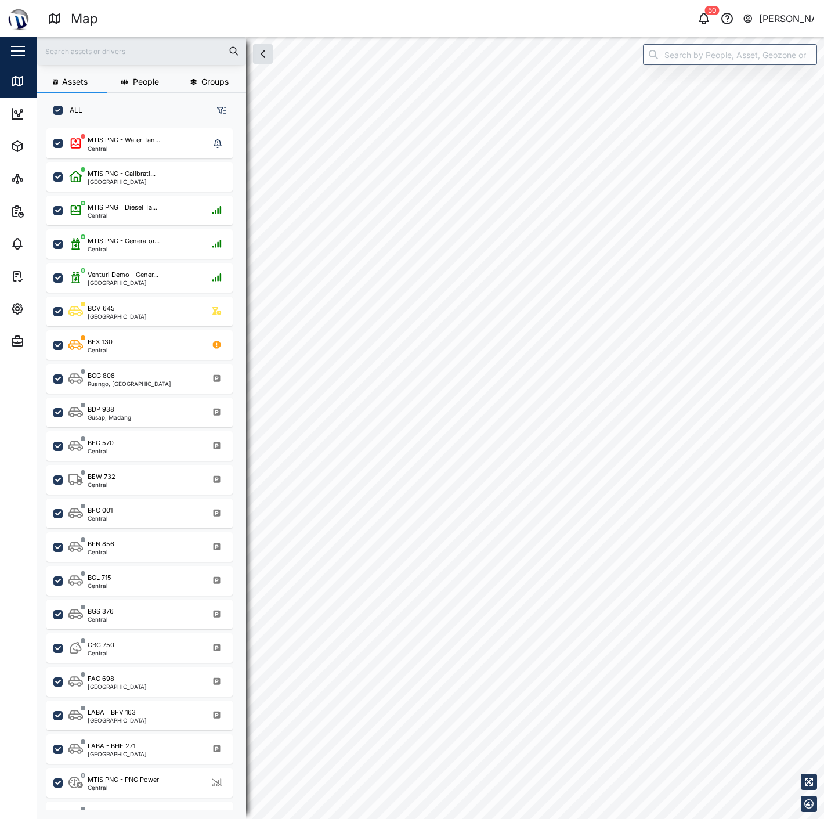
checkbox input "true"
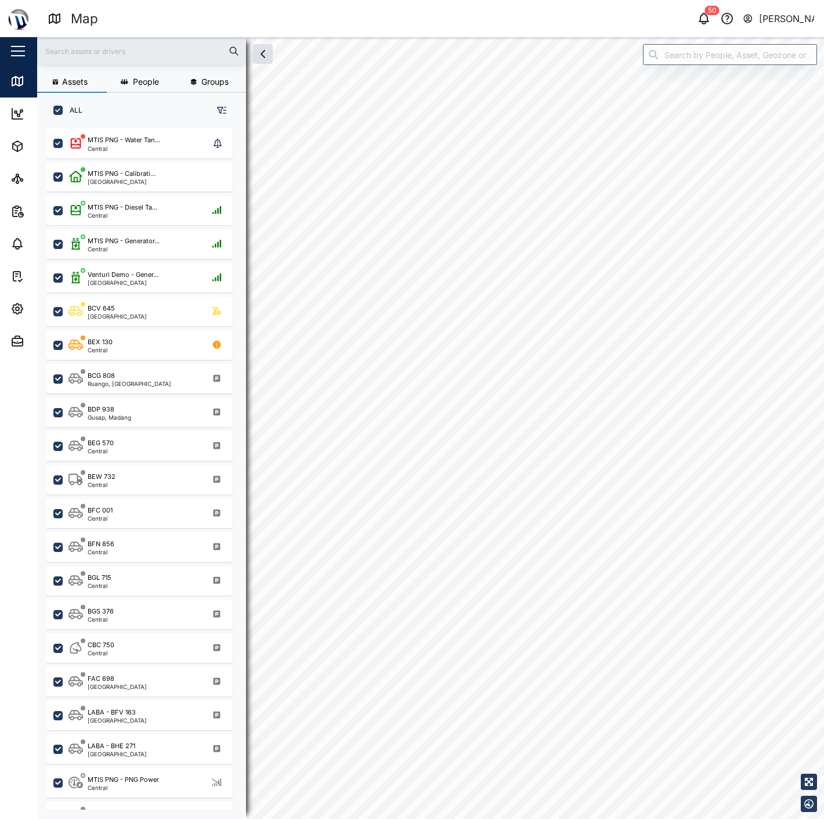
checkbox input "true"
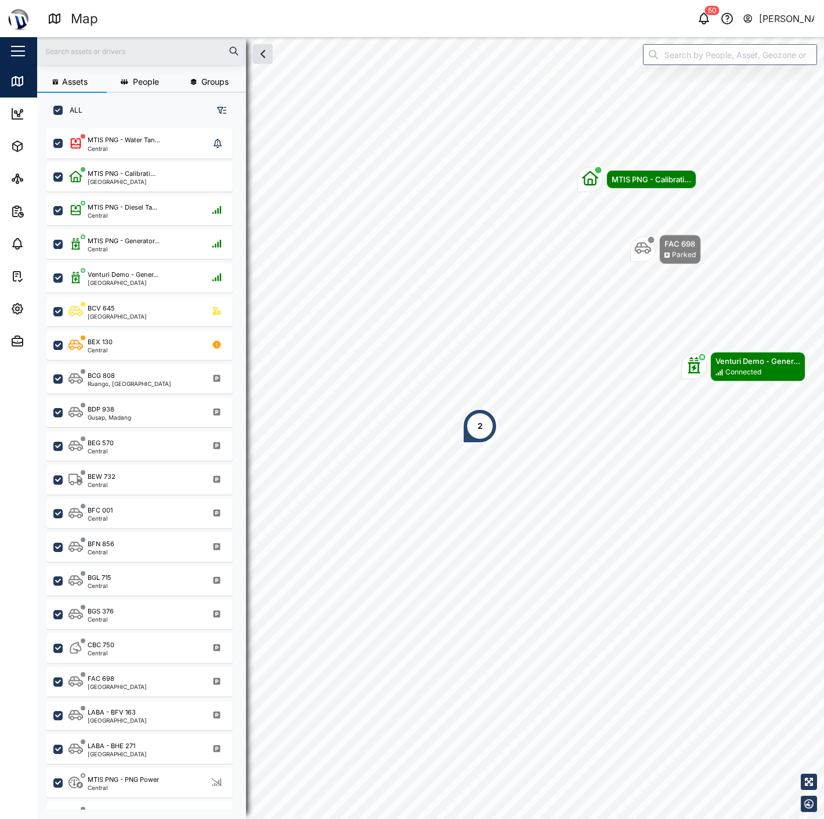
scroll to position [676, 181]
